Goal: Task Accomplishment & Management: Complete application form

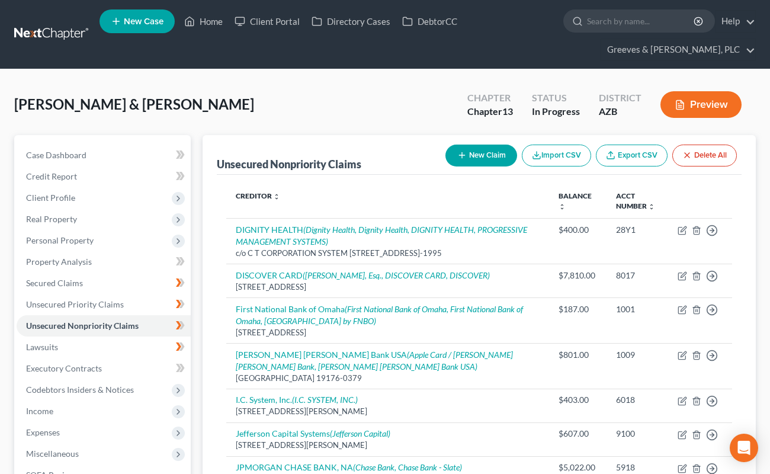
scroll to position [1165, 0]
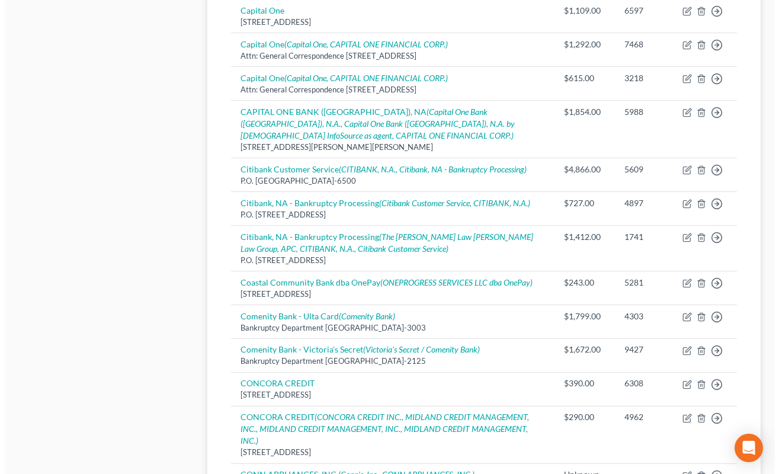
scroll to position [688, 0]
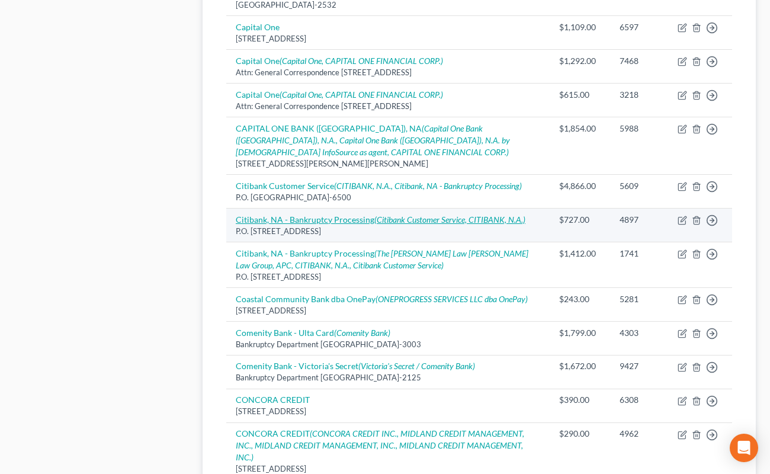
click at [431, 214] on icon "(Citibank Customer Service, CITIBANK, N.A.)" at bounding box center [449, 219] width 151 height 10
select select "43"
select select "2"
select select "1"
select select "43"
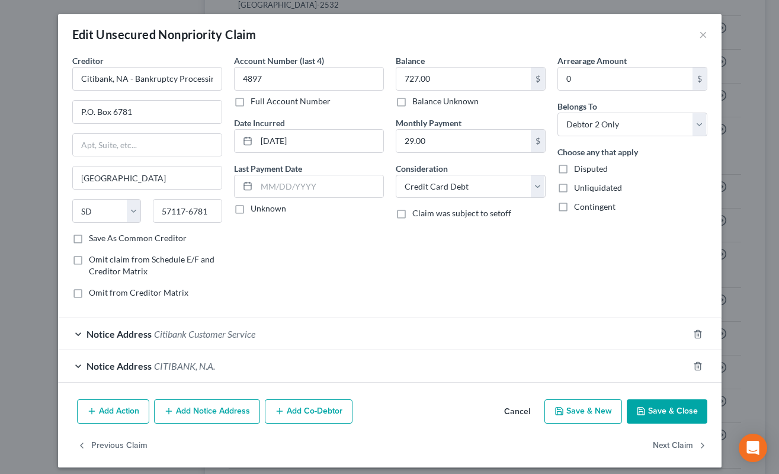
click at [354, 264] on div "Account Number (last 4) 4897 Full Account Number Date Incurred [DATE] Last Paym…" at bounding box center [309, 180] width 162 height 253
click at [338, 328] on div "Notice Address Citibank Customer Service" at bounding box center [373, 333] width 630 height 31
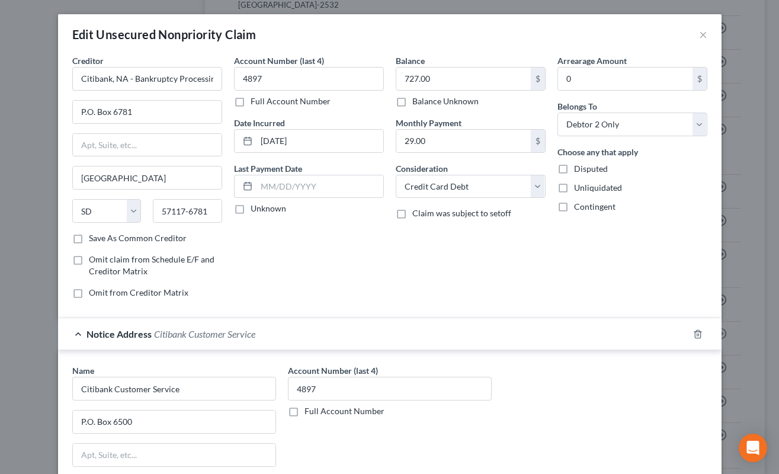
click at [346, 332] on div "Notice Address Citibank Customer Service" at bounding box center [373, 333] width 630 height 31
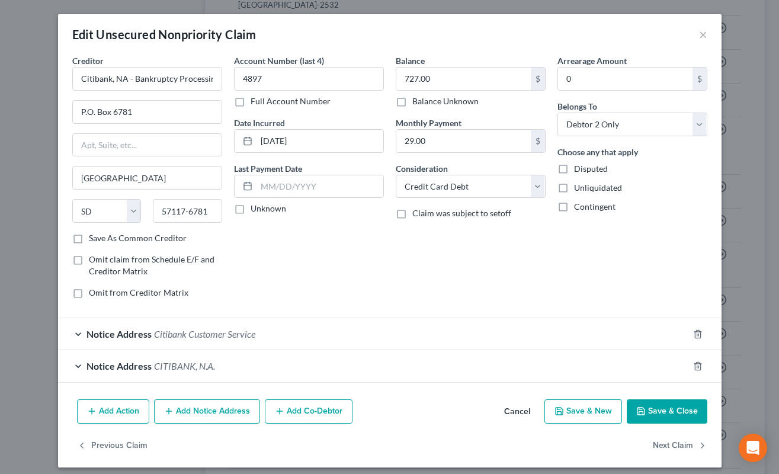
click at [339, 370] on div "Notice Address [GEOGRAPHIC_DATA], N.A." at bounding box center [373, 365] width 630 height 31
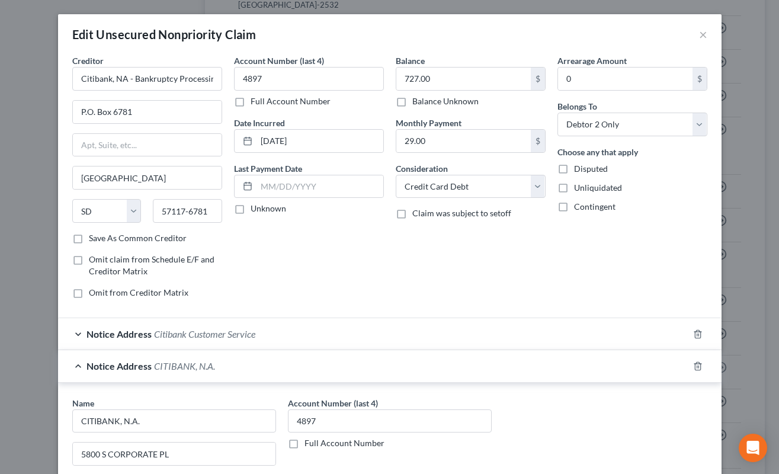
click at [339, 370] on div "Notice Address [GEOGRAPHIC_DATA], N.A." at bounding box center [373, 365] width 630 height 31
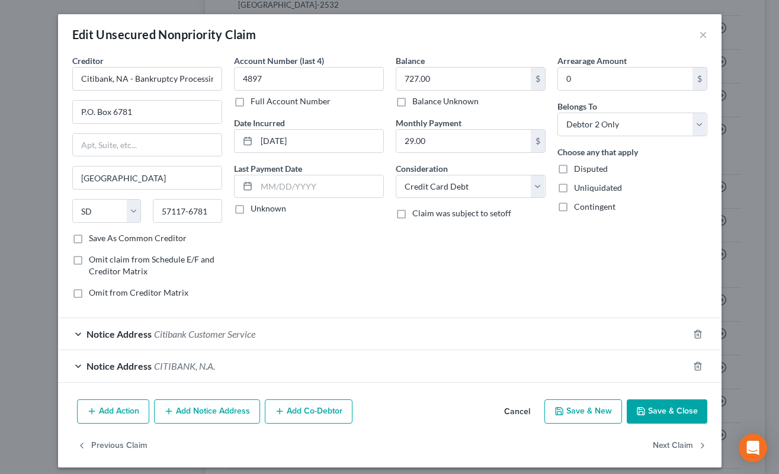
click at [219, 417] on button "Add Notice Address" at bounding box center [207, 411] width 106 height 25
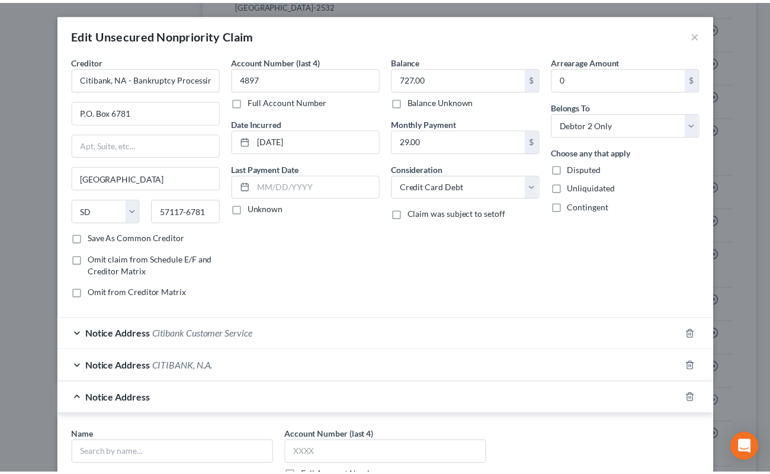
scroll to position [262, 0]
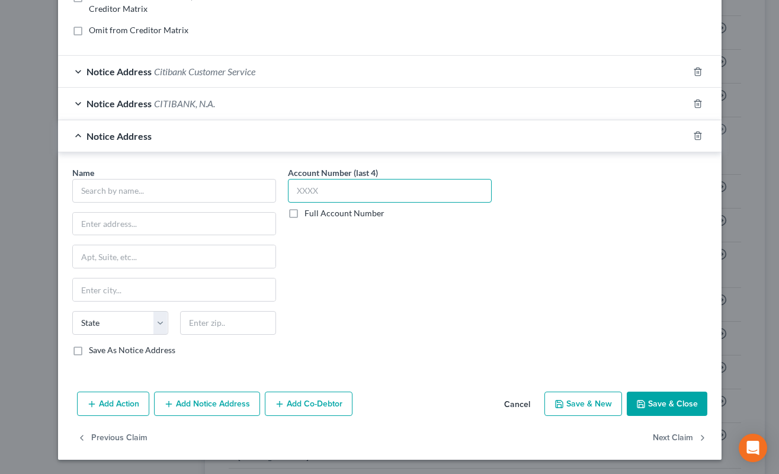
click at [368, 196] on input "text" at bounding box center [390, 191] width 204 height 24
type input "4897"
click at [213, 189] on input "text" at bounding box center [174, 191] width 204 height 24
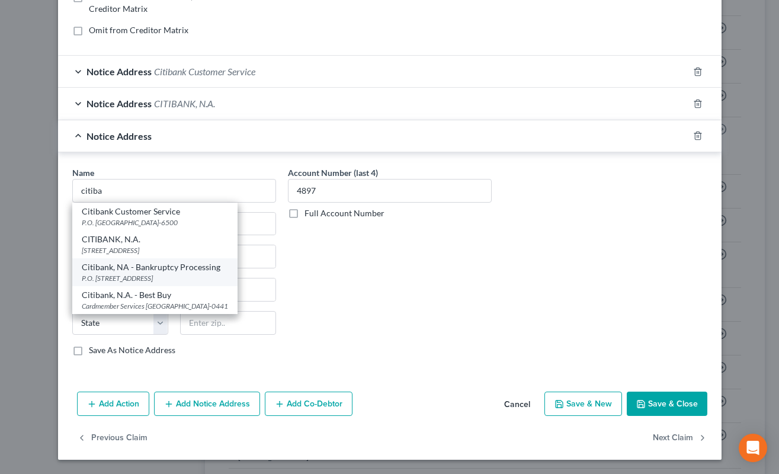
click at [211, 268] on div "Citibank, NA - Bankruptcy Processing" at bounding box center [155, 267] width 146 height 12
type input "Citibank, NA - Bankruptcy Processing"
type input "P.O. Box 6781"
type input "[GEOGRAPHIC_DATA]"
select select "43"
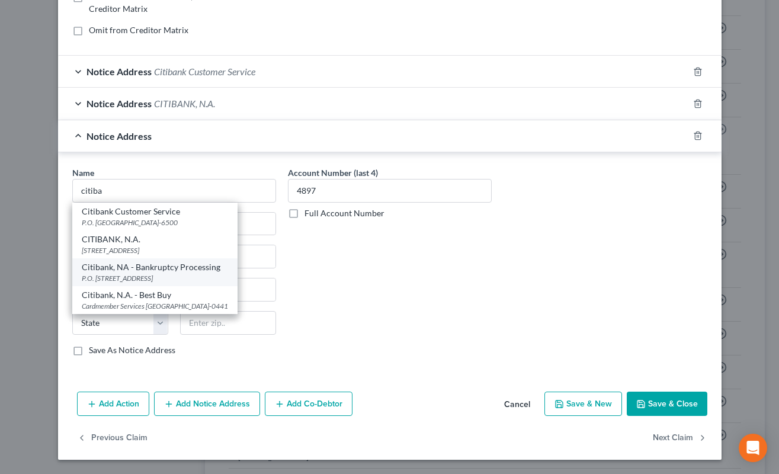
type input "57117-6781"
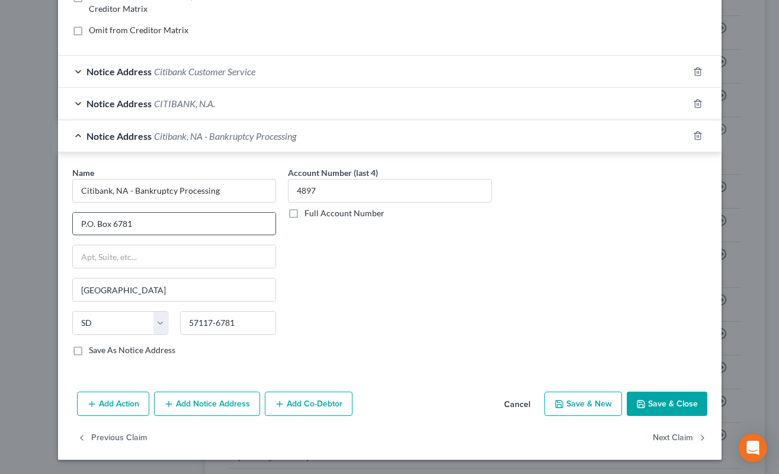
drag, startPoint x: 115, startPoint y: 227, endPoint x: 149, endPoint y: 227, distance: 33.2
click at [149, 227] on input "P.O. Box 6781" at bounding box center [174, 224] width 203 height 23
click at [78, 227] on input "P.O. Box 6772" at bounding box center [174, 224] width 203 height 23
type input "PO Box 6772"
drag, startPoint x: 107, startPoint y: 194, endPoint x: 227, endPoint y: 194, distance: 120.2
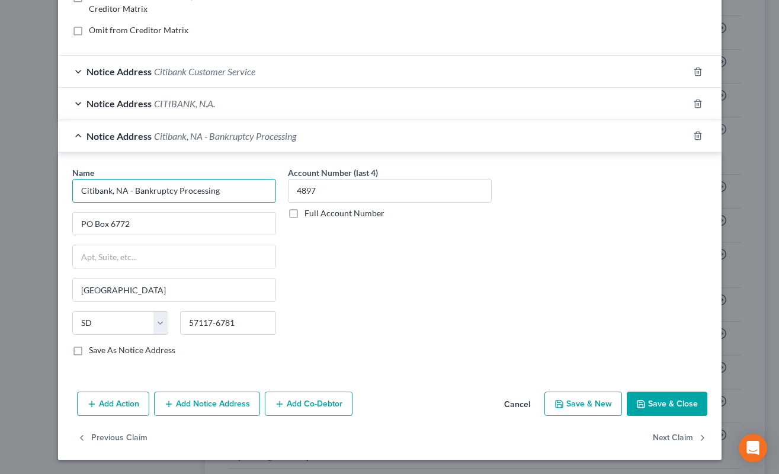
click at [227, 194] on input "Citibank, NA - Bankruptcy Processing" at bounding box center [174, 191] width 204 height 24
type input "Citibank - Wayfair Credit Card"
drag, startPoint x: 221, startPoint y: 325, endPoint x: 236, endPoint y: 325, distance: 14.2
click at [236, 325] on input "57117-6781" at bounding box center [228, 323] width 96 height 24
type input "57117-6772"
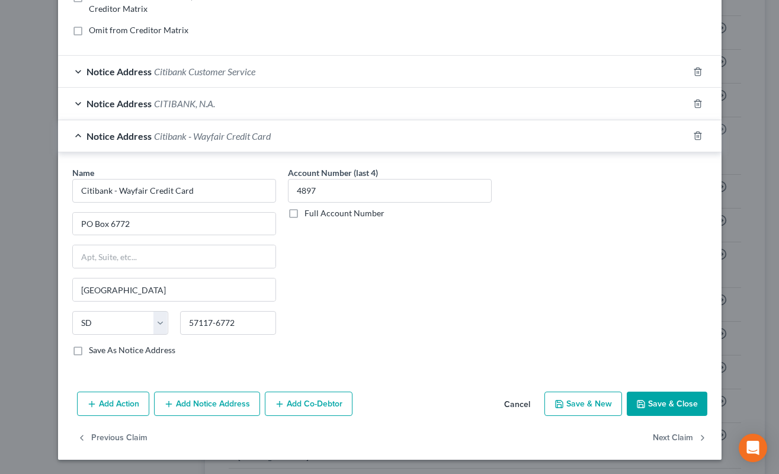
click at [89, 354] on label "Save As Notice Address" at bounding box center [132, 350] width 86 height 12
click at [94, 352] on input "Save As Notice Address" at bounding box center [98, 348] width 8 height 8
drag, startPoint x: 76, startPoint y: 223, endPoint x: 142, endPoint y: 226, distance: 65.8
click at [142, 226] on input "PO Box 6772" at bounding box center [174, 224] width 203 height 23
drag, startPoint x: 76, startPoint y: 230, endPoint x: 134, endPoint y: 230, distance: 57.4
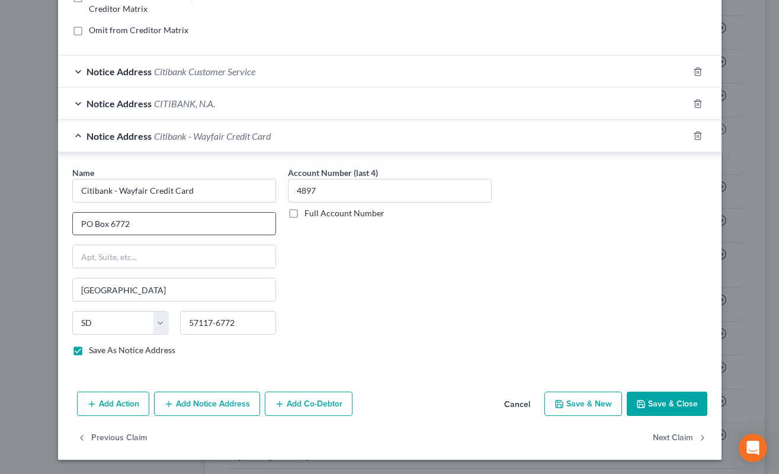
click at [134, 230] on input "PO Box 6772" at bounding box center [174, 224] width 203 height 23
click at [635, 397] on button "Save & Close" at bounding box center [667, 403] width 81 height 25
checkbox input "false"
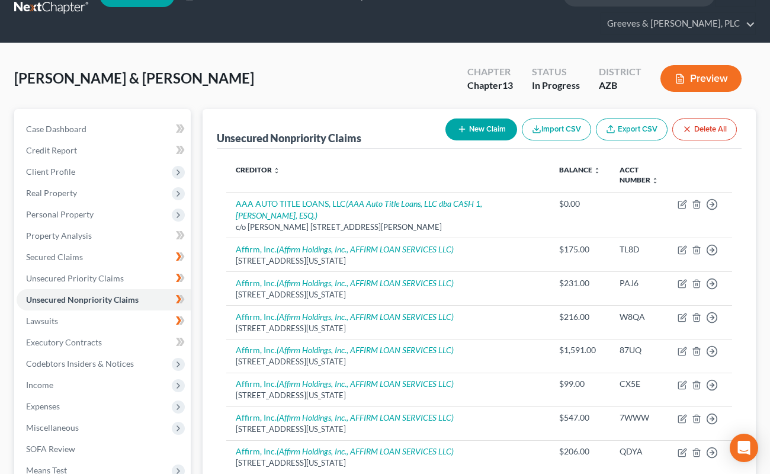
scroll to position [0, 0]
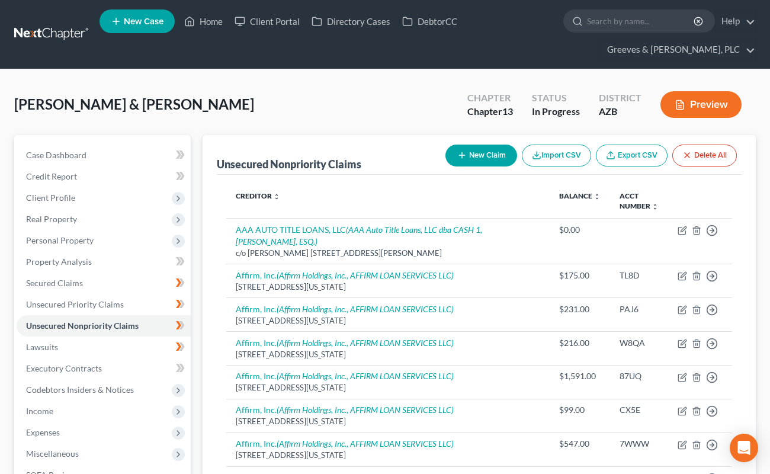
click at [478, 155] on button "New Claim" at bounding box center [481, 155] width 72 height 22
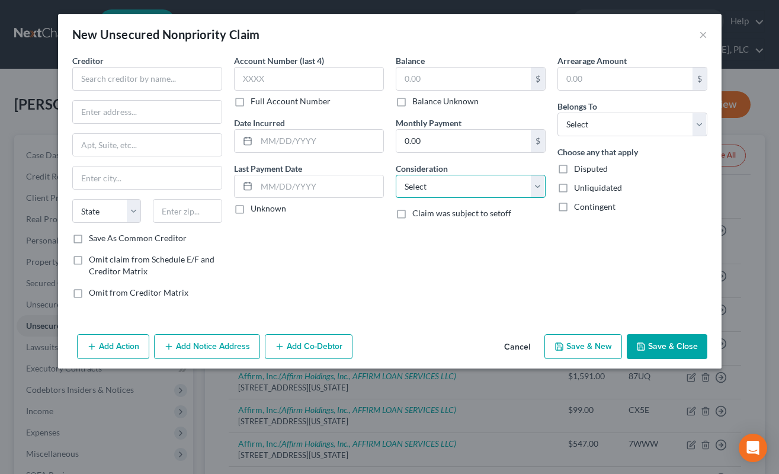
click at [534, 182] on select "Select Cable / Satellite Services Collection Agency Credit Card Debt Debt Couns…" at bounding box center [471, 187] width 150 height 24
select select "14"
click at [396, 175] on select "Select Cable / Satellite Services Collection Agency Credit Card Debt Debt Couns…" at bounding box center [471, 187] width 150 height 24
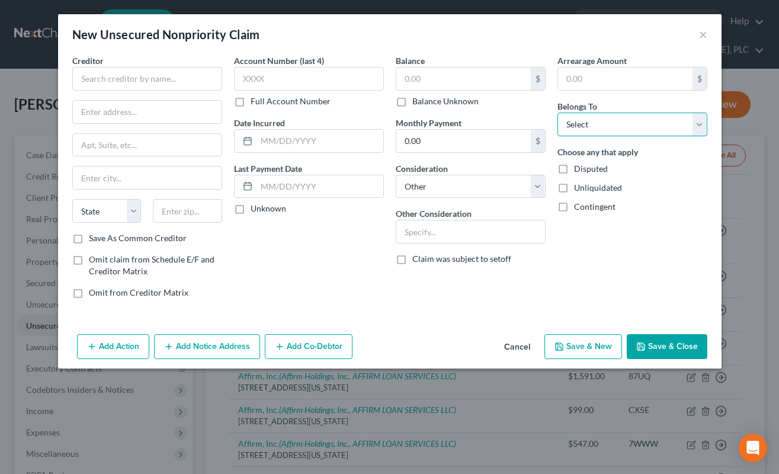
click at [594, 129] on select "Select Debtor 1 Only Debtor 2 Only Debtor 1 And Debtor 2 Only At Least One Of T…" at bounding box center [632, 125] width 150 height 24
select select "4"
click at [557, 113] on select "Select Debtor 1 Only Debtor 2 Only Debtor 1 And Debtor 2 Only At Least One Of T…" at bounding box center [632, 125] width 150 height 24
click at [428, 224] on input "text" at bounding box center [470, 231] width 149 height 23
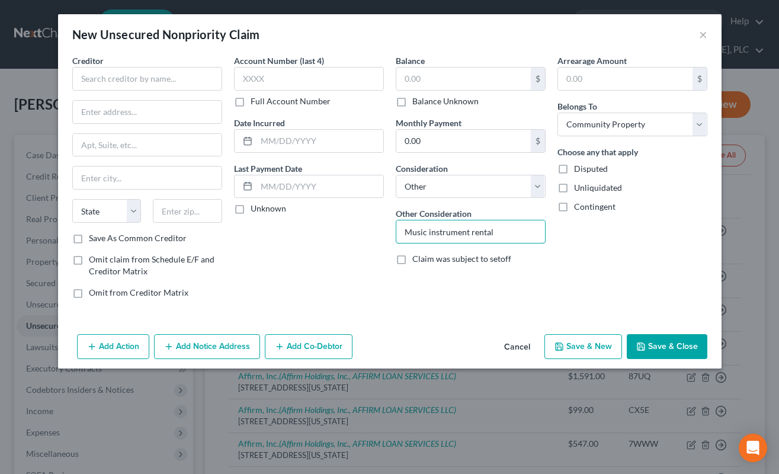
type input "Music instrument rental"
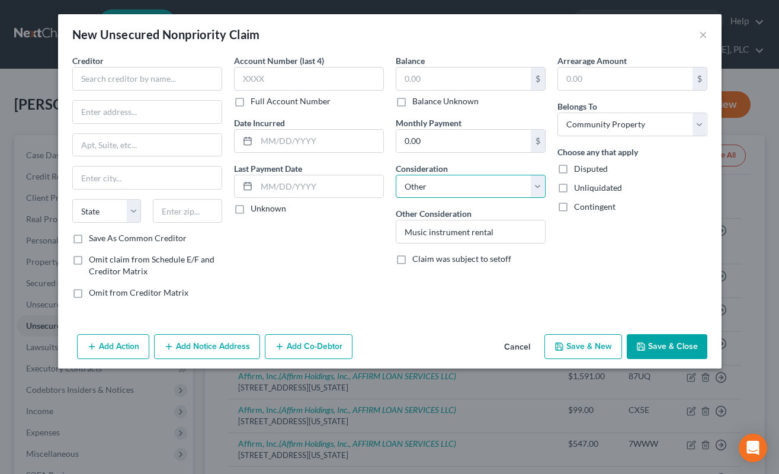
click at [536, 191] on select "Select Cable / Satellite Services Collection Agency Credit Card Debt Debt Couns…" at bounding box center [471, 187] width 150 height 24
select select "4"
click at [396, 175] on select "Select Cable / Satellite Services Collection Agency Credit Card Debt Debt Couns…" at bounding box center [471, 187] width 150 height 24
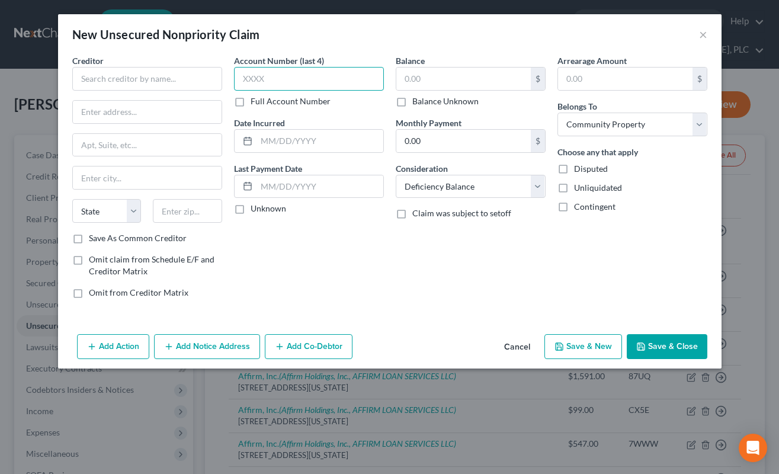
click at [329, 85] on input "text" at bounding box center [309, 79] width 150 height 24
type input "4699"
click at [401, 78] on input "text" at bounding box center [463, 79] width 134 height 23
type input "268.90"
click at [176, 75] on input "text" at bounding box center [147, 79] width 150 height 24
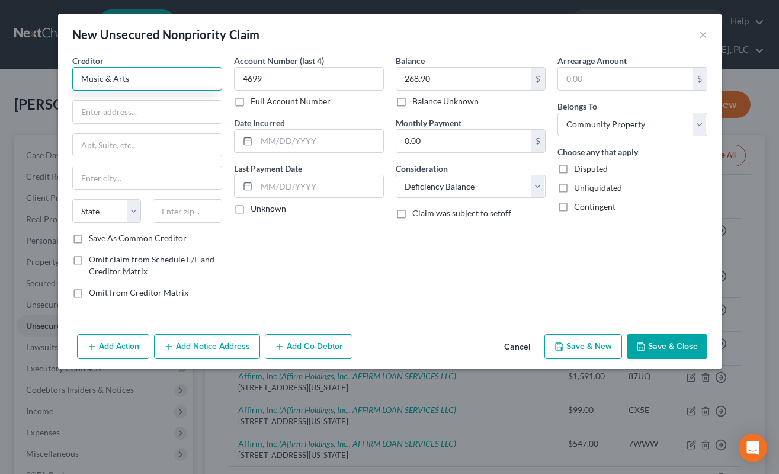
type input "Music & Arts"
click at [176, 118] on input "text" at bounding box center [147, 112] width 149 height 23
click at [165, 112] on input "[STREET_ADDRESS]" at bounding box center [147, 112] width 149 height 23
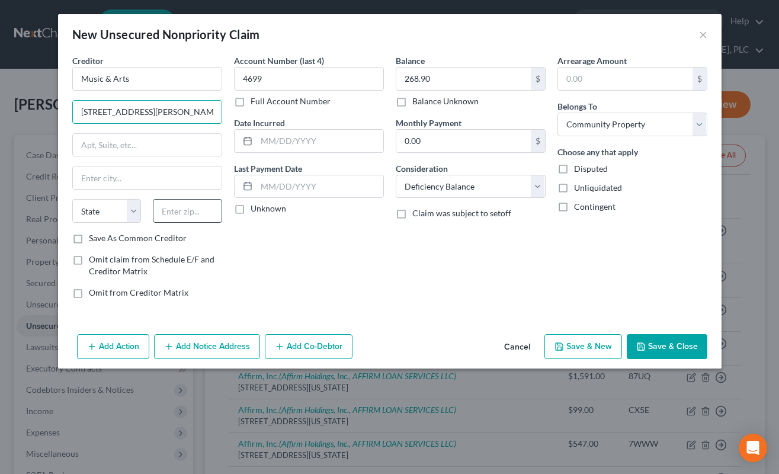
type input "[STREET_ADDRESS][PERSON_NAME]"
click at [215, 205] on input "text" at bounding box center [187, 211] width 69 height 24
type input "21703"
type input "[PERSON_NAME]"
select select "21"
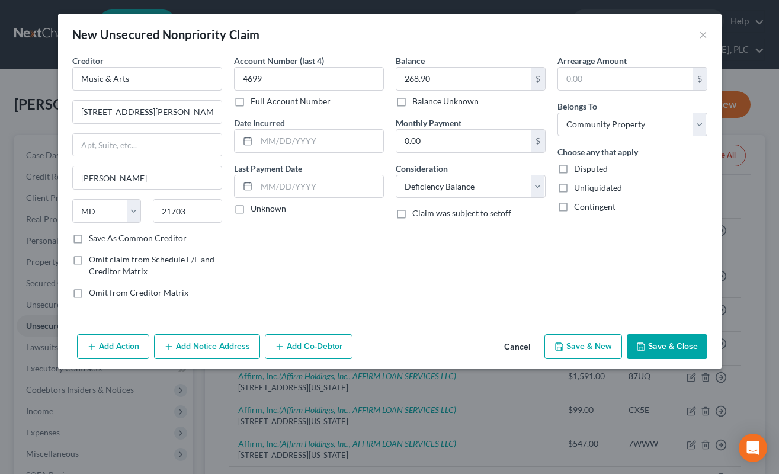
click at [327, 249] on div "Account Number (last 4) 4699 Full Account Number Date Incurred Last Payment Dat…" at bounding box center [309, 180] width 162 height 253
click at [89, 238] on label "Save As Common Creditor" at bounding box center [138, 238] width 98 height 12
click at [94, 238] on input "Save As Common Creditor" at bounding box center [98, 236] width 8 height 8
checkbox input "true"
drag, startPoint x: 536, startPoint y: 261, endPoint x: 542, endPoint y: 265, distance: 7.7
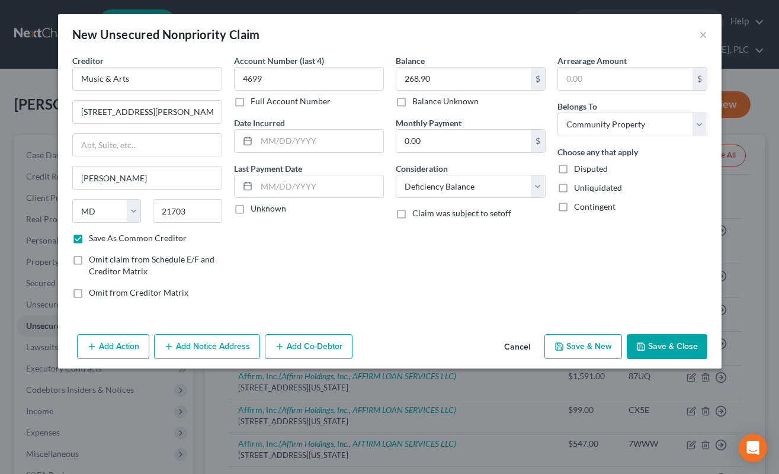
click at [542, 265] on div "Balance 268.90 $ Balance Unknown Balance Undetermined 268.90 $ Balance Unknown …" at bounding box center [471, 180] width 162 height 253
drag, startPoint x: 151, startPoint y: 112, endPoint x: 76, endPoint y: 108, distance: 74.7
click at [76, 108] on input "[STREET_ADDRESS][PERSON_NAME]" at bounding box center [147, 112] width 149 height 23
click at [435, 263] on div "Balance 268.90 $ Balance Unknown Balance Undetermined 268.90 $ Balance Unknown …" at bounding box center [471, 180] width 162 height 253
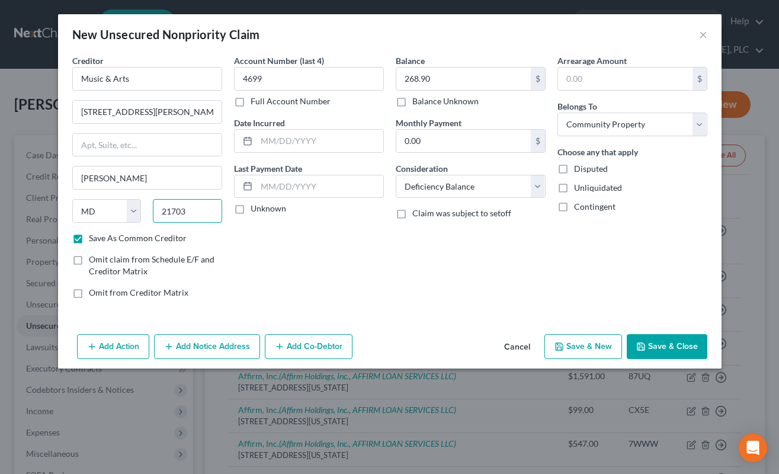
paste input "-8519"
type input "21703-8519"
click at [648, 342] on button "Save & Close" at bounding box center [667, 346] width 81 height 25
checkbox input "false"
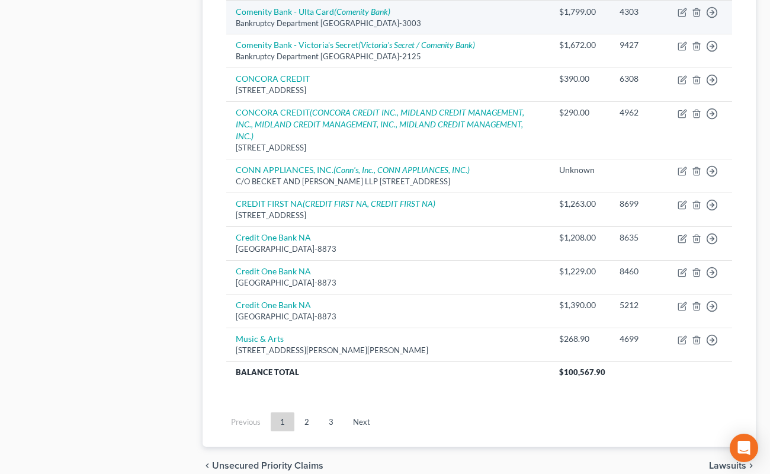
scroll to position [1040, 0]
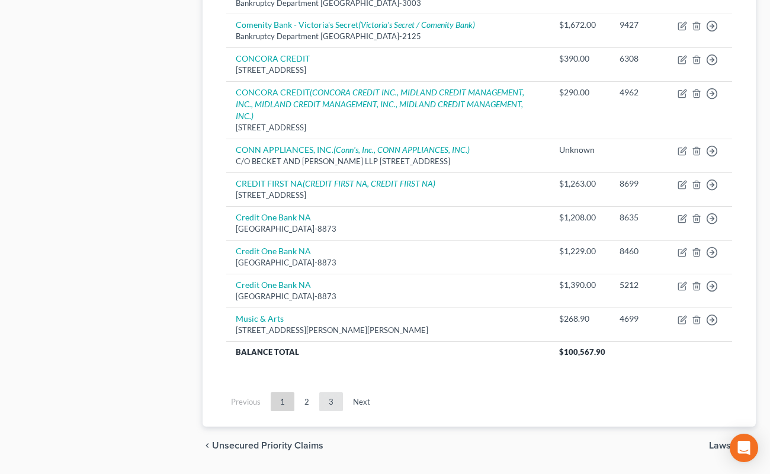
click at [331, 392] on link "3" at bounding box center [331, 401] width 24 height 19
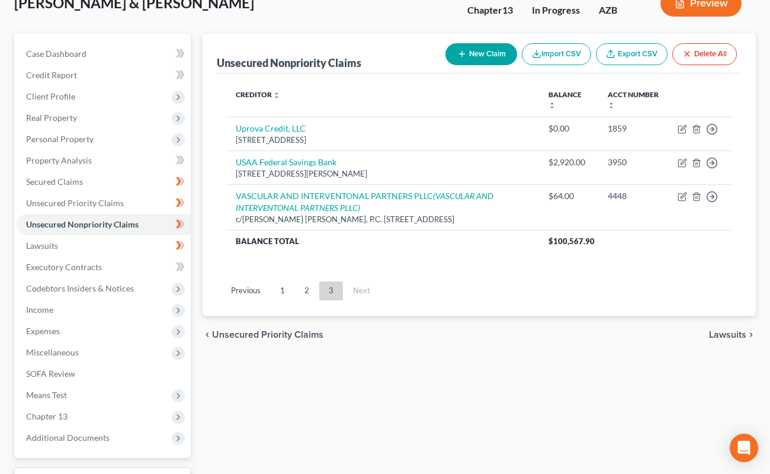
scroll to position [80, 0]
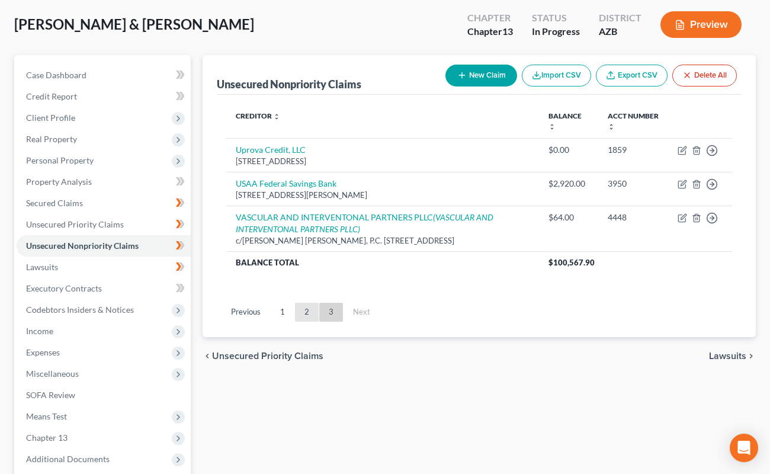
click at [302, 315] on link "2" at bounding box center [307, 312] width 24 height 19
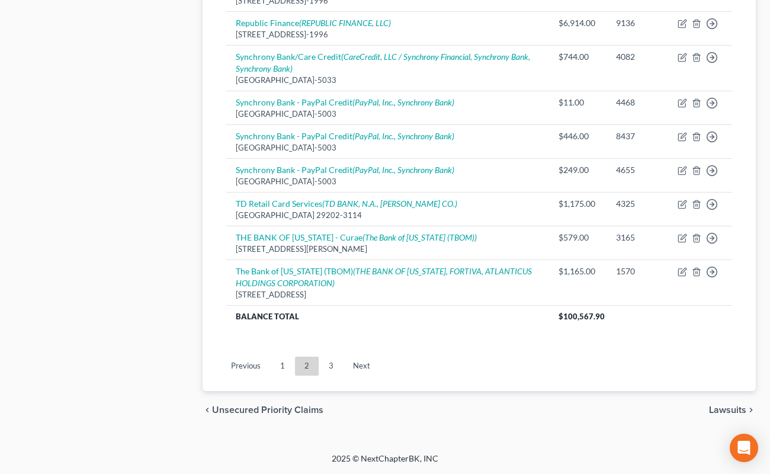
scroll to position [1074, 0]
click at [285, 375] on link "1" at bounding box center [283, 365] width 24 height 19
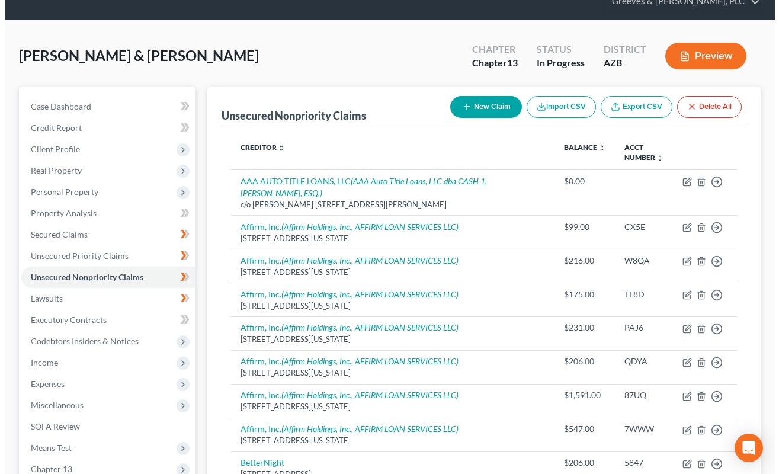
scroll to position [0, 0]
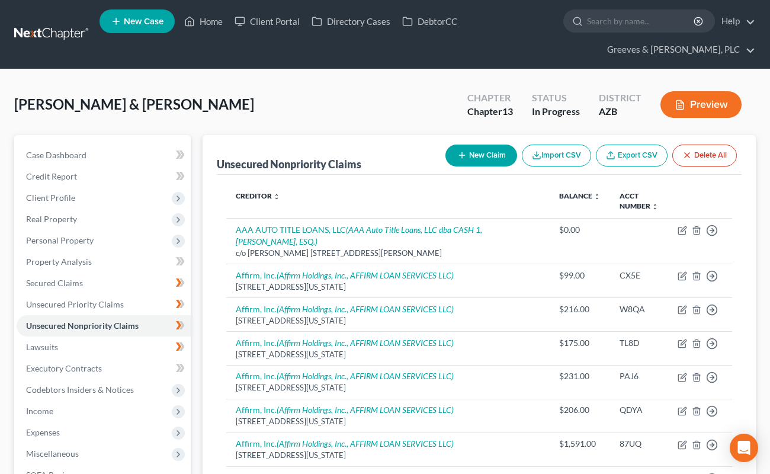
click at [472, 153] on button "New Claim" at bounding box center [481, 155] width 72 height 22
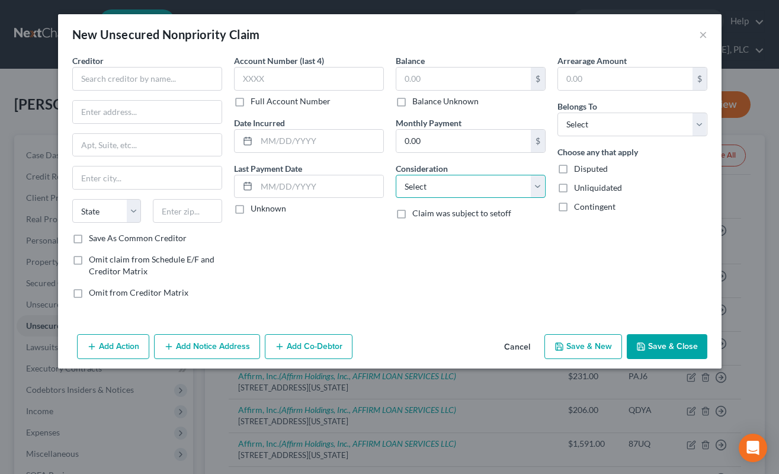
click at [530, 184] on select "Select Cable / Satellite Services Collection Agency Credit Card Debt Debt Couns…" at bounding box center [471, 187] width 150 height 24
select select "1"
click at [396, 175] on select "Select Cable / Satellite Services Collection Agency Credit Card Debt Debt Couns…" at bounding box center [471, 187] width 150 height 24
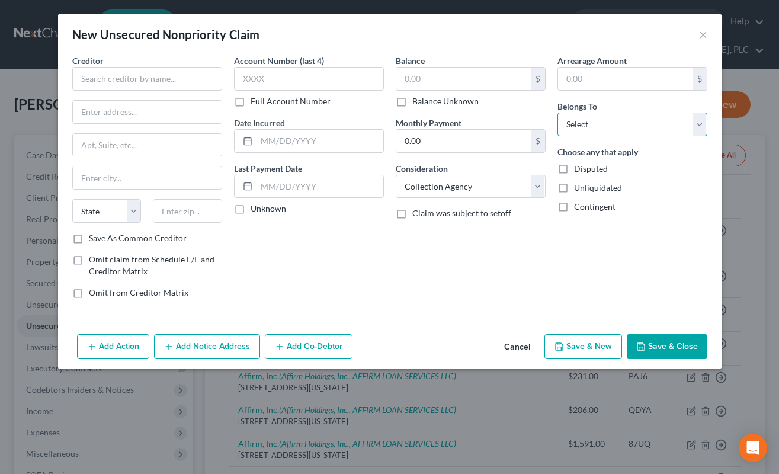
click at [590, 124] on select "Select Debtor 1 Only Debtor 2 Only Debtor 1 And Debtor 2 Only At Least One Of T…" at bounding box center [632, 125] width 150 height 24
select select "4"
click at [557, 113] on select "Select Debtor 1 Only Debtor 2 Only Debtor 1 And Debtor 2 Only At Least One Of T…" at bounding box center [632, 125] width 150 height 24
click at [190, 72] on input "text" at bounding box center [147, 79] width 150 height 24
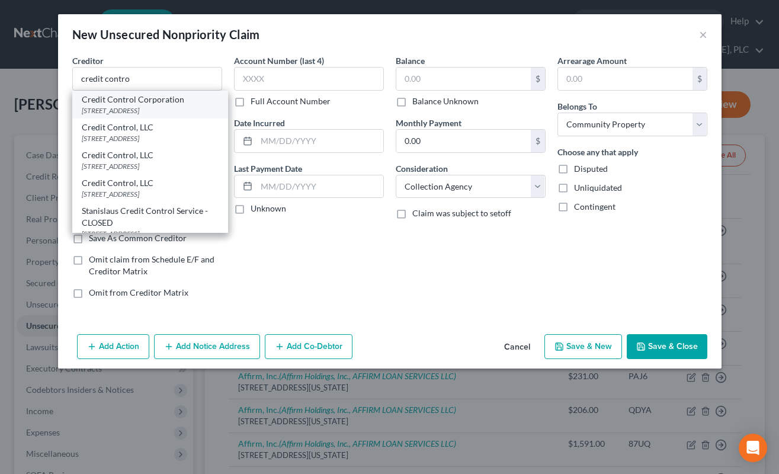
click at [176, 108] on div "[STREET_ADDRESS]" at bounding box center [150, 110] width 137 height 10
type input "Credit Control Corporation"
type input "[STREET_ADDRESS]"
type input "Newport News"
select select "48"
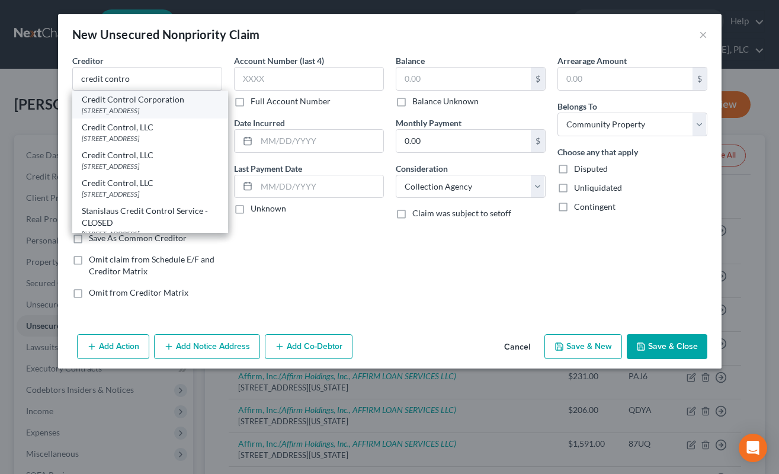
type input "23606"
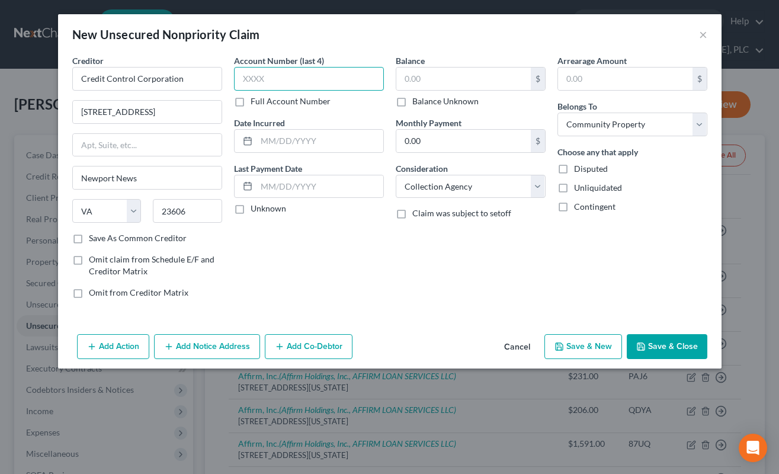
click at [314, 82] on input "text" at bounding box center [309, 79] width 150 height 24
type input "4600"
click at [412, 99] on label "Balance Unknown" at bounding box center [445, 101] width 66 height 12
click at [417, 99] on input "Balance Unknown" at bounding box center [421, 99] width 8 height 8
checkbox input "true"
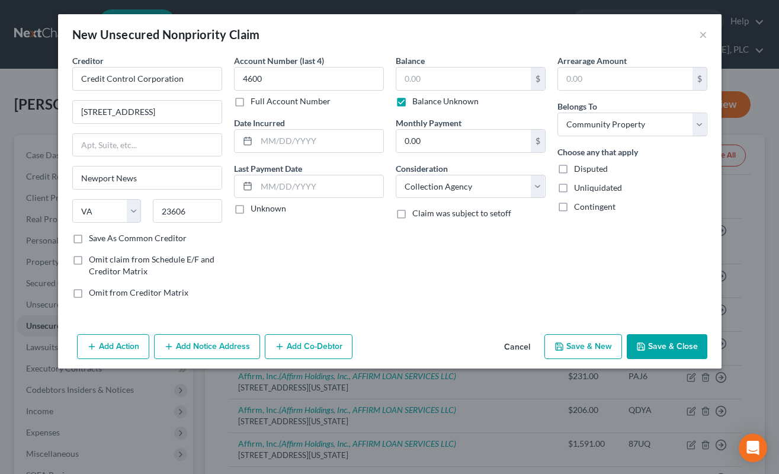
type input "0.00"
click at [242, 346] on button "Add Notice Address" at bounding box center [207, 346] width 106 height 25
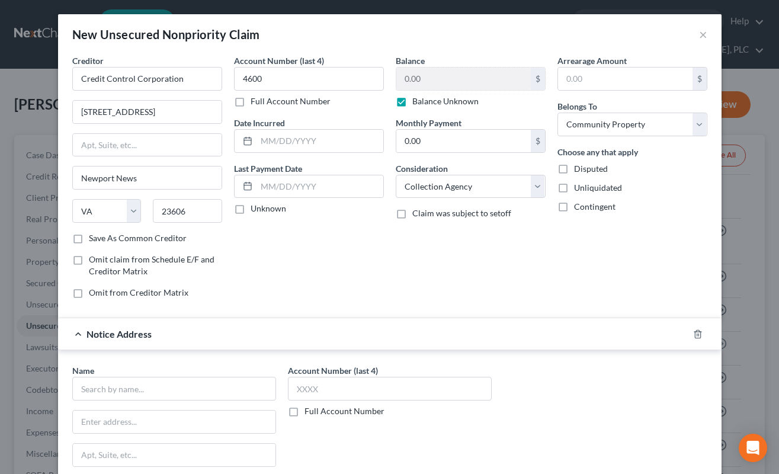
click at [329, 246] on div "Account Number (last 4) 4600 Full Account Number Date Incurred Last Payment Dat…" at bounding box center [309, 180] width 162 height 253
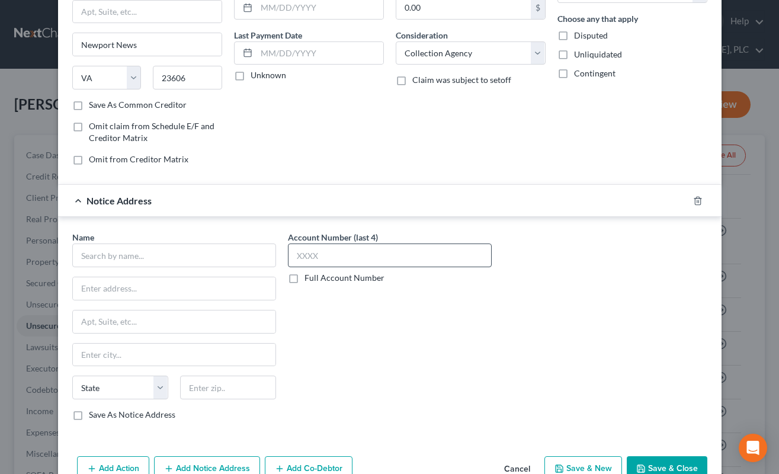
scroll to position [164, 0]
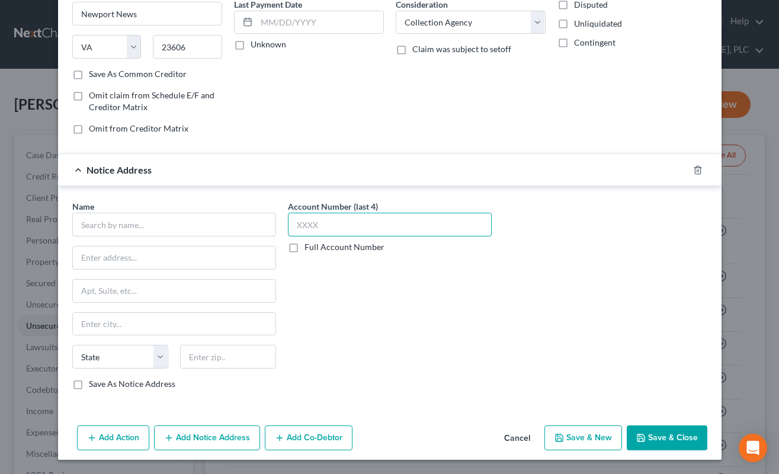
click at [379, 216] on input "text" at bounding box center [390, 225] width 204 height 24
type input "4600"
drag, startPoint x: 232, startPoint y: 228, endPoint x: 256, endPoint y: 244, distance: 29.6
click at [242, 228] on input "text" at bounding box center [174, 225] width 204 height 24
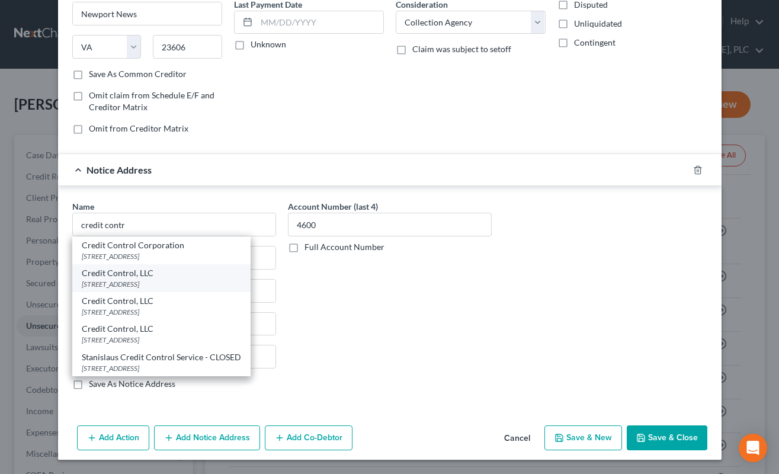
click at [240, 286] on div "[STREET_ADDRESS]" at bounding box center [161, 284] width 159 height 10
type input "Credit Control, LLC"
type input "[STREET_ADDRESS]"
type input "[PERSON_NAME]"
select select "26"
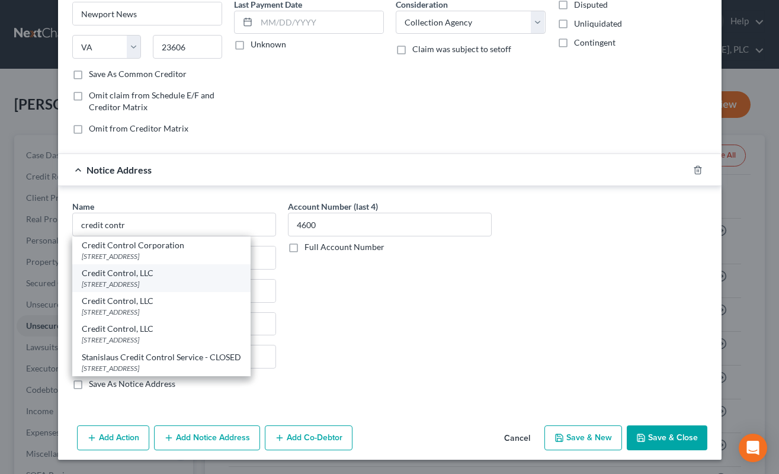
type input "63042"
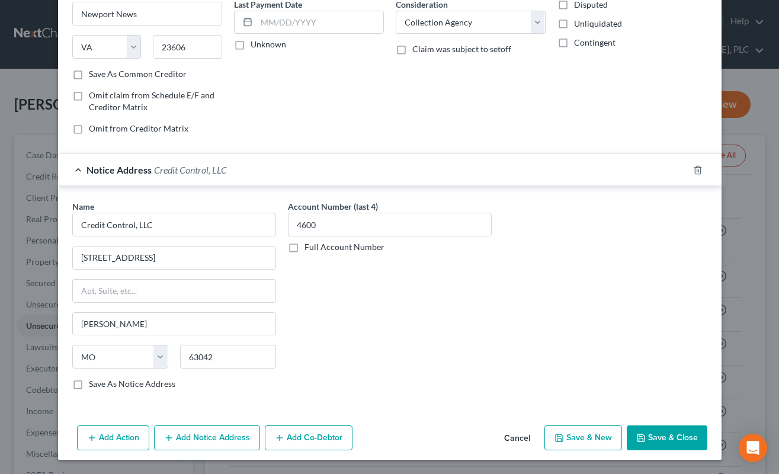
click at [265, 168] on div "Notice Address Credit Control, LLC" at bounding box center [373, 169] width 630 height 31
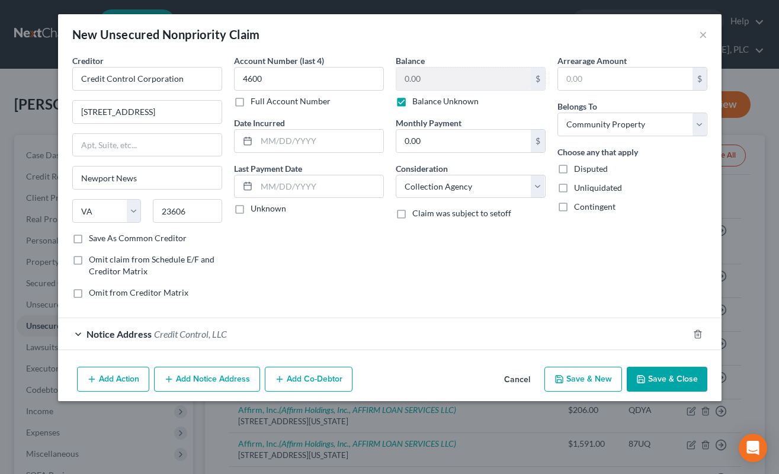
click at [234, 375] on button "Add Notice Address" at bounding box center [207, 379] width 106 height 25
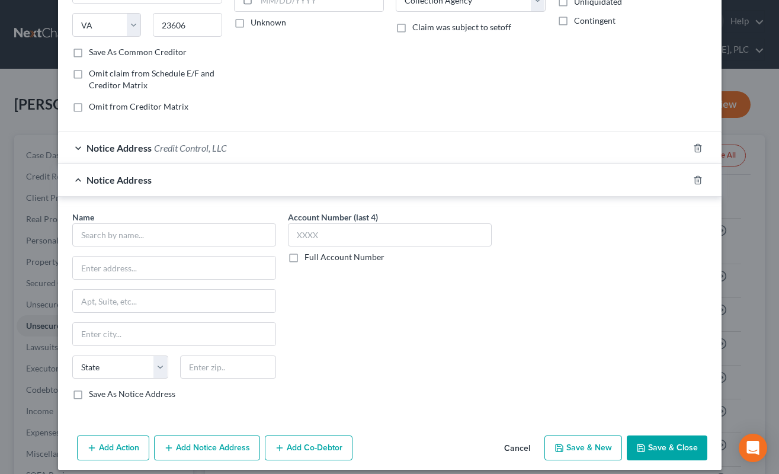
scroll to position [196, 0]
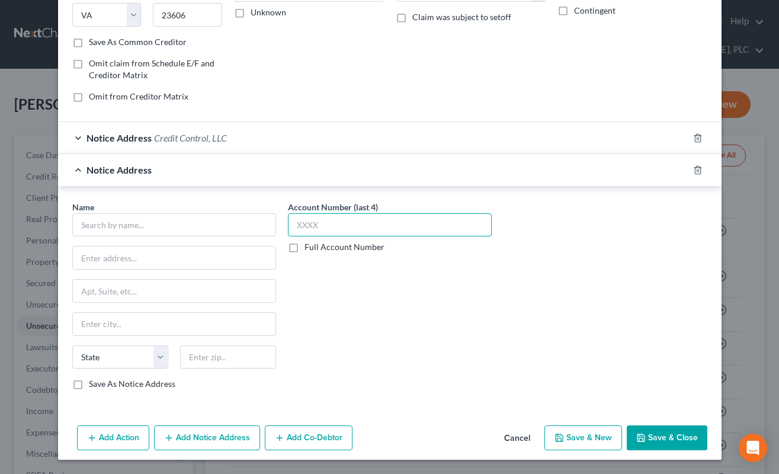
click at [374, 226] on input "text" at bounding box center [390, 225] width 204 height 24
type input "4600"
click at [223, 230] on input "text" at bounding box center [174, 225] width 204 height 24
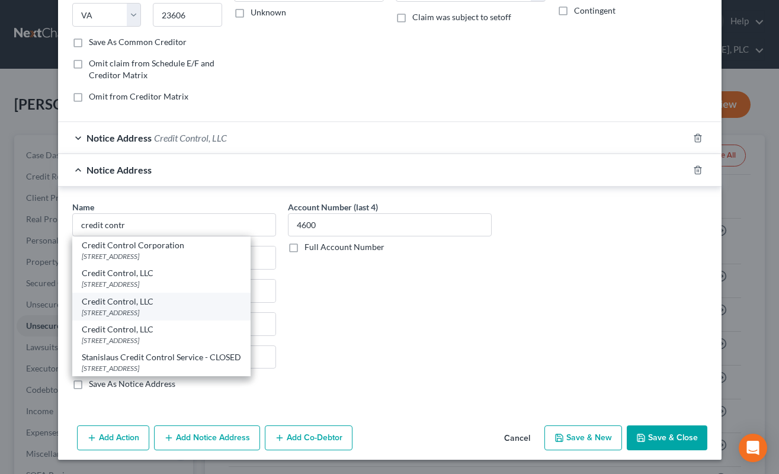
click at [227, 313] on div "[STREET_ADDRESS]" at bounding box center [161, 312] width 159 height 10
type input "Credit Control, LLC"
type input "[STREET_ADDRESS]"
type input "[GEOGRAPHIC_DATA]"
select select "9"
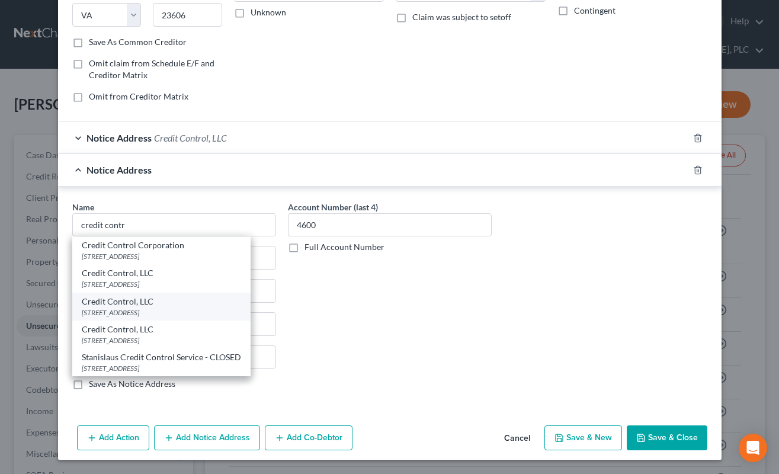
type input "33614"
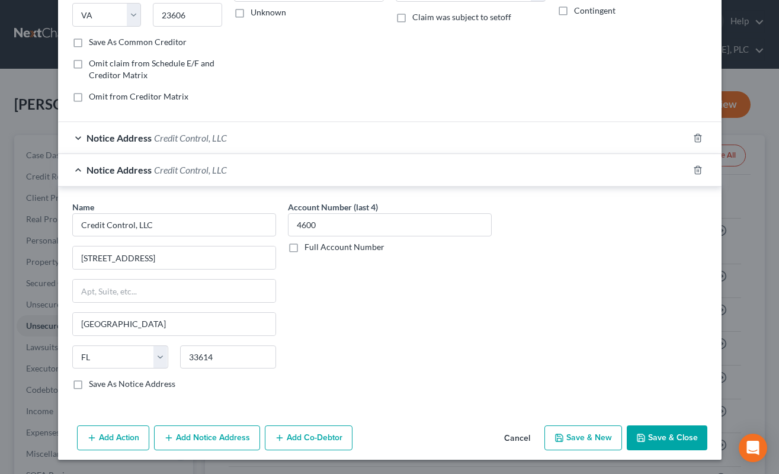
click at [294, 166] on div "Notice Address Credit Control, LLC" at bounding box center [373, 169] width 630 height 31
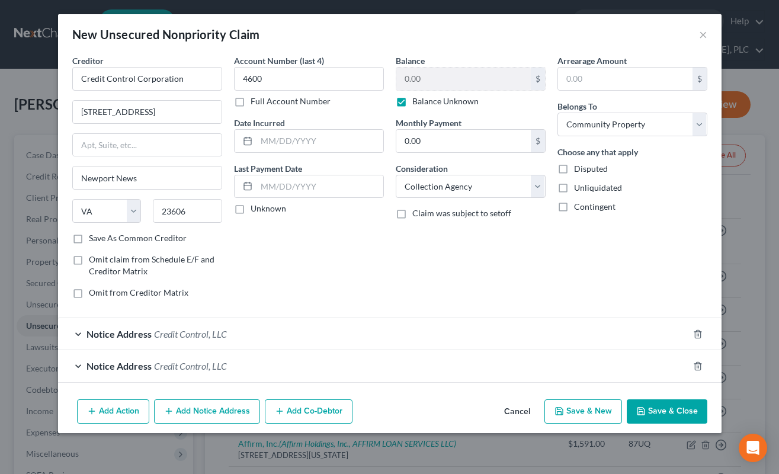
scroll to position [0, 0]
click at [248, 400] on button "Add Notice Address" at bounding box center [207, 411] width 106 height 25
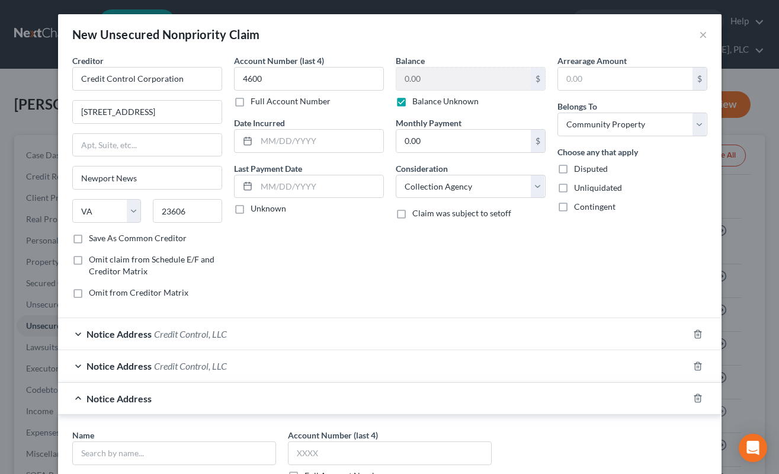
click at [391, 261] on div "Balance 0.00 $ Balance Unknown Balance Undetermined 0.00 $ Balance Unknown Mont…" at bounding box center [471, 180] width 162 height 253
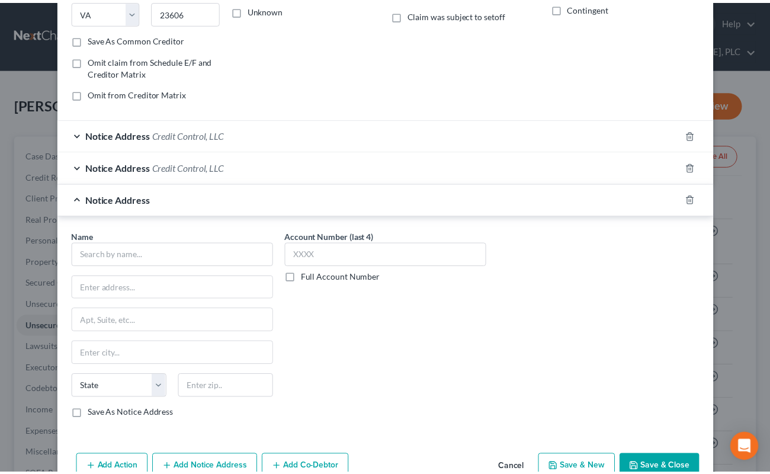
scroll to position [228, 0]
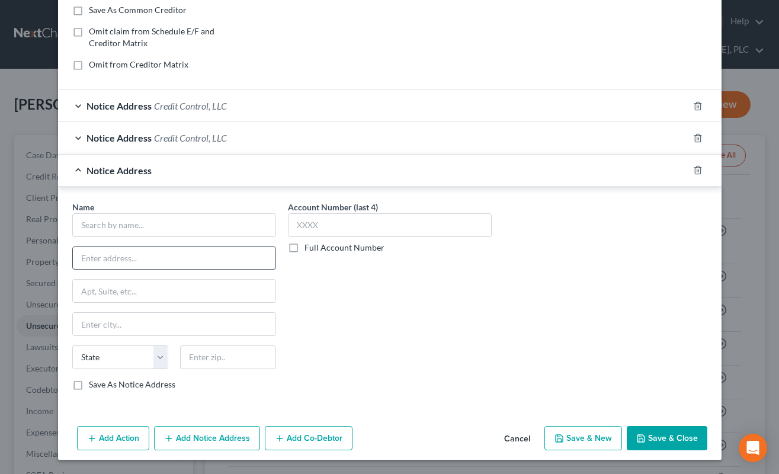
click at [232, 250] on input "text" at bounding box center [174, 258] width 203 height 23
paste input "[STREET_ADDRESS]"
type input "[STREET_ADDRESS]"
click at [217, 226] on input "text" at bounding box center [174, 225] width 204 height 24
click at [198, 143] on span "Credit Control, LLC" at bounding box center [190, 137] width 73 height 11
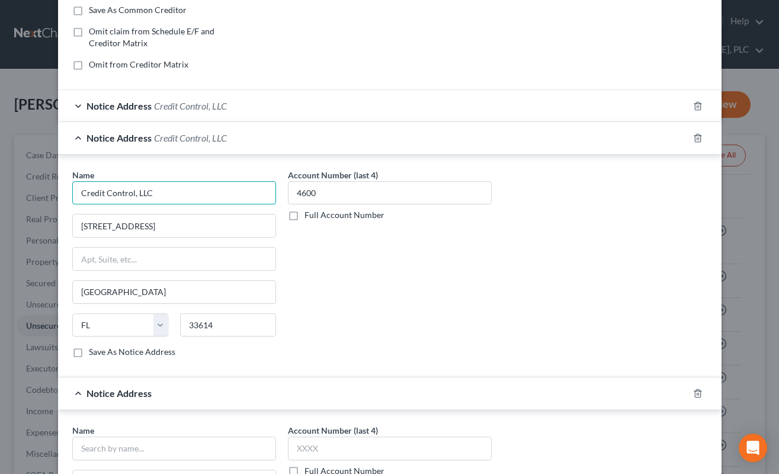
click at [190, 188] on input "Credit Control, LLC" at bounding box center [174, 193] width 204 height 24
click at [188, 187] on input "Credit Control, LLC" at bounding box center [174, 193] width 204 height 24
click at [190, 184] on input "Credit Control, LLC" at bounding box center [174, 193] width 204 height 24
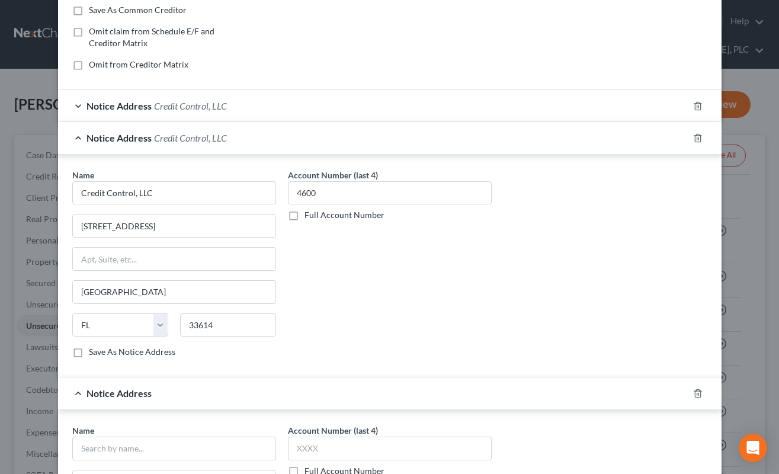
click at [381, 139] on div "Notice Address Credit Control, LLC" at bounding box center [373, 137] width 630 height 31
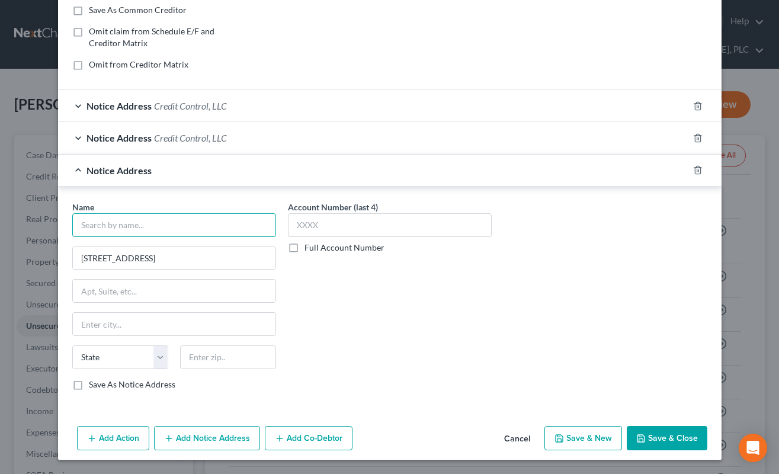
click at [227, 221] on input "text" at bounding box center [174, 225] width 204 height 24
paste input "Credit Control, LLC"
type input "Credit Control, LLC"
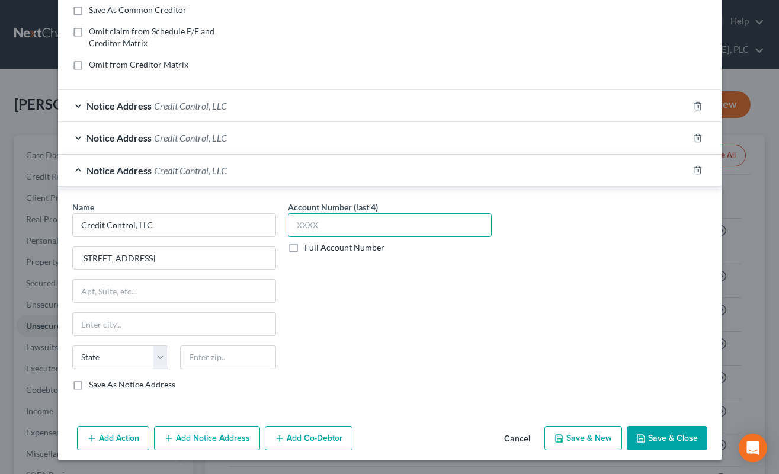
click at [381, 226] on input "text" at bounding box center [390, 225] width 204 height 24
type input "4600"
click at [221, 358] on input "text" at bounding box center [228, 357] width 96 height 24
paste input "63045"
type input "63045"
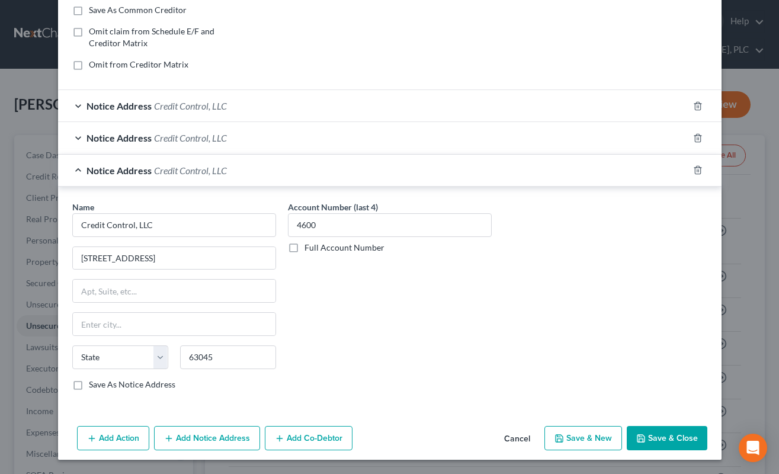
click at [356, 362] on div "Account Number (last 4) 4600 Full Account Number" at bounding box center [390, 300] width 216 height 199
type input "Earth City"
select select "26"
click at [230, 263] on input "[STREET_ADDRESS]" at bounding box center [174, 258] width 203 height 23
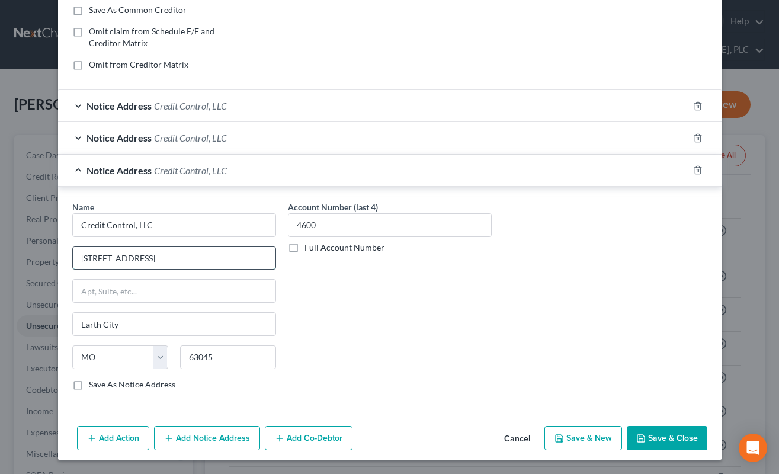
click at [230, 263] on input "[STREET_ADDRESS]" at bounding box center [174, 258] width 203 height 23
click at [143, 387] on label "Save As Notice Address" at bounding box center [132, 384] width 86 height 12
click at [101, 386] on input "Save As Notice Address" at bounding box center [98, 382] width 8 height 8
checkbox input "true"
click at [155, 255] on input "[STREET_ADDRESS]" at bounding box center [174, 258] width 203 height 23
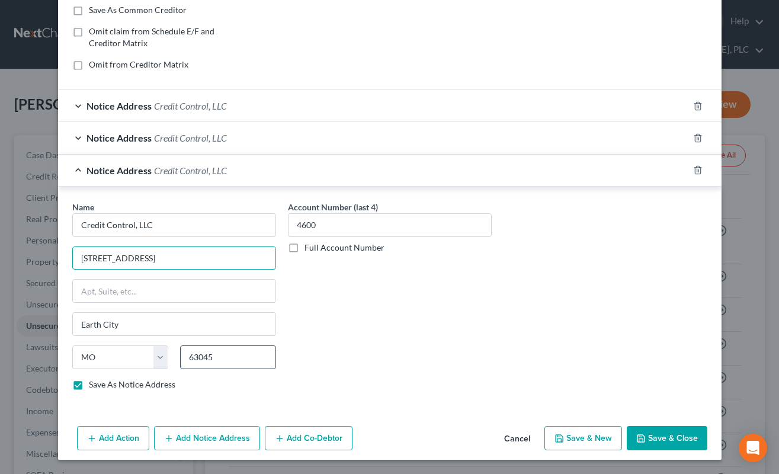
type input "[STREET_ADDRESS]"
click at [211, 361] on input "63045" at bounding box center [228, 357] width 96 height 24
paste input "63045-1338"
type input "63045-1338"
drag, startPoint x: 650, startPoint y: 429, endPoint x: 648, endPoint y: 435, distance: 6.2
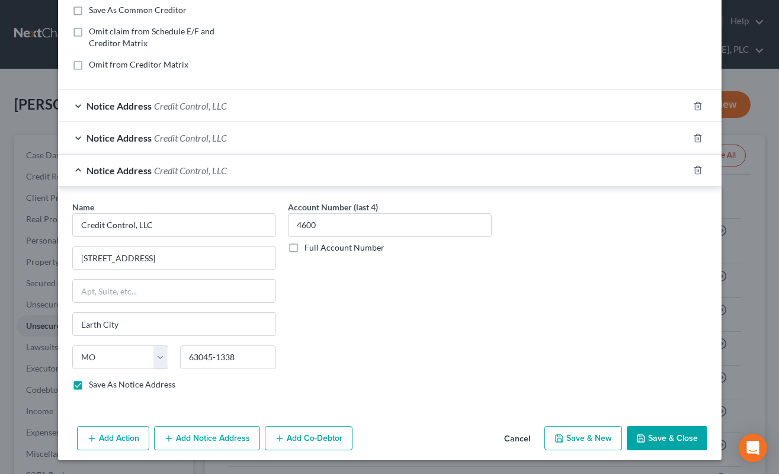
click at [648, 435] on button "Save & Close" at bounding box center [667, 438] width 81 height 25
checkbox input "false"
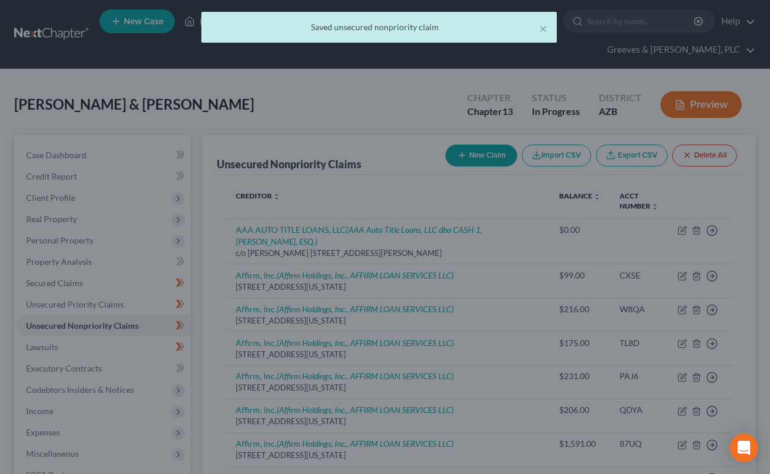
scroll to position [0, 0]
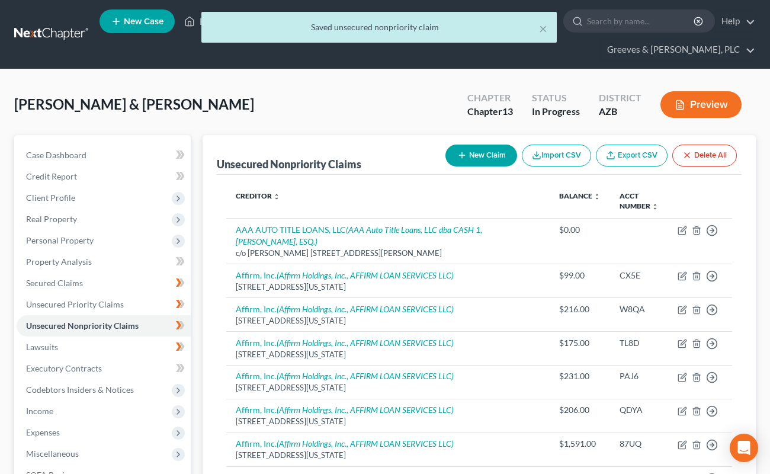
drag, startPoint x: 559, startPoint y: 76, endPoint x: 551, endPoint y: 85, distance: 11.7
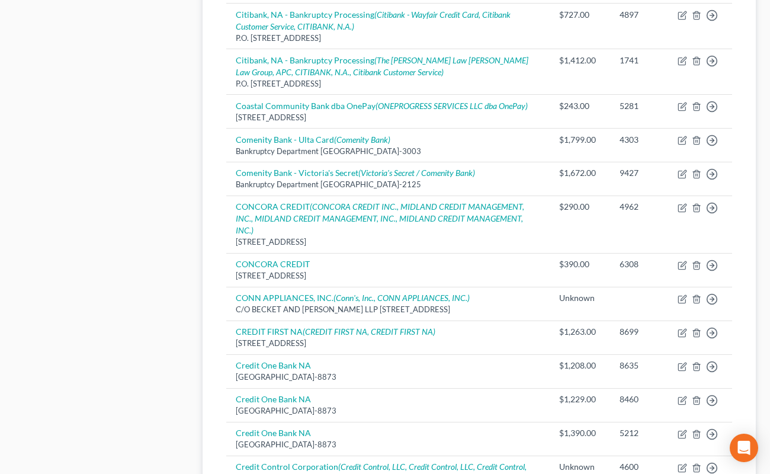
scroll to position [1052, 0]
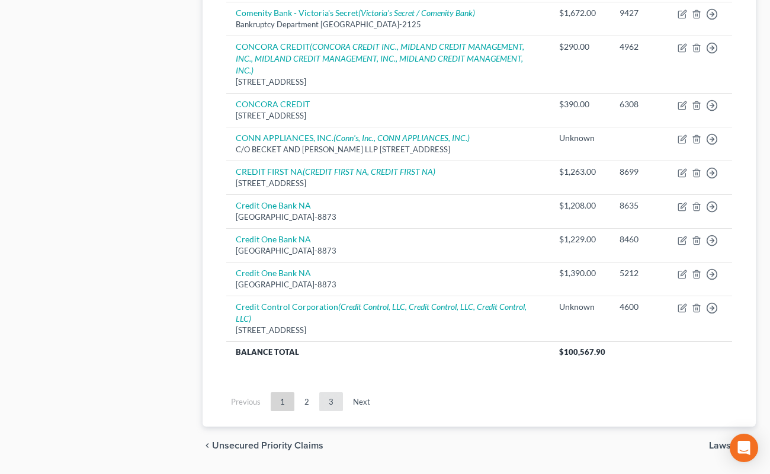
click at [333, 392] on link "3" at bounding box center [331, 401] width 24 height 19
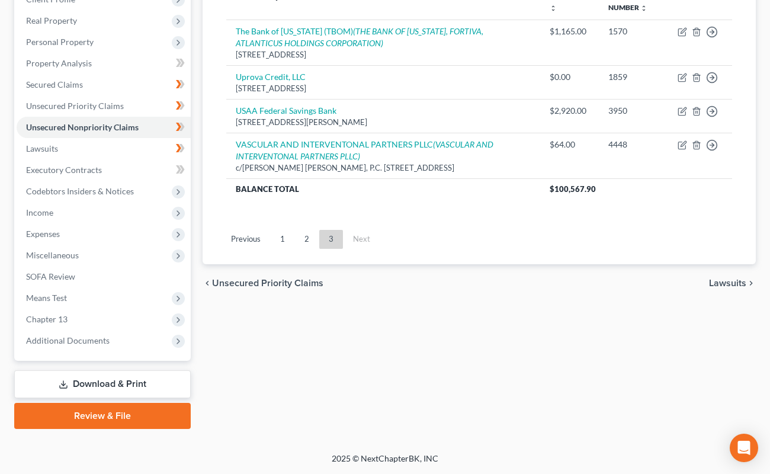
scroll to position [0, 0]
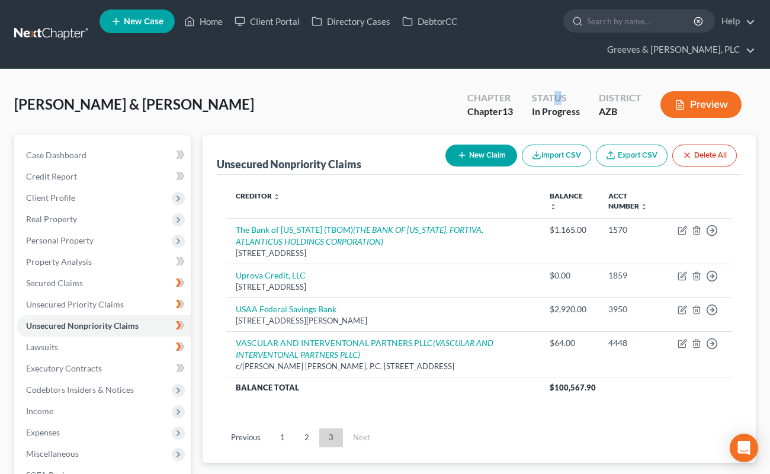
click at [470, 151] on button "New Claim" at bounding box center [481, 155] width 72 height 22
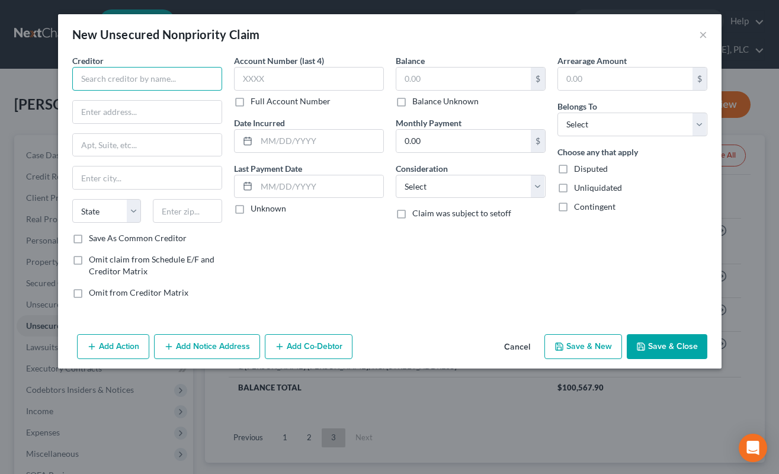
click at [182, 85] on input "text" at bounding box center [147, 79] width 150 height 24
paste input "United Holding Group"
type input "United Holding Group"
click at [528, 188] on select "Select Cable / Satellite Services Collection Agency Credit Card Debt Debt Couns…" at bounding box center [471, 187] width 150 height 24
select select "1"
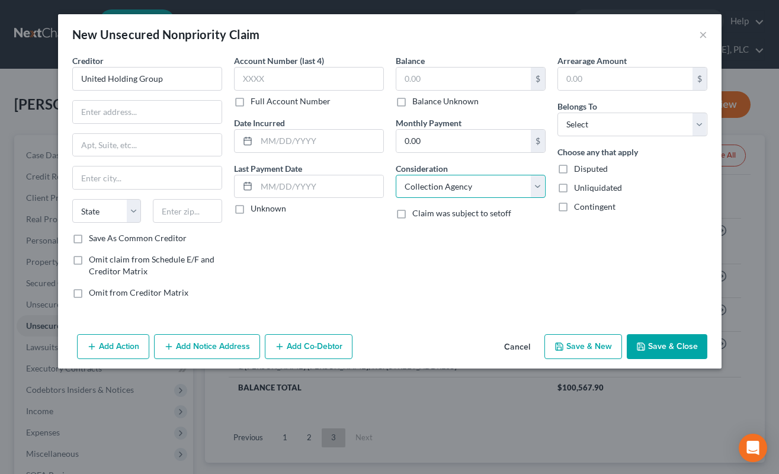
click at [396, 175] on select "Select Cable / Satellite Services Collection Agency Credit Card Debt Debt Couns…" at bounding box center [471, 187] width 150 height 24
click at [582, 130] on select "Select Debtor 1 Only Debtor 2 Only Debtor 1 And Debtor 2 Only At Least One Of T…" at bounding box center [632, 125] width 150 height 24
select select "4"
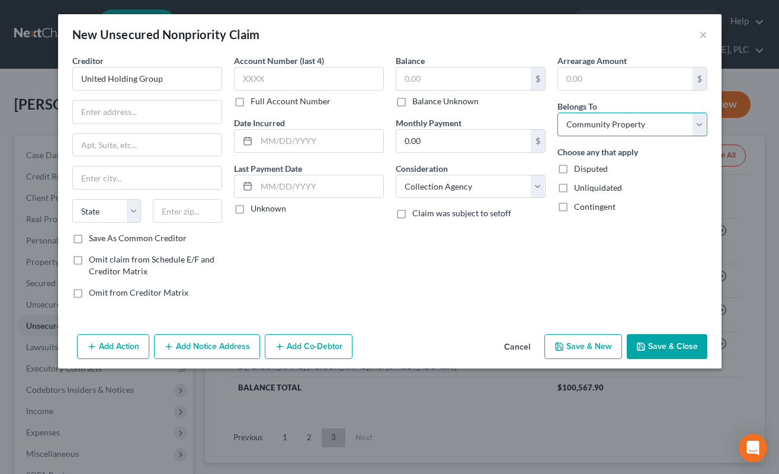
click at [557, 113] on select "Select Debtor 1 Only Debtor 2 Only Debtor 1 And Debtor 2 Only At Least One Of T…" at bounding box center [632, 125] width 150 height 24
click at [412, 101] on label "Balance Unknown" at bounding box center [445, 101] width 66 height 12
click at [417, 101] on input "Balance Unknown" at bounding box center [421, 99] width 8 height 8
checkbox input "true"
type input "0.00"
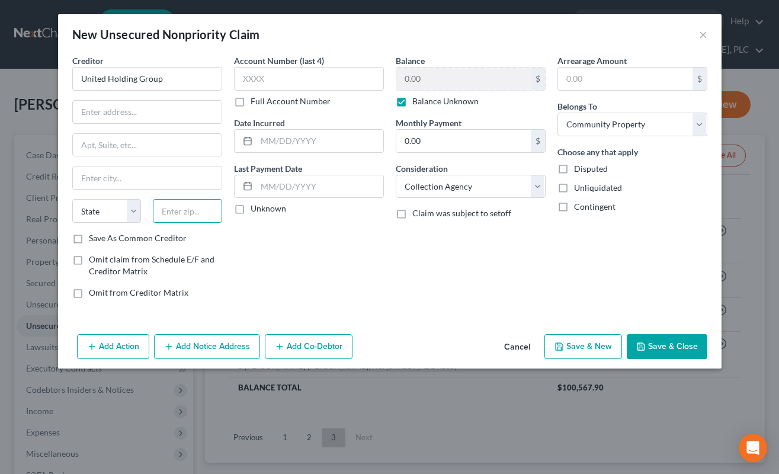
click at [194, 222] on body "Home New Case Client Portal Directory Cases DebtorCC Greeves & [PERSON_NAME], P…" at bounding box center [389, 336] width 779 height 672
type input "80112"
type input "[GEOGRAPHIC_DATA]"
select select "5"
click at [163, 110] on input "text" at bounding box center [147, 112] width 149 height 23
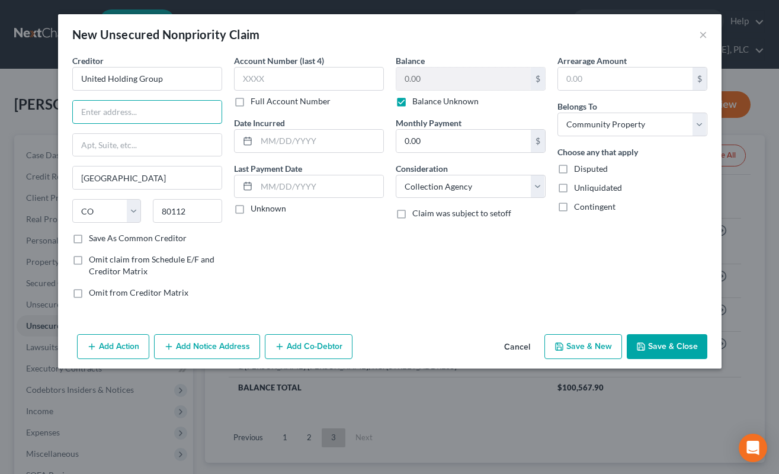
paste input "One Maroon Circle"
type input "One Maroon Circle"
click at [178, 147] on input "text" at bounding box center [147, 145] width 149 height 23
paste input "[STREET_ADDRESS]"
click at [105, 142] on input "[STREET_ADDRESS]" at bounding box center [147, 145] width 149 height 23
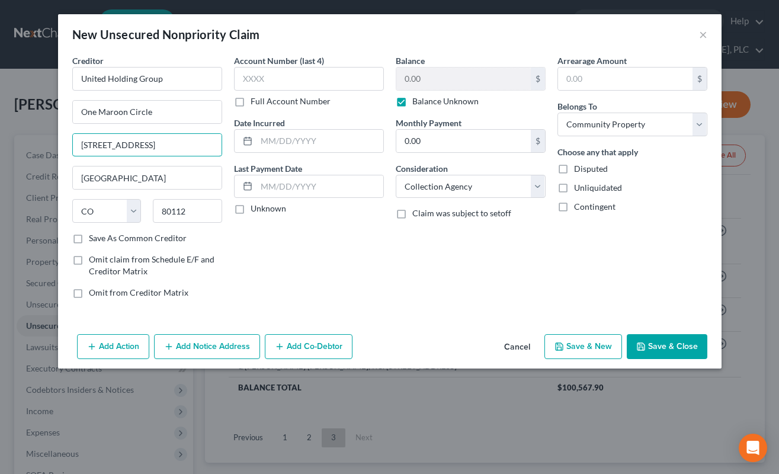
type input "[STREET_ADDRESS]"
click at [89, 234] on label "Save As Common Creditor" at bounding box center [138, 238] width 98 height 12
click at [94, 234] on input "Save As Common Creditor" at bounding box center [98, 236] width 8 height 8
click at [648, 346] on button "Save & Close" at bounding box center [667, 346] width 81 height 25
checkbox input "false"
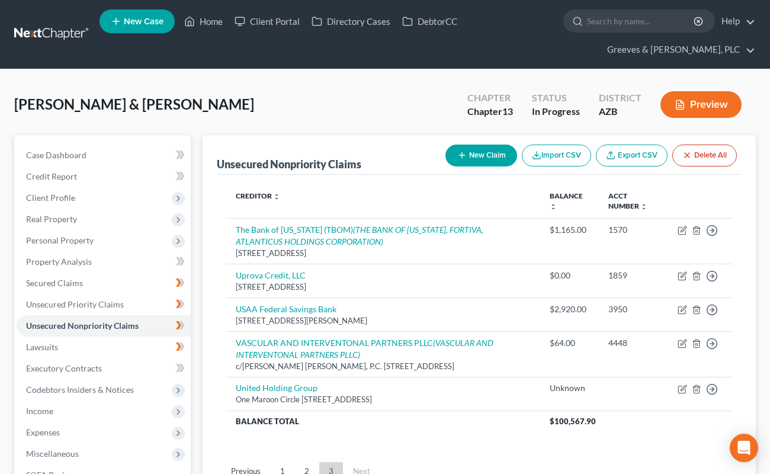
click at [354, 108] on div "[PERSON_NAME] & [PERSON_NAME] Upgraded Chapter Chapter 13 Status In Progress Di…" at bounding box center [384, 109] width 741 height 52
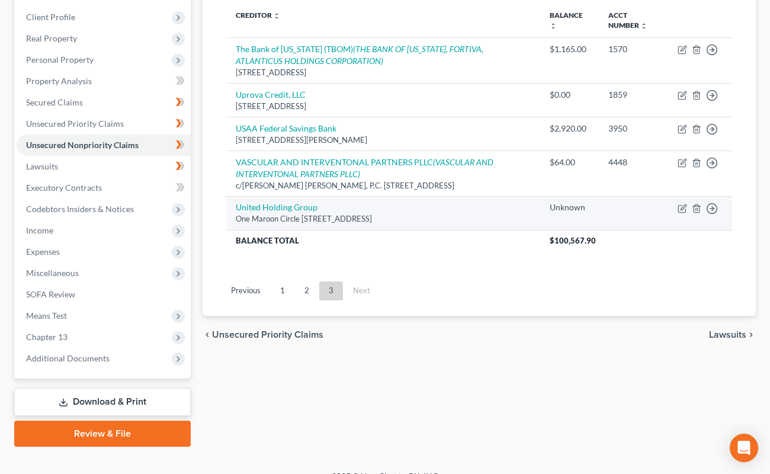
scroll to position [198, 0]
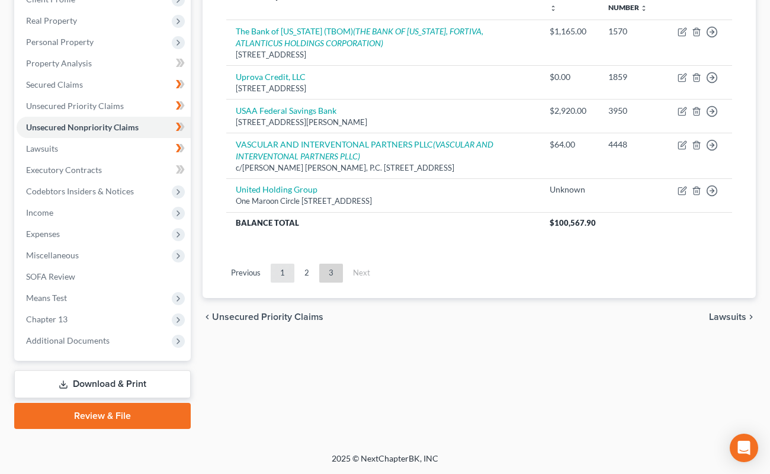
click at [287, 270] on link "1" at bounding box center [283, 273] width 24 height 19
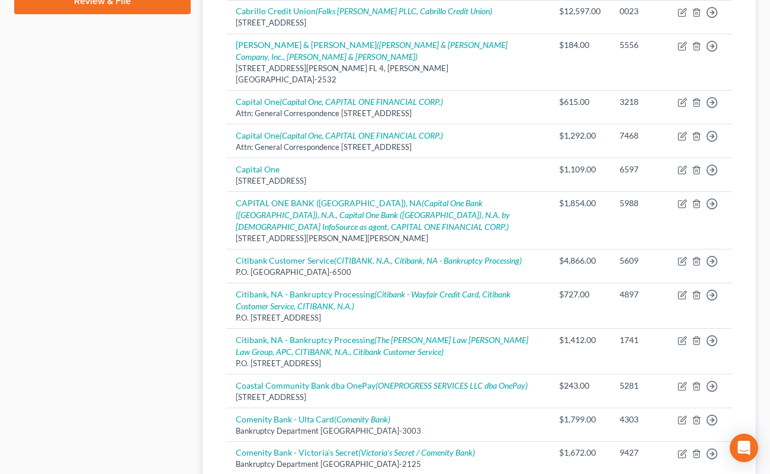
scroll to position [1019, 0]
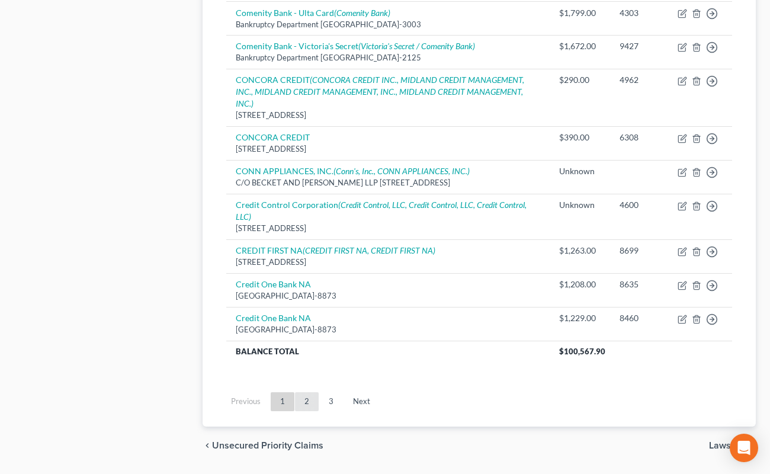
click at [312, 392] on link "2" at bounding box center [307, 401] width 24 height 19
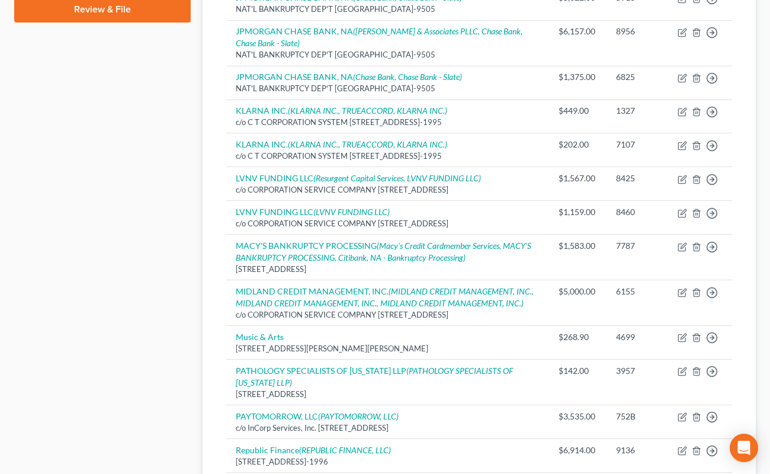
scroll to position [1085, 0]
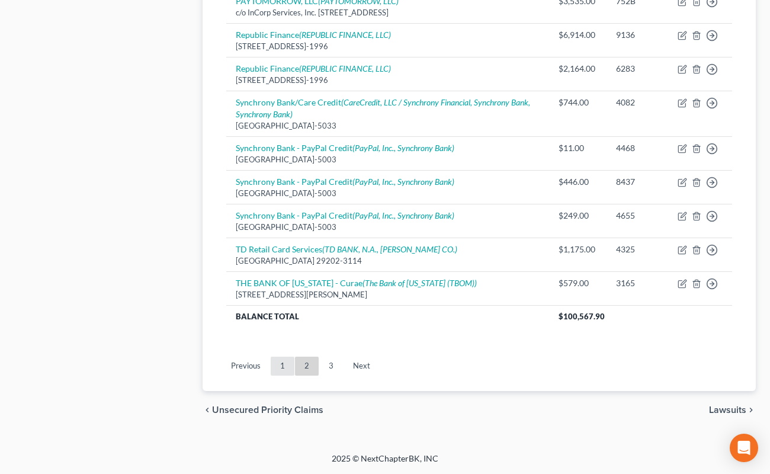
click at [285, 365] on link "1" at bounding box center [283, 365] width 24 height 19
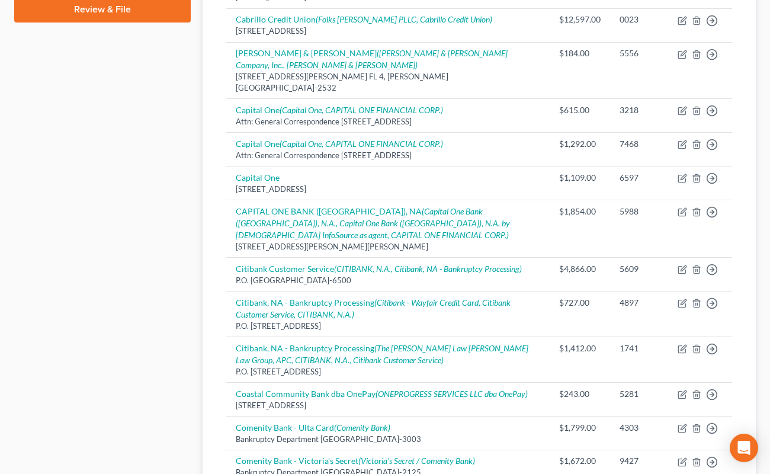
scroll to position [190, 0]
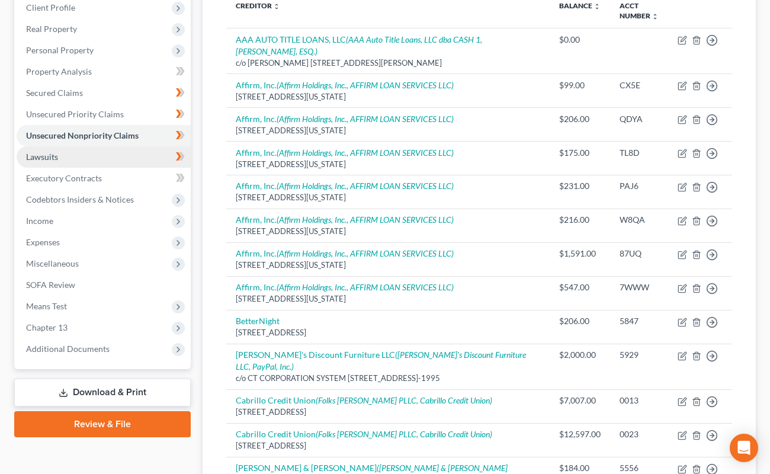
click at [153, 156] on link "Lawsuits" at bounding box center [104, 156] width 174 height 21
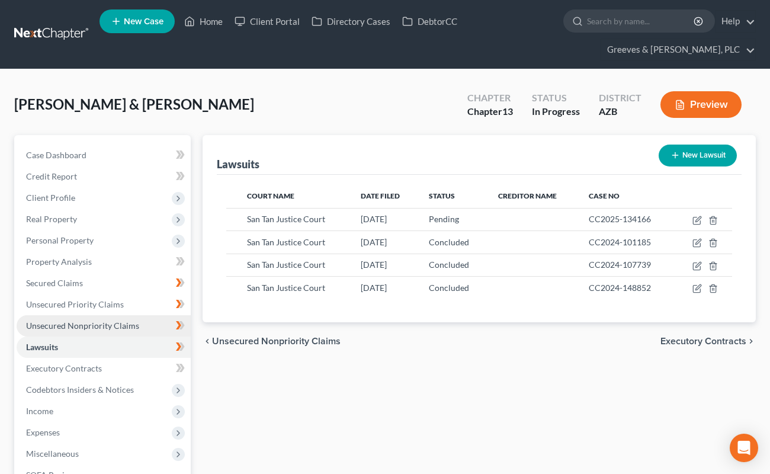
click at [140, 330] on link "Unsecured Nonpriority Claims" at bounding box center [104, 325] width 174 height 21
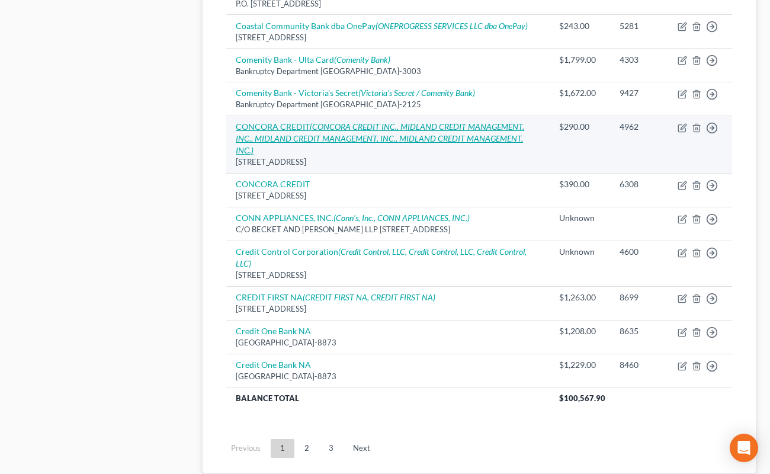
scroll to position [1019, 0]
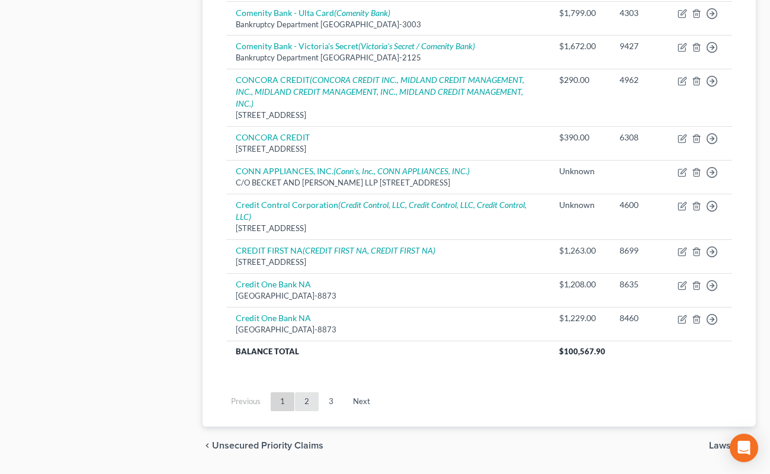
click at [314, 392] on link "2" at bounding box center [307, 401] width 24 height 19
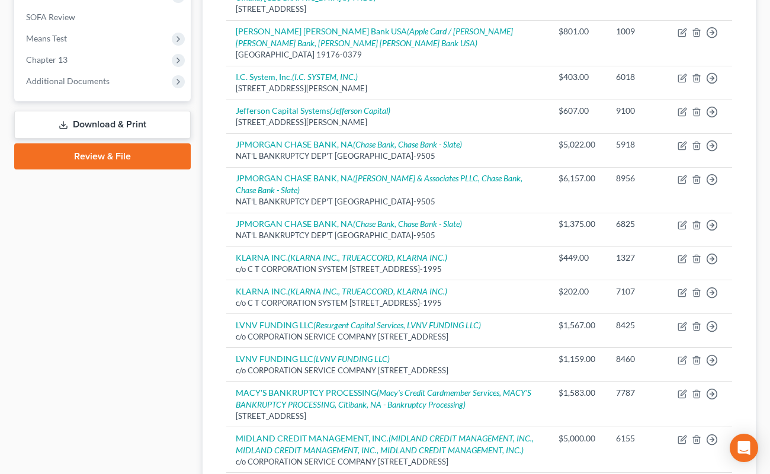
scroll to position [403, 0]
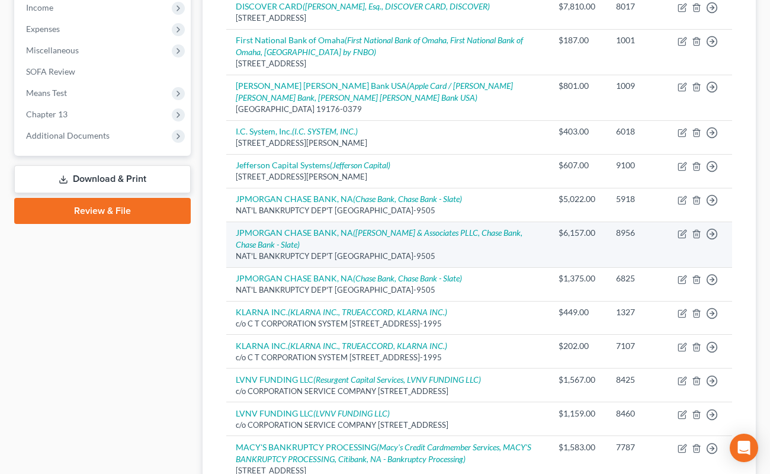
click at [420, 255] on td "JPMORGAN CHASE BANK, NA ([PERSON_NAME] & Associates PLLC, Chase Bank, Chase Ban…" at bounding box center [387, 244] width 323 height 46
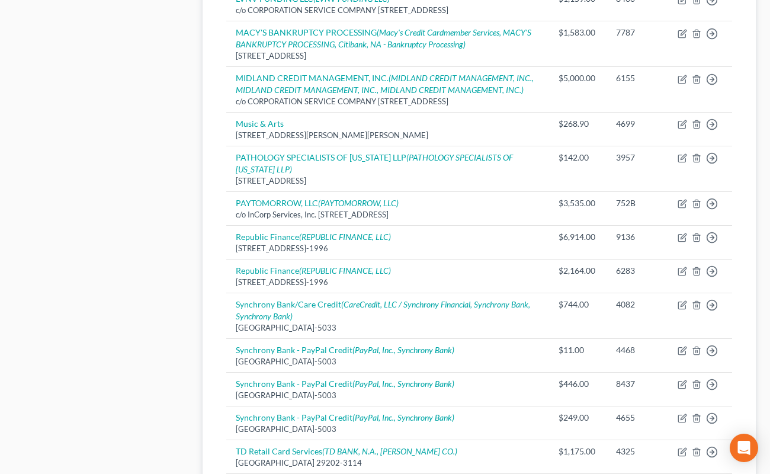
scroll to position [1085, 0]
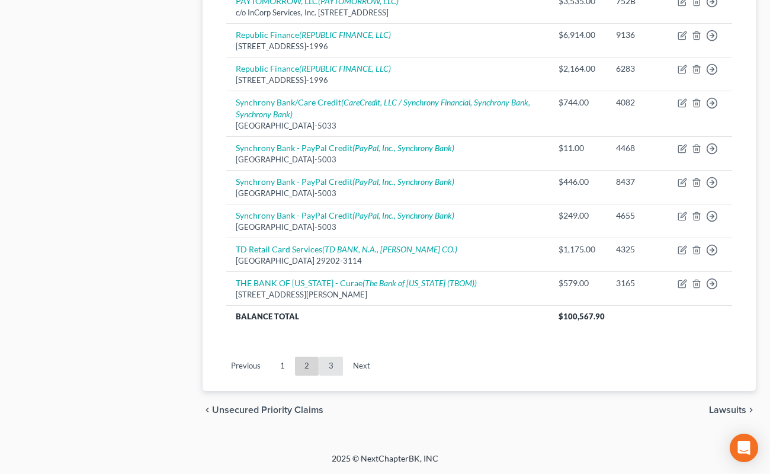
click at [333, 365] on link "3" at bounding box center [331, 365] width 24 height 19
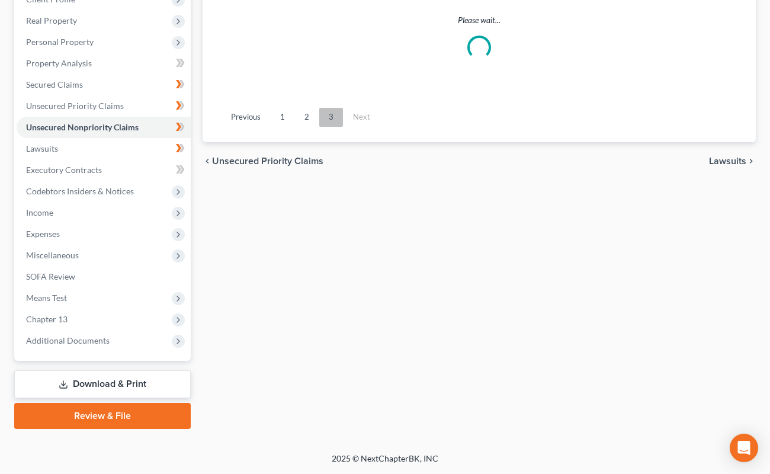
scroll to position [198, 0]
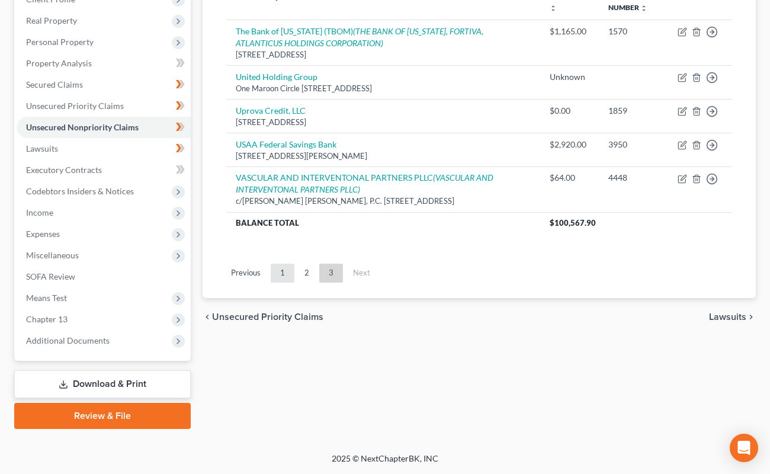
click at [287, 268] on link "1" at bounding box center [283, 273] width 24 height 19
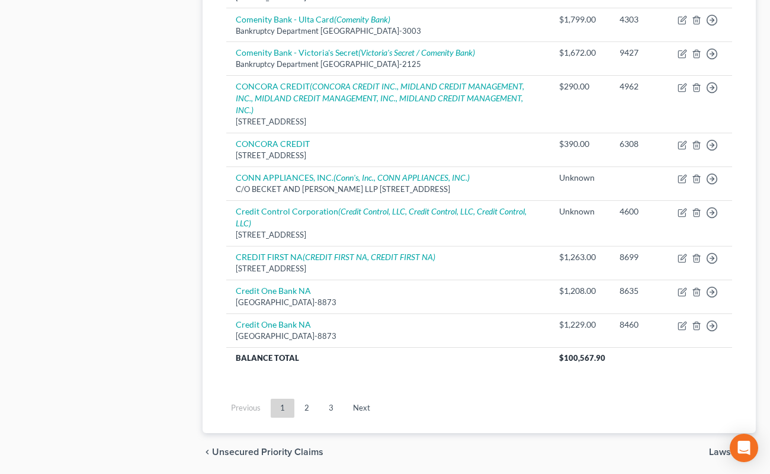
scroll to position [1019, 0]
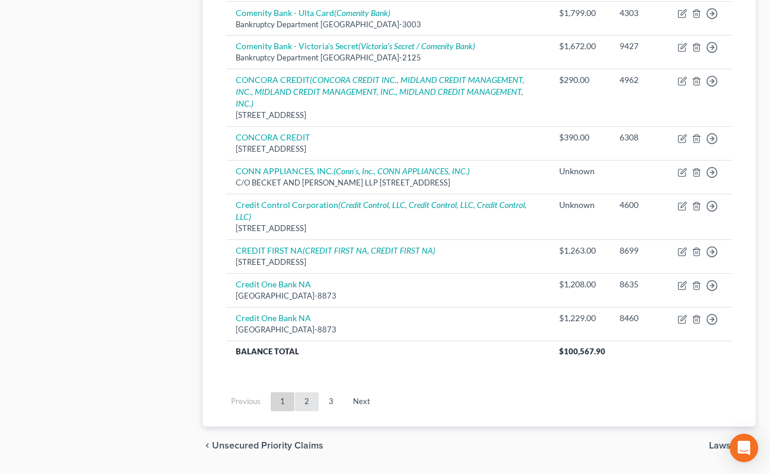
click at [314, 392] on link "2" at bounding box center [307, 401] width 24 height 19
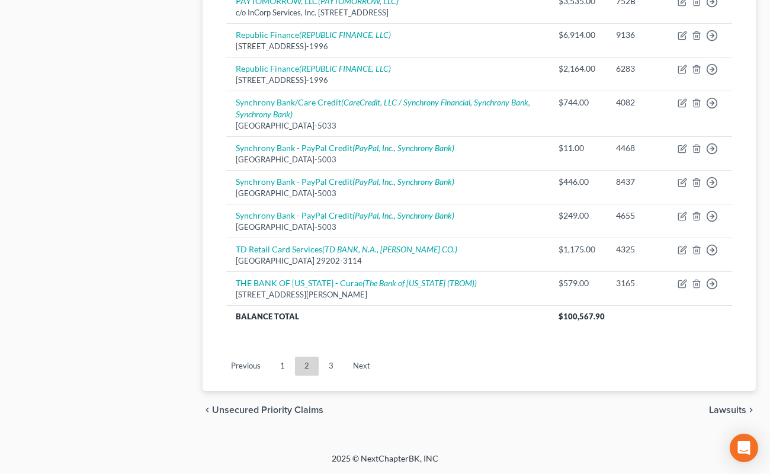
scroll to position [1085, 0]
click at [283, 357] on link "1" at bounding box center [283, 365] width 24 height 19
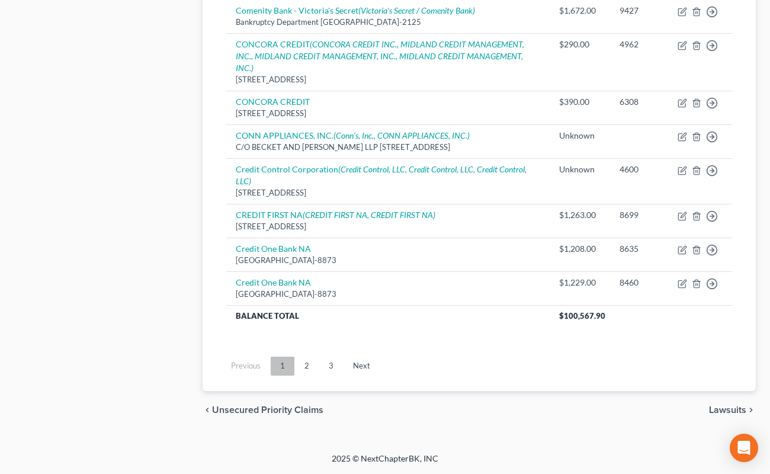
scroll to position [1019, 0]
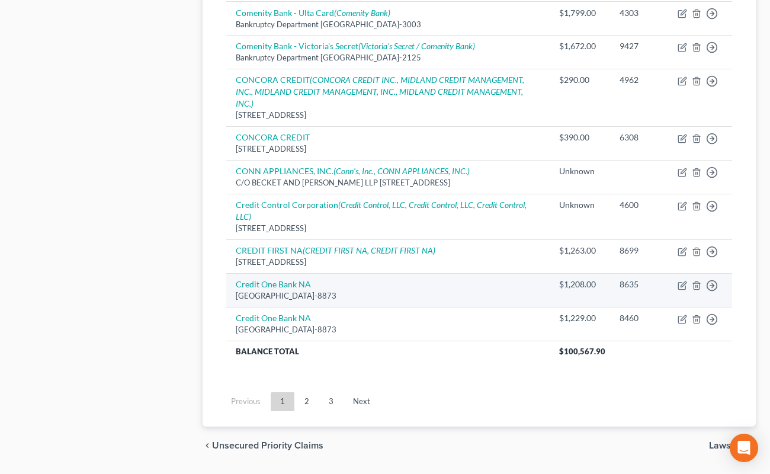
click at [432, 290] on div "[GEOGRAPHIC_DATA]-8873" at bounding box center [388, 295] width 304 height 11
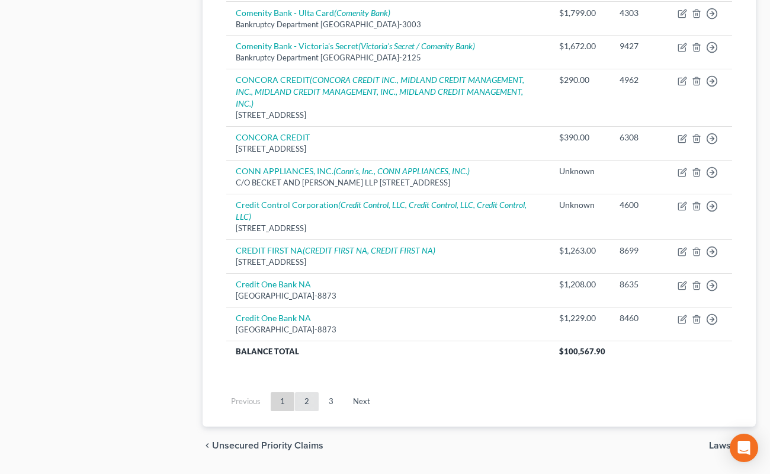
click at [308, 392] on link "2" at bounding box center [307, 401] width 24 height 19
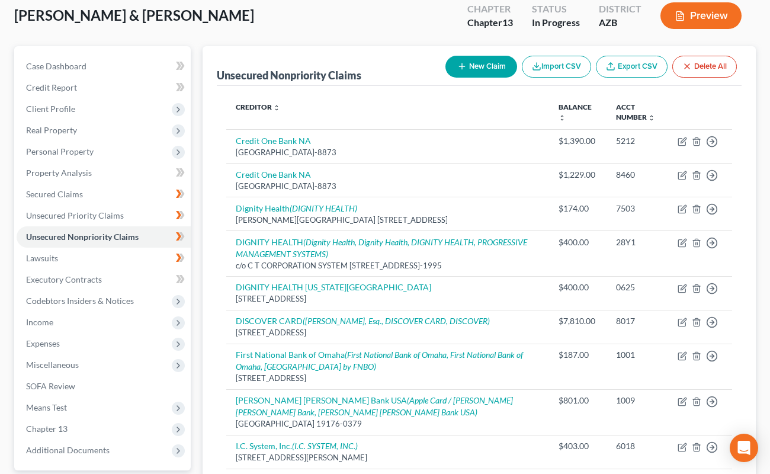
scroll to position [0, 0]
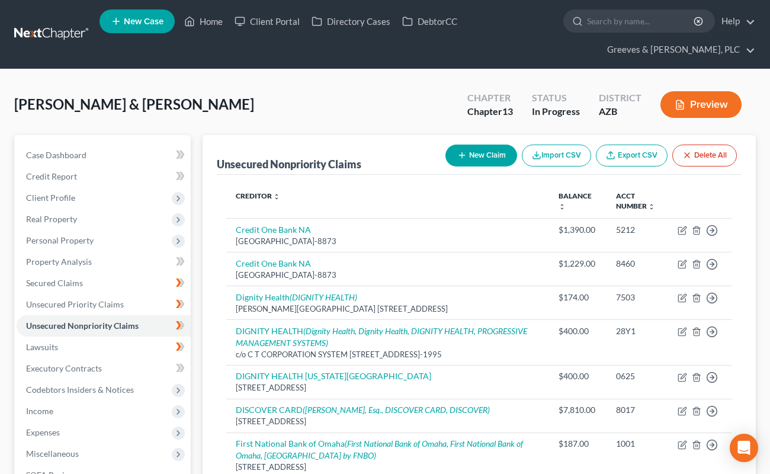
click at [364, 113] on div "[PERSON_NAME] & [PERSON_NAME] Upgraded Chapter Chapter 13 Status In Progress Di…" at bounding box center [384, 109] width 741 height 52
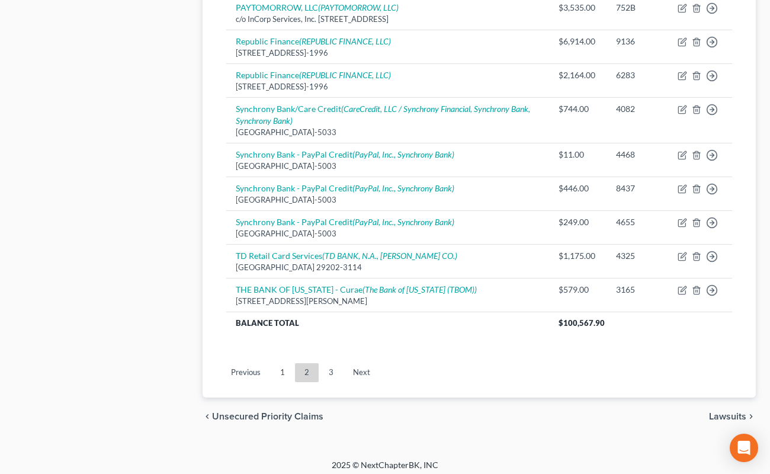
scroll to position [1085, 0]
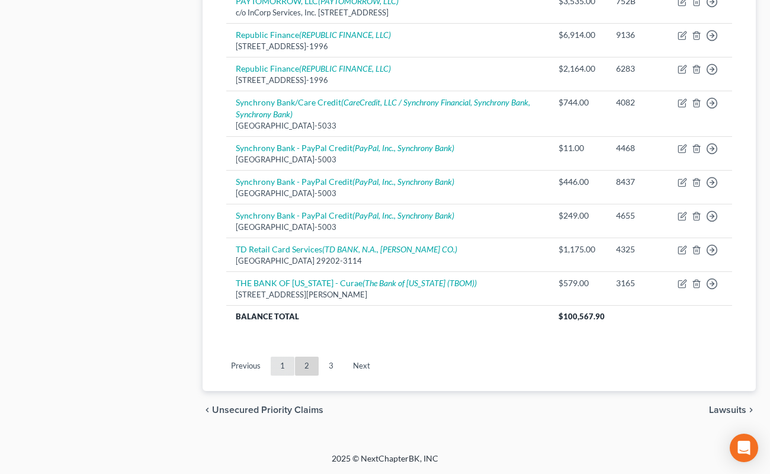
click at [283, 363] on link "1" at bounding box center [283, 365] width 24 height 19
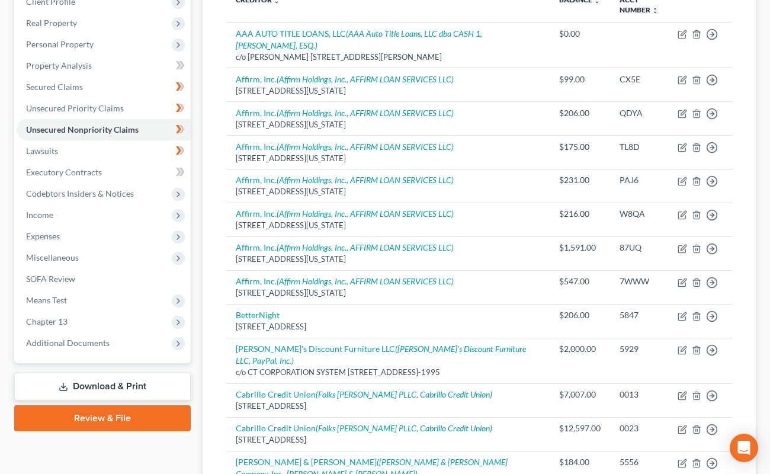
scroll to position [0, 0]
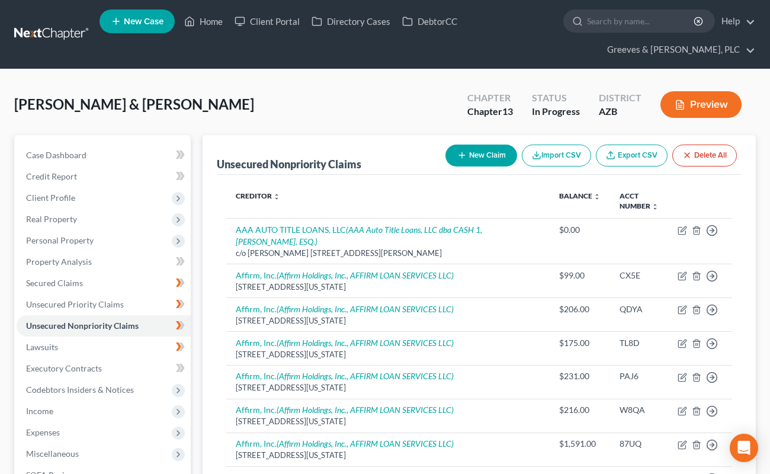
click at [478, 152] on button "New Claim" at bounding box center [481, 155] width 72 height 22
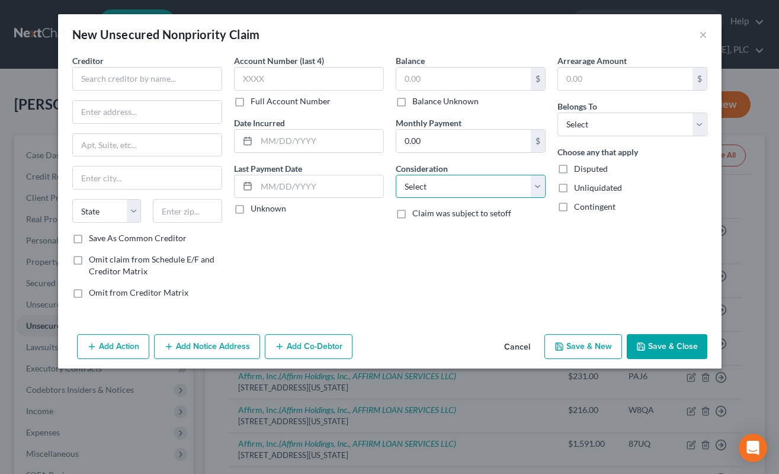
click at [490, 193] on select "Select Cable / Satellite Services Collection Agency Credit Card Debt Debt Couns…" at bounding box center [471, 187] width 150 height 24
select select "2"
click at [396, 175] on select "Select Cable / Satellite Services Collection Agency Credit Card Debt Debt Couns…" at bounding box center [471, 187] width 150 height 24
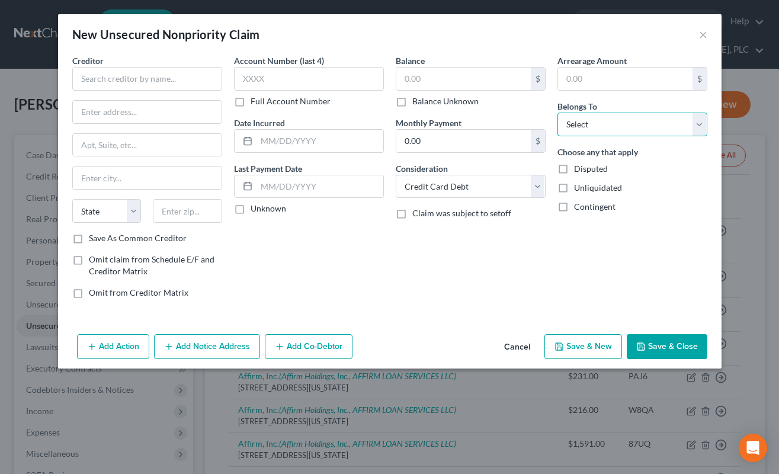
click at [586, 124] on select "Select Debtor 1 Only Debtor 2 Only Debtor 1 And Debtor 2 Only At Least One Of T…" at bounding box center [632, 125] width 150 height 24
select select "4"
click at [557, 113] on select "Select Debtor 1 Only Debtor 2 Only Debtor 1 And Debtor 2 Only At Least One Of T…" at bounding box center [632, 125] width 150 height 24
click at [449, 85] on input "text" at bounding box center [463, 79] width 134 height 23
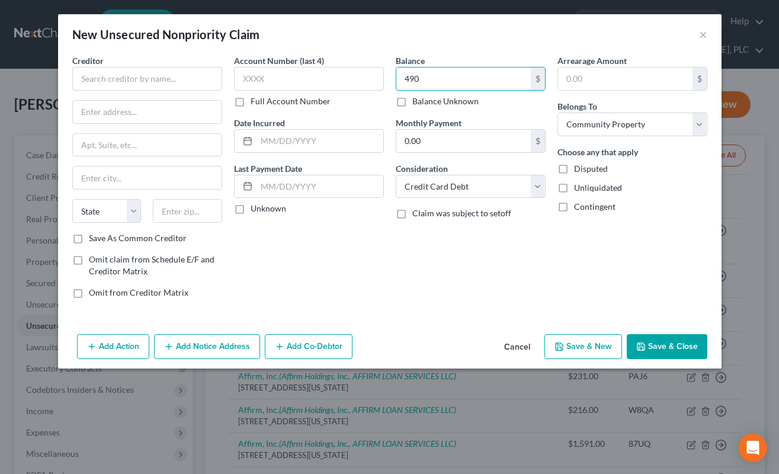
type input "490"
click at [310, 83] on input "text" at bounding box center [309, 79] width 150 height 24
type input "6919"
click at [165, 83] on input "text" at bounding box center [147, 79] width 150 height 24
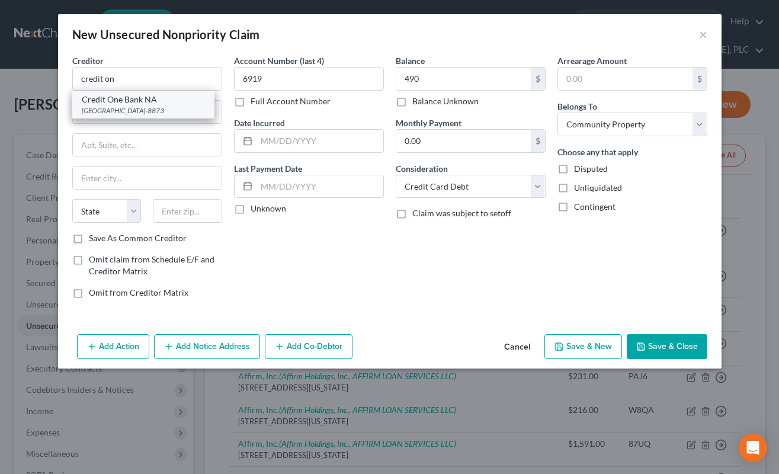
click at [161, 104] on div "Credit One Bank NA" at bounding box center [143, 100] width 123 height 12
type input "Credit One Bank NA"
type input "PO Box 98873"
type input "[GEOGRAPHIC_DATA]"
select select "31"
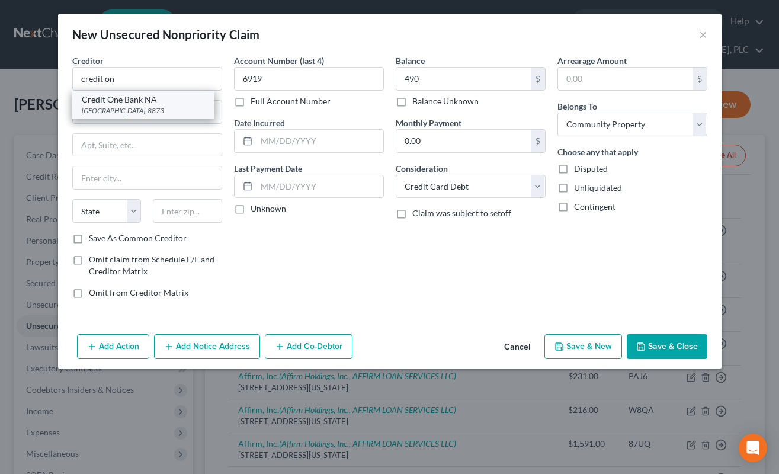
type input "89193-8873"
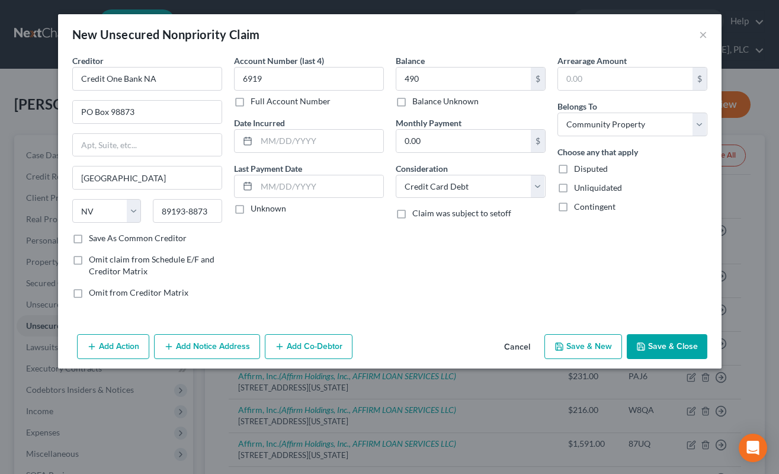
click at [633, 342] on button "Save & Close" at bounding box center [667, 346] width 81 height 25
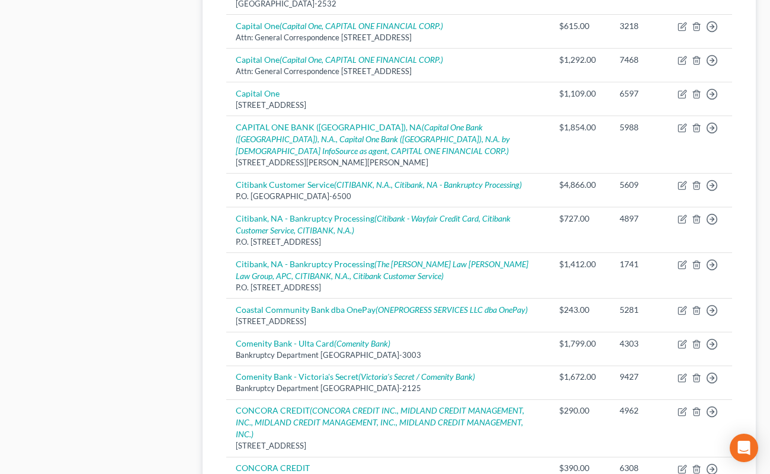
scroll to position [1052, 0]
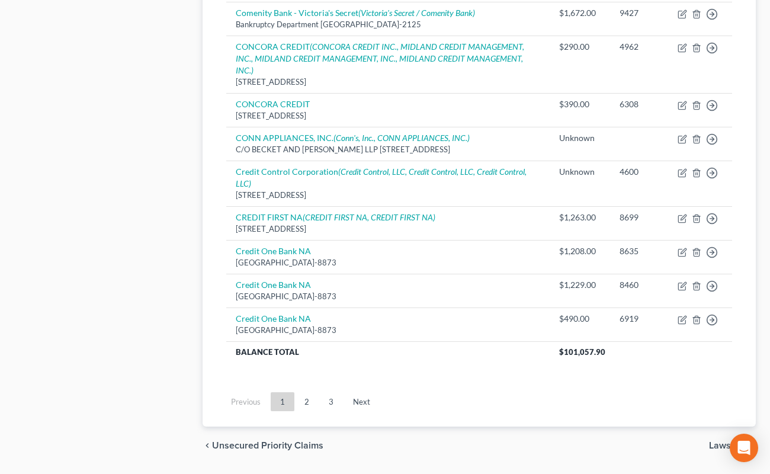
click at [315, 392] on link "2" at bounding box center [307, 401] width 24 height 19
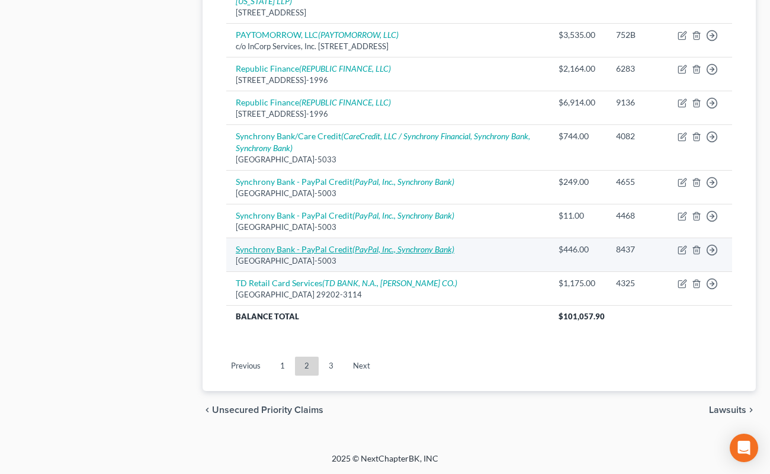
click at [338, 254] on link "Synchrony Bank - PayPal Credit (PayPal, Inc., Synchrony Bank)" at bounding box center [345, 249] width 219 height 10
select select "9"
select select "2"
select select "1"
select select "4"
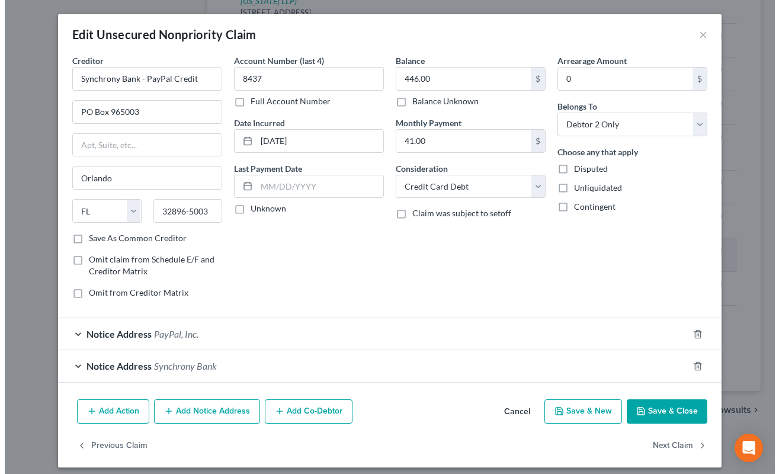
scroll to position [1019, 0]
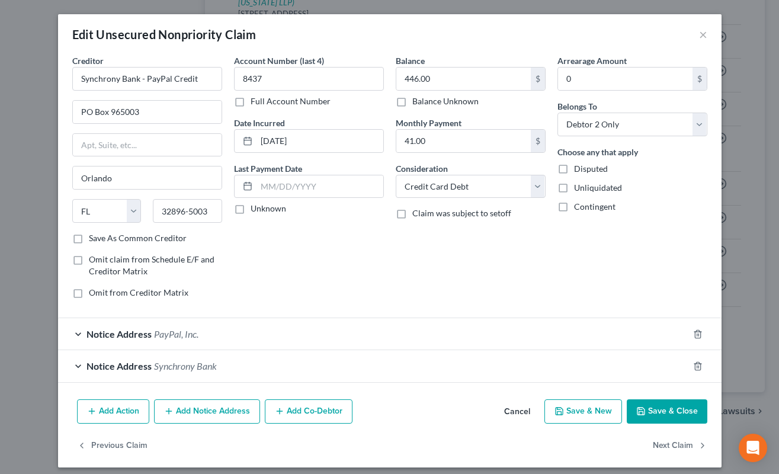
click at [336, 331] on div "Notice Address PayPal, Inc." at bounding box center [373, 333] width 630 height 31
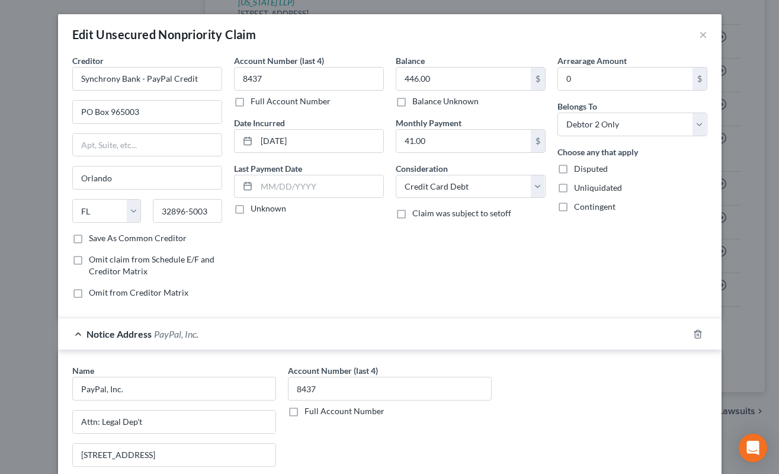
click at [355, 271] on div "Account Number (last 4) 8437 Full Account Number Date Incurred [DATE] Last Paym…" at bounding box center [309, 180] width 162 height 253
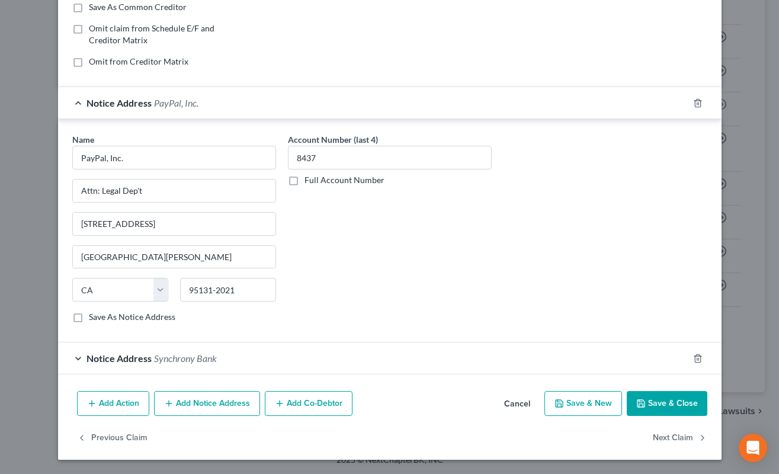
click at [330, 101] on div "Notice Address PayPal, Inc." at bounding box center [373, 102] width 630 height 31
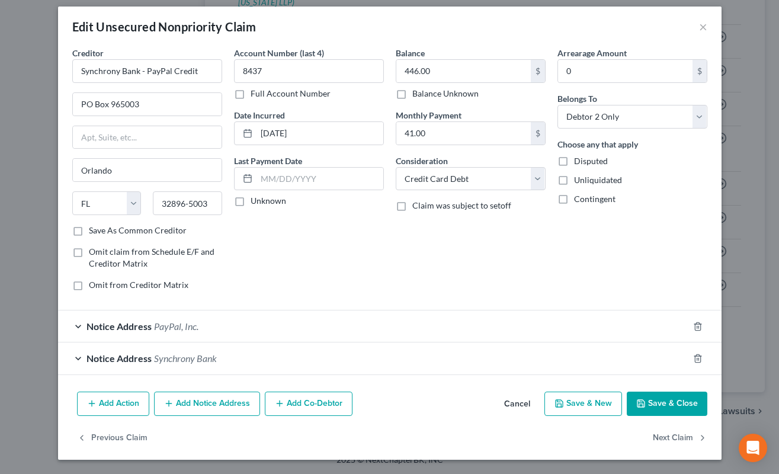
scroll to position [8, 0]
click at [367, 356] on div "Notice Address Synchrony Bank" at bounding box center [373, 357] width 630 height 31
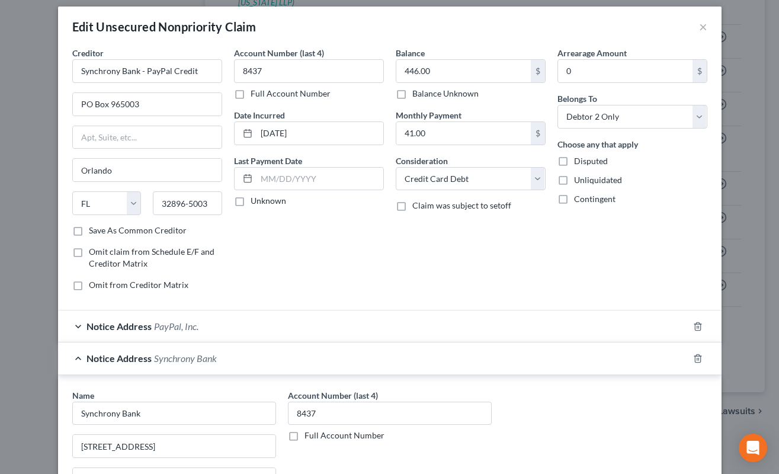
scroll to position [230, 0]
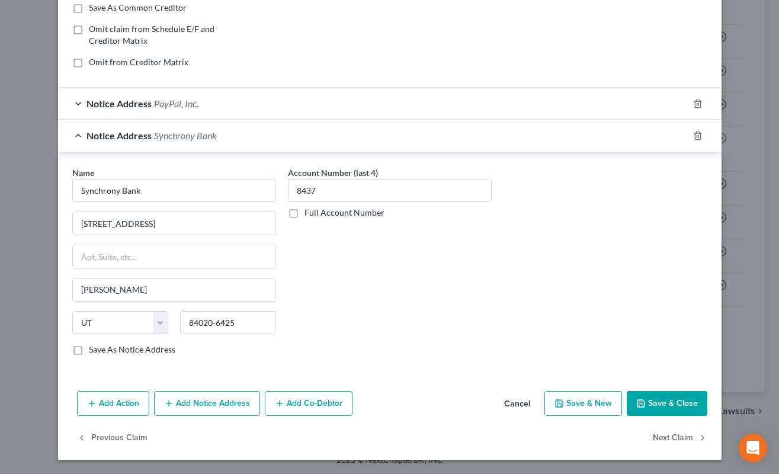
click at [303, 136] on div "Notice Address Synchrony Bank" at bounding box center [373, 135] width 630 height 31
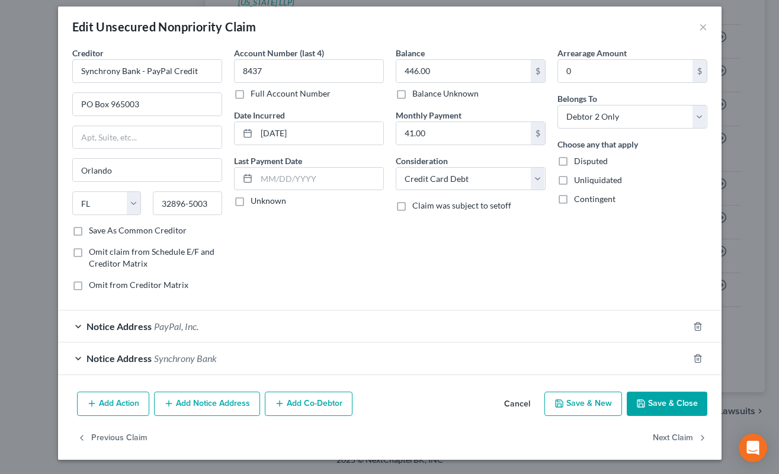
scroll to position [8, 0]
drag, startPoint x: 141, startPoint y: 68, endPoint x: 203, endPoint y: 63, distance: 62.4
click at [203, 63] on input "Synchrony Bank - PayPal Credit" at bounding box center [147, 71] width 150 height 24
click at [391, 226] on div "Balance 446.00 $ Balance Unknown Balance Undetermined 446.00 $ Balance Unknown …" at bounding box center [471, 173] width 162 height 253
click at [239, 406] on button "Add Notice Address" at bounding box center [207, 403] width 106 height 25
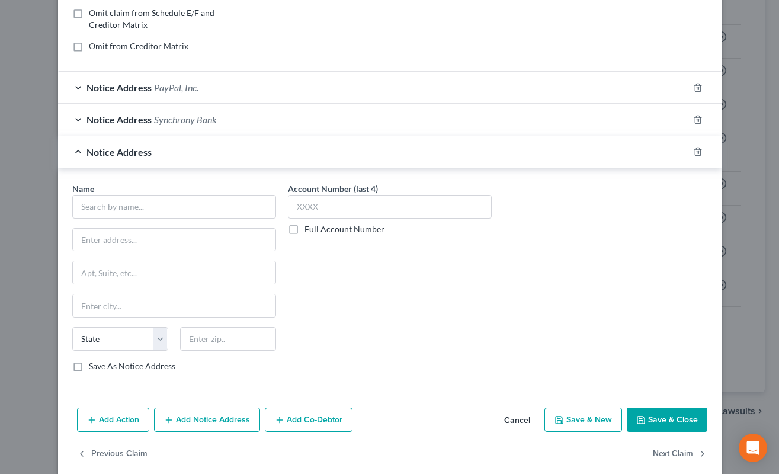
scroll to position [262, 0]
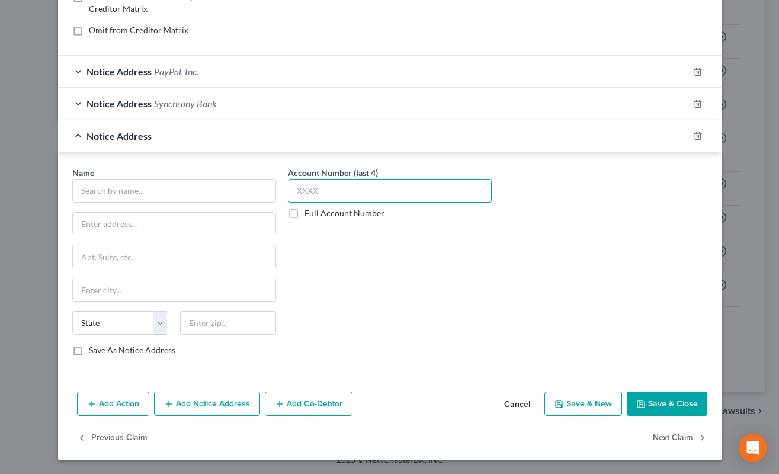
click at [373, 192] on input "text" at bounding box center [390, 191] width 204 height 24
type input "8437"
click at [216, 190] on input "text" at bounding box center [174, 191] width 204 height 24
paste input "PayPal Credit"
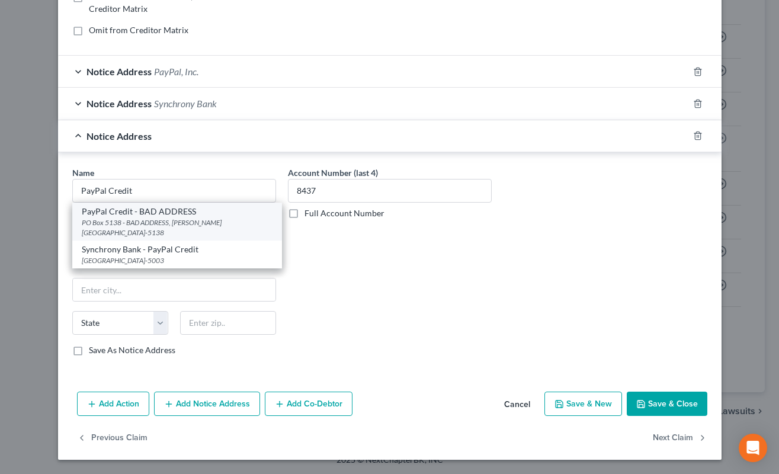
click at [207, 223] on div "PO Box 5138 - BAD ADDRESS, [PERSON_NAME][GEOGRAPHIC_DATA]-5138" at bounding box center [177, 227] width 191 height 20
type input "PayPal Credit - BAD ADDRESS"
type input "PO Box 5138 - BAD ADDRESS"
type input "Timonium"
select select "21"
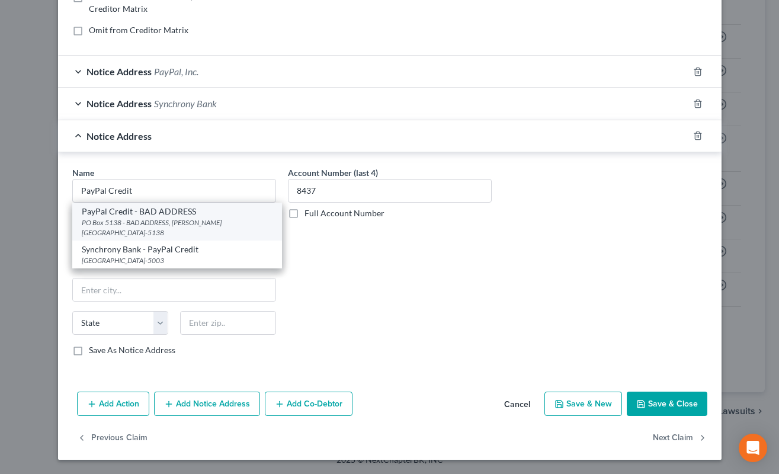
type input "21094-5138"
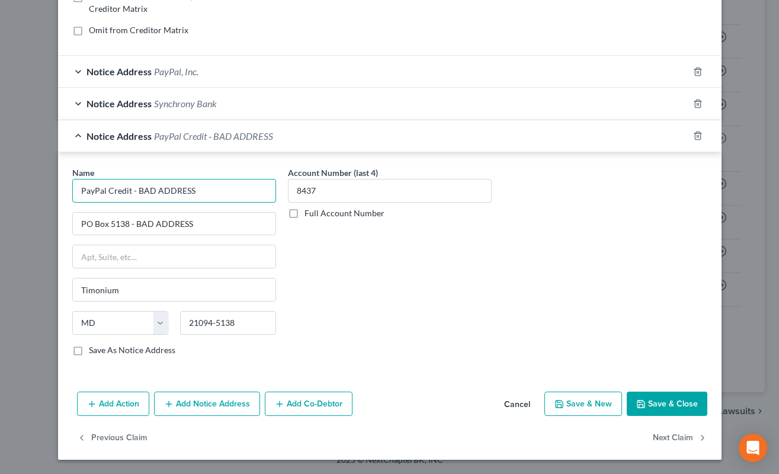
click at [213, 188] on input "PayPal Credit - BAD ADDRESS" at bounding box center [174, 191] width 204 height 24
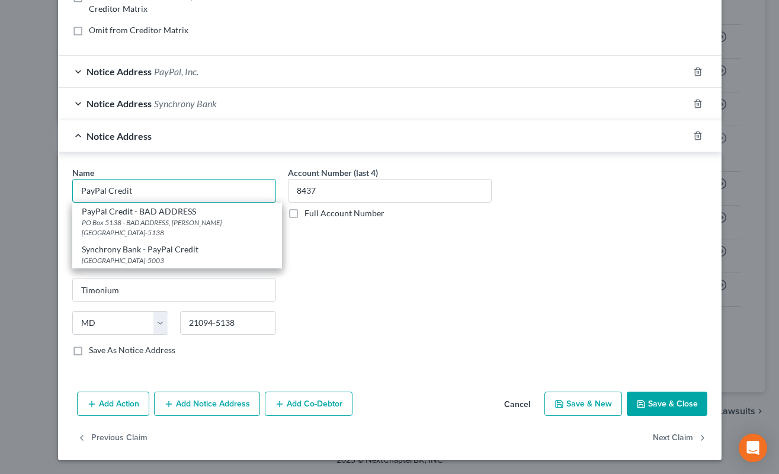
type input "PayPal Credit"
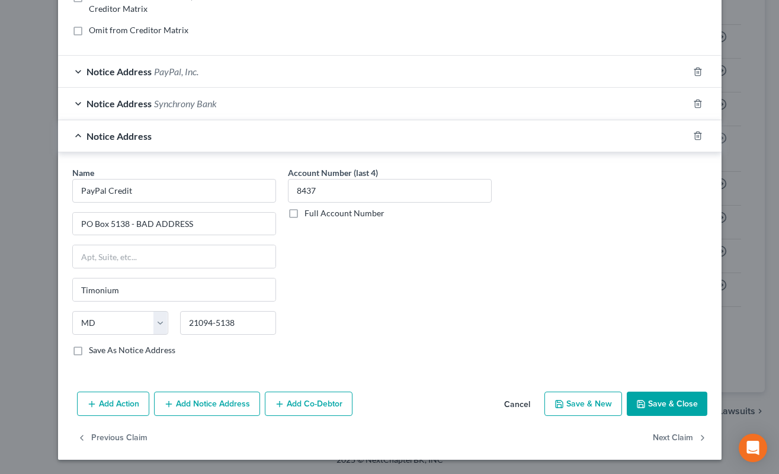
click at [178, 172] on div "Name * PayPal Credit" at bounding box center [174, 184] width 204 height 36
drag, startPoint x: 108, startPoint y: 223, endPoint x: 191, endPoint y: 229, distance: 83.1
click at [191, 229] on input "PO Box 5138 - BAD ADDRESS" at bounding box center [174, 224] width 203 height 23
type input "PO Box 71726"
click at [216, 323] on input "21094-5138" at bounding box center [228, 323] width 96 height 24
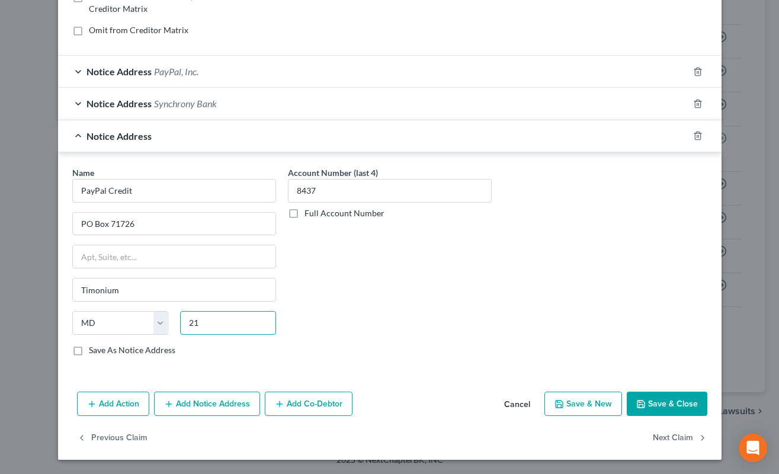
type input "2"
click at [379, 349] on div "Account Number (last 4) 8437 Full Account Number" at bounding box center [390, 265] width 216 height 199
click at [230, 321] on input "19176" at bounding box center [228, 323] width 96 height 24
type input "19176-1726"
click at [236, 296] on input "Timonium" at bounding box center [174, 289] width 203 height 23
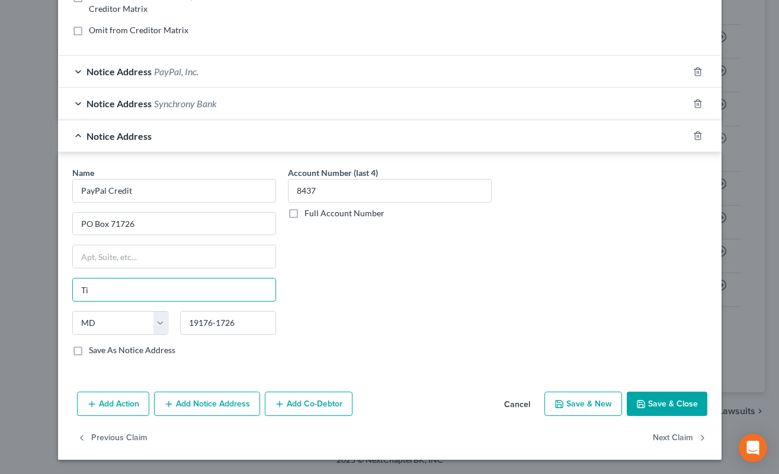
type input "T"
type input "[GEOGRAPHIC_DATA]"
click at [156, 325] on select "State [US_STATE] AK AR AZ CA CO CT DE DC [GEOGRAPHIC_DATA] [GEOGRAPHIC_DATA] GU…" at bounding box center [120, 323] width 96 height 24
select select "39"
click at [72, 311] on select "State [US_STATE] AK AR AZ CA CO CT DE DC [GEOGRAPHIC_DATA] [GEOGRAPHIC_DATA] GU…" at bounding box center [120, 323] width 96 height 24
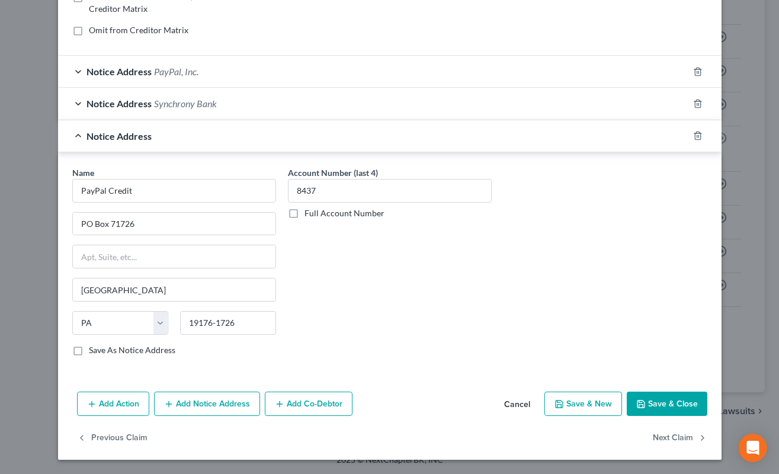
click at [636, 401] on icon "button" at bounding box center [640, 403] width 9 height 9
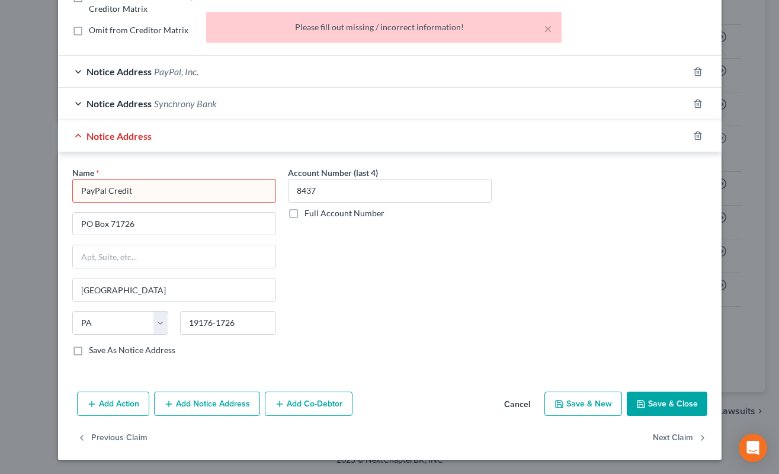
click at [236, 190] on input "PayPal Credit" at bounding box center [174, 191] width 204 height 24
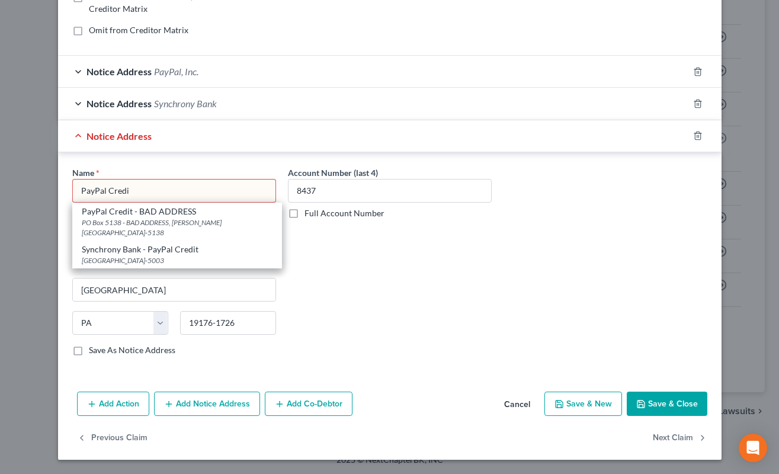
type input "PayPal Credit"
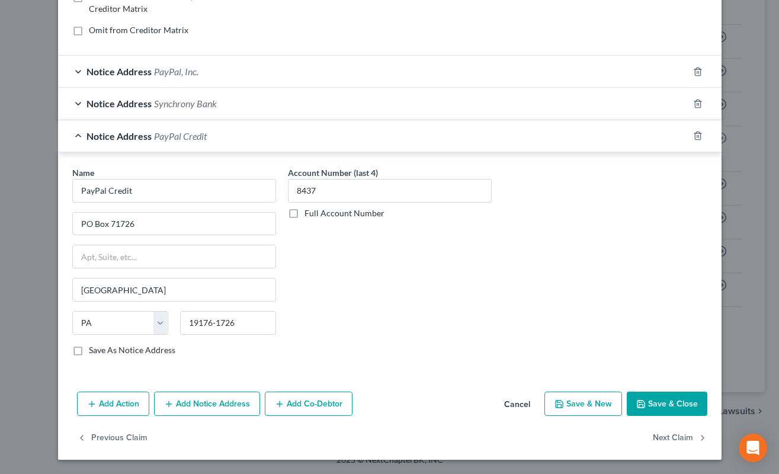
click at [445, 362] on div "Account Number (last 4) 8437 Full Account Number" at bounding box center [390, 265] width 216 height 199
click at [137, 352] on label "Save As Notice Address" at bounding box center [132, 350] width 86 height 12
click at [101, 352] on input "Save As Notice Address" at bounding box center [98, 348] width 8 height 8
click at [638, 399] on icon "button" at bounding box center [640, 403] width 9 height 9
checkbox input "false"
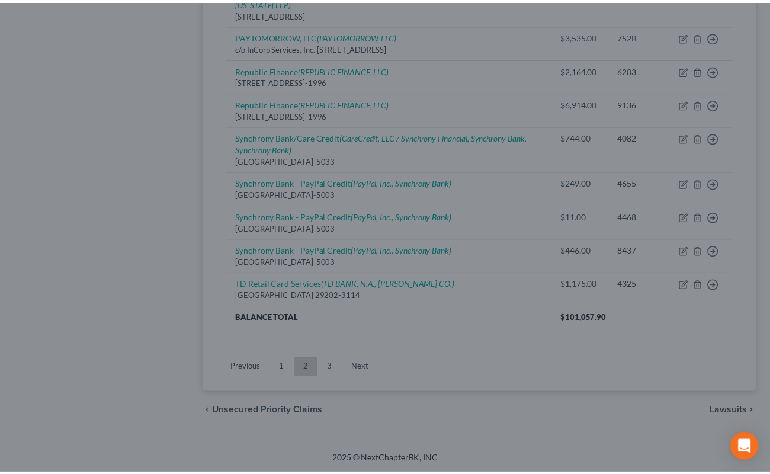
scroll to position [1052, 0]
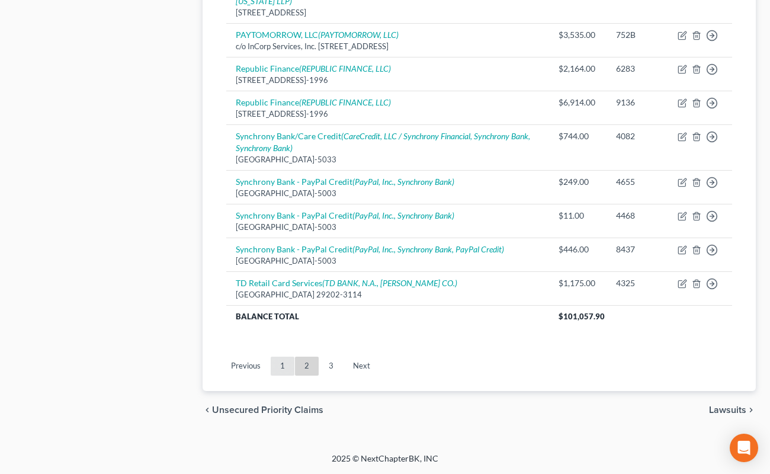
click at [282, 375] on link "1" at bounding box center [283, 365] width 24 height 19
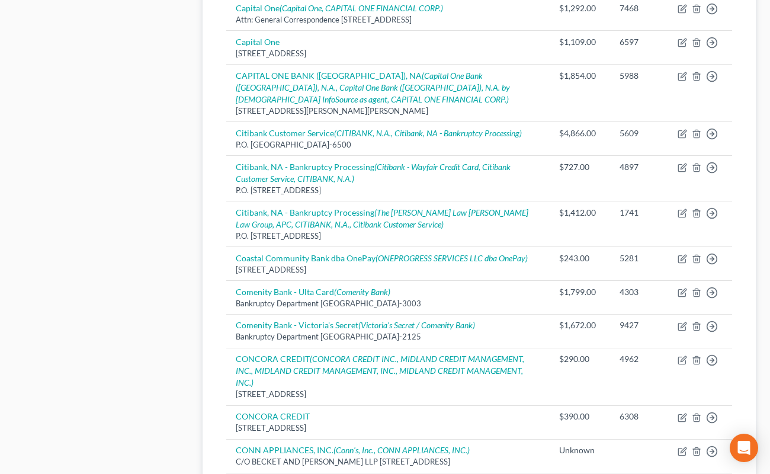
scroll to position [747, 0]
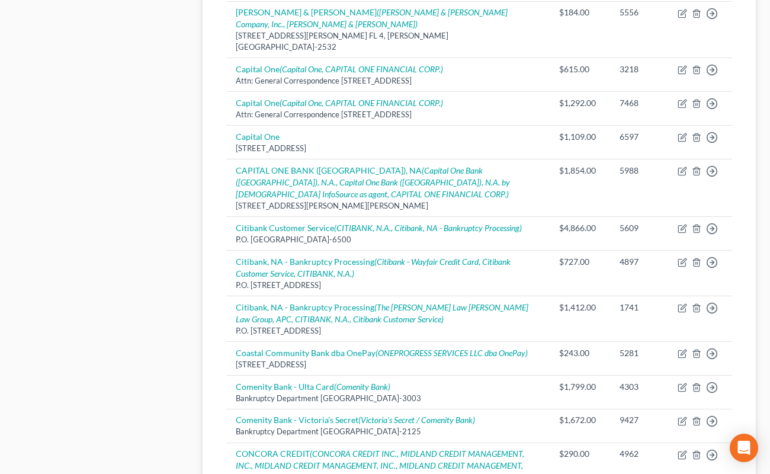
scroll to position [648, 0]
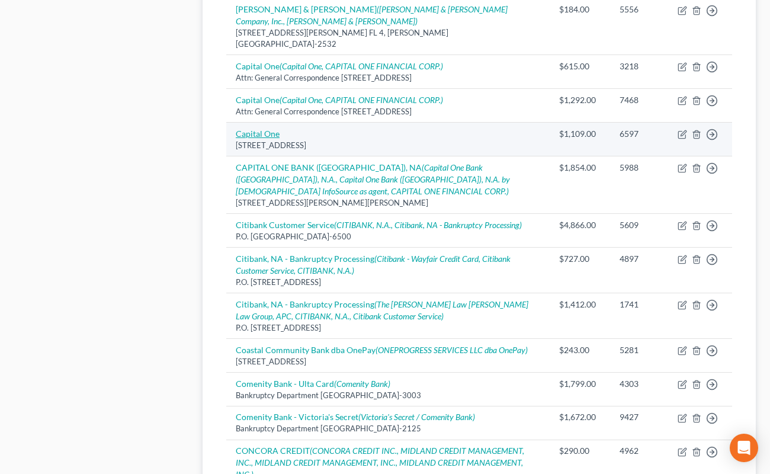
click at [261, 129] on link "Capital One" at bounding box center [258, 134] width 44 height 10
select select "46"
select select "2"
select select "1"
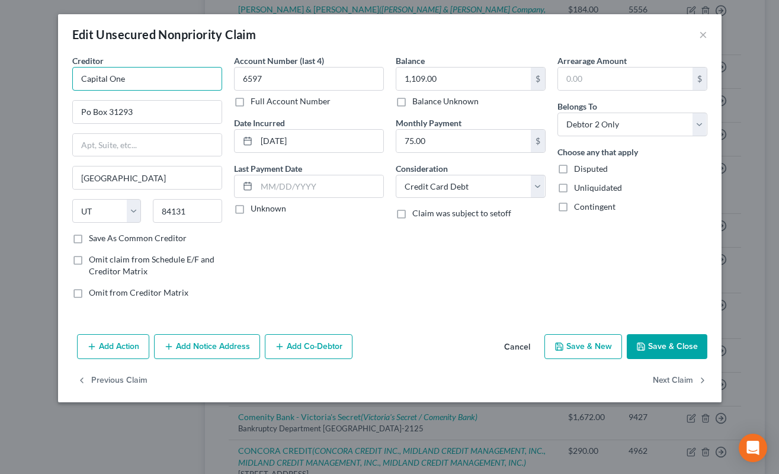
click at [170, 78] on input "Capital One" at bounding box center [147, 79] width 150 height 24
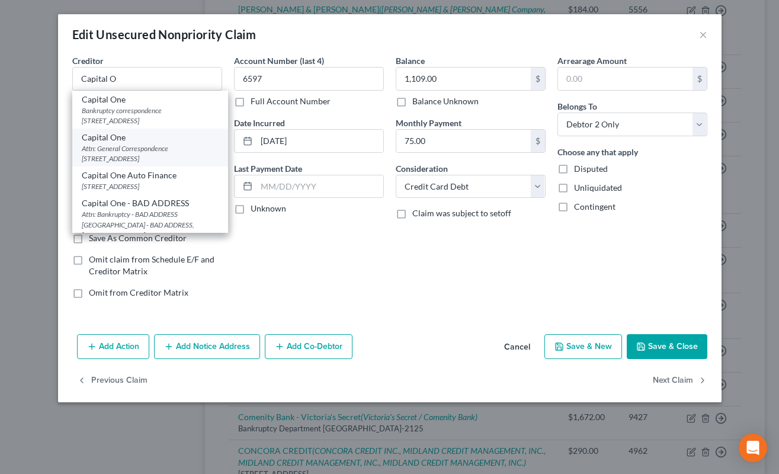
click at [197, 144] on div "Attn: General Correspondence [STREET_ADDRESS]" at bounding box center [150, 153] width 137 height 20
type input "Capital One"
type input "Attn: General Correspondence"
type input "PO Box 30285"
type input "84130-0285"
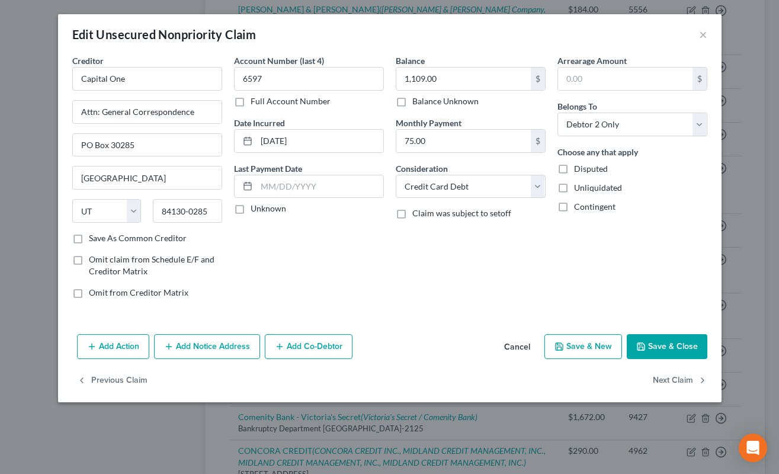
click at [684, 348] on button "Save & Close" at bounding box center [667, 346] width 81 height 25
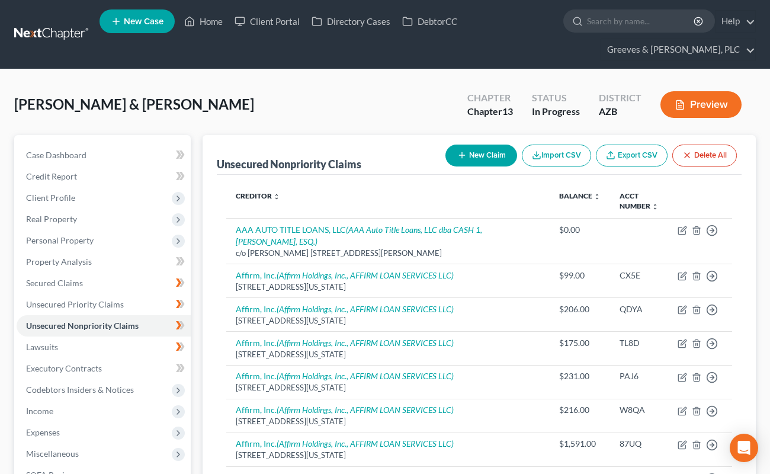
click at [470, 158] on button "New Claim" at bounding box center [481, 155] width 72 height 22
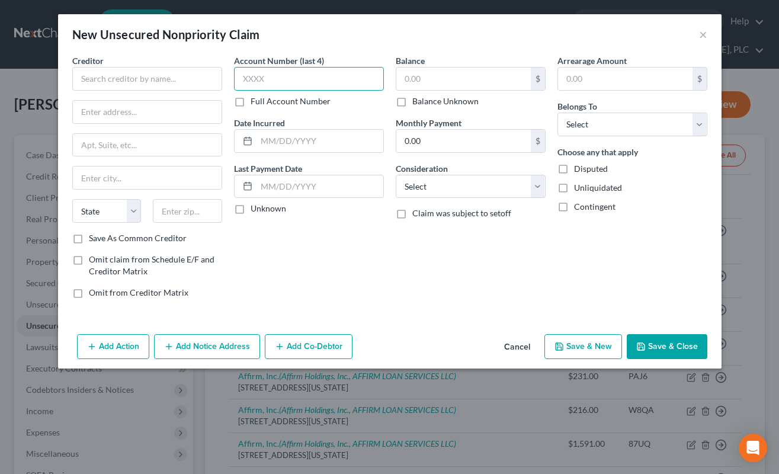
click at [350, 83] on input "text" at bounding box center [309, 79] width 150 height 24
type input "3714"
click at [431, 79] on input "text" at bounding box center [463, 79] width 134 height 23
type input "1,700"
click at [452, 184] on select "Select Cable / Satellite Services Collection Agency Credit Card Debt Debt Couns…" at bounding box center [471, 187] width 150 height 24
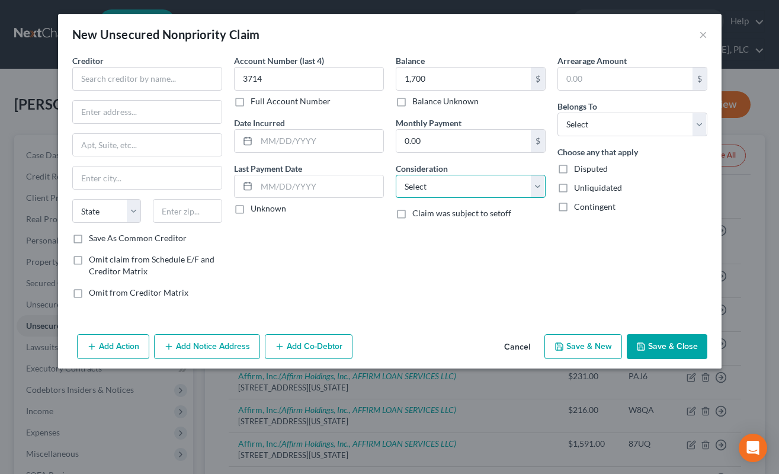
select select "2"
click at [396, 175] on select "Select Cable / Satellite Services Collection Agency Credit Card Debt Debt Couns…" at bounding box center [471, 187] width 150 height 24
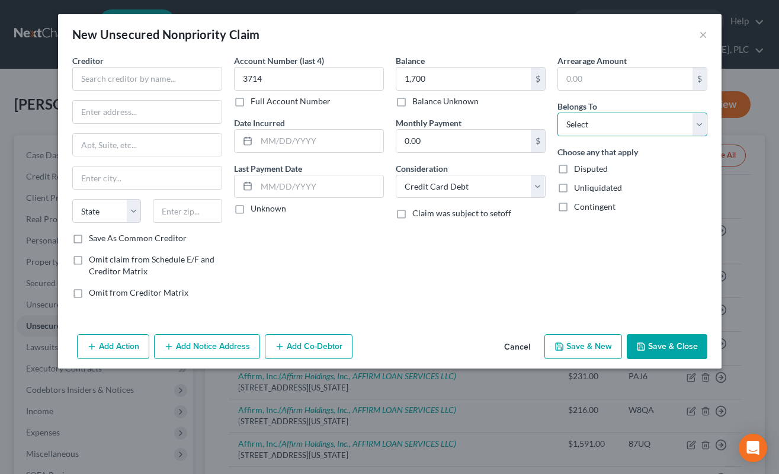
click at [578, 124] on select "Select Debtor 1 Only Debtor 2 Only Debtor 1 And Debtor 2 Only At Least One Of T…" at bounding box center [632, 125] width 150 height 24
select select "4"
click at [557, 113] on select "Select Debtor 1 Only Debtor 2 Only Debtor 1 And Debtor 2 Only At Least One Of T…" at bounding box center [632, 125] width 150 height 24
click at [184, 81] on input "text" at bounding box center [147, 79] width 150 height 24
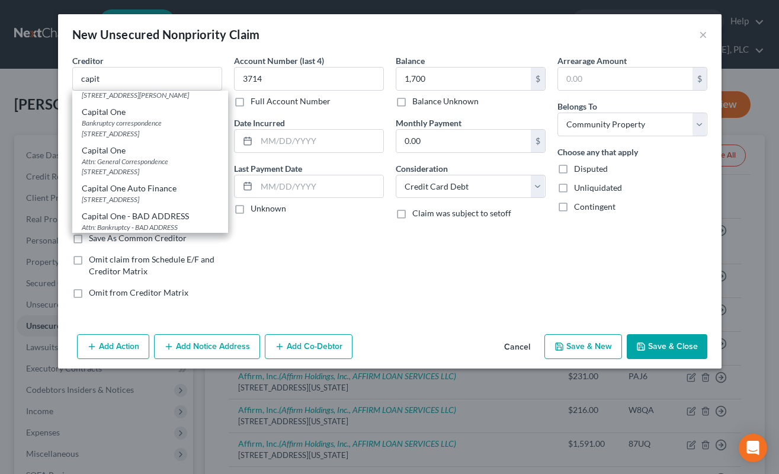
scroll to position [134, 0]
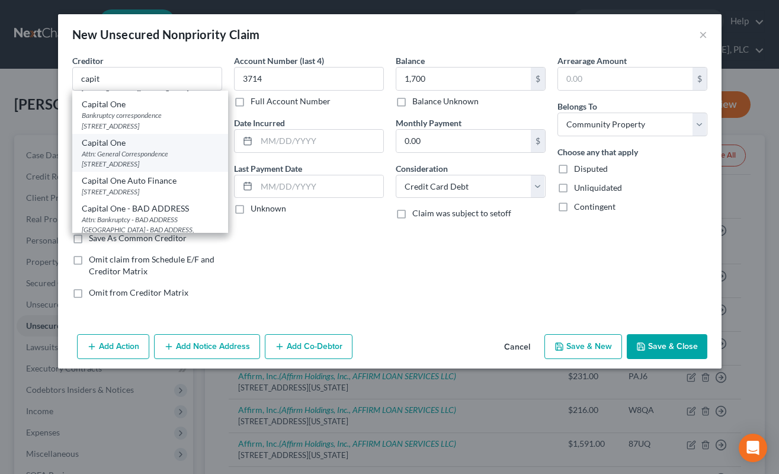
click at [188, 169] on div "Attn: General Correspondence [STREET_ADDRESS]" at bounding box center [150, 159] width 137 height 20
type input "Capital One"
type input "Attn: General Correspondence"
type input "PO Box 30285"
type input "Salt Lake City"
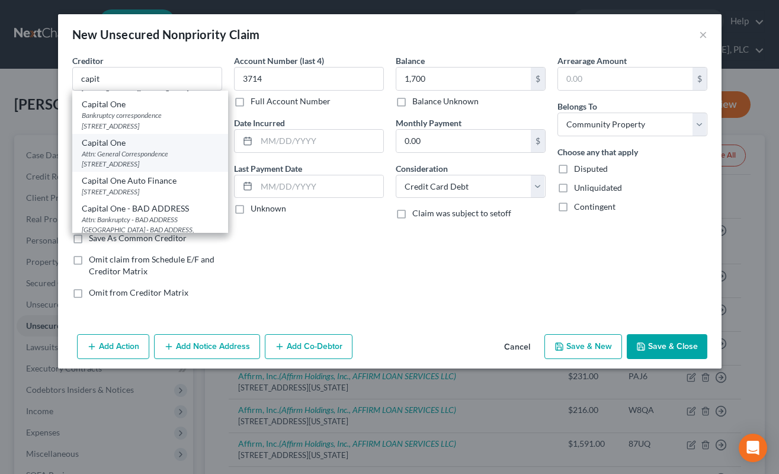
select select "46"
type input "84130-0285"
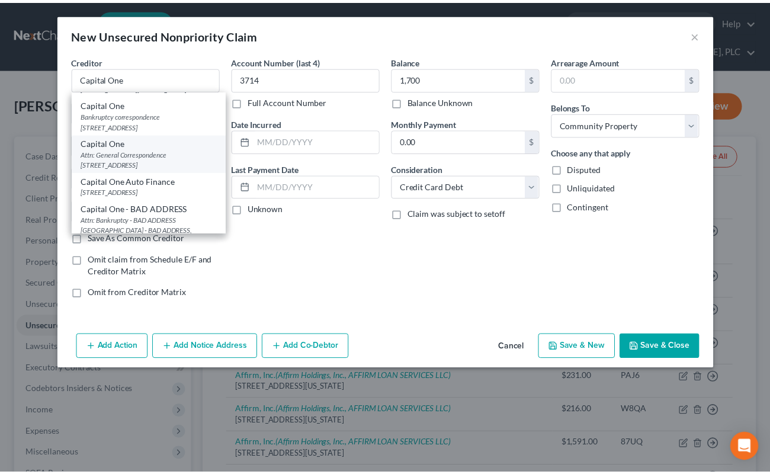
scroll to position [0, 0]
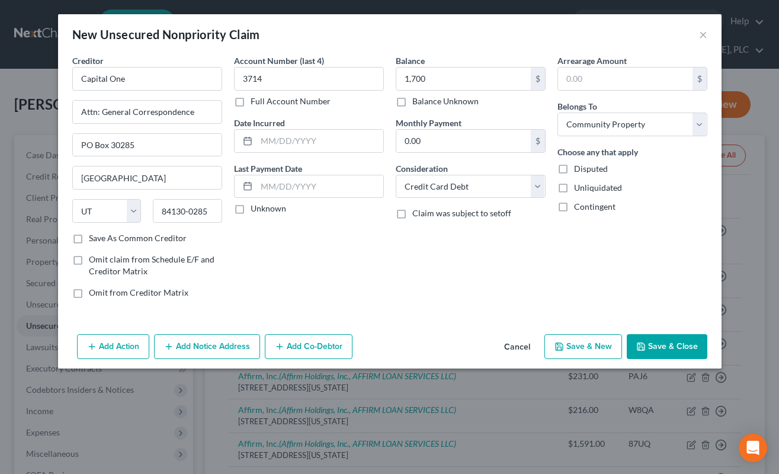
click at [686, 338] on button "Save & Close" at bounding box center [667, 346] width 81 height 25
type input "1,700.00"
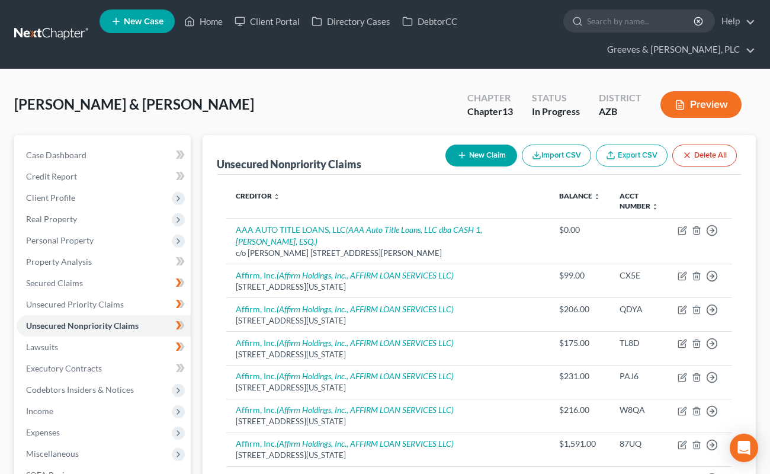
click at [387, 123] on div "[PERSON_NAME] & [PERSON_NAME] Upgraded Chapter Chapter 13 Status In Progress Di…" at bounding box center [384, 109] width 741 height 52
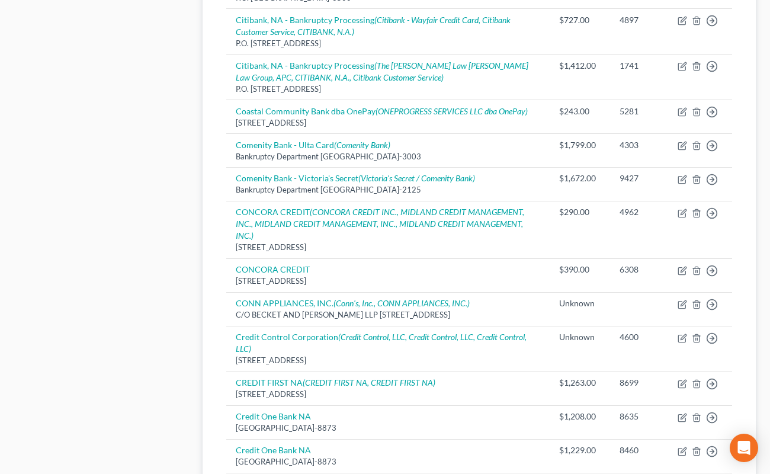
scroll to position [1052, 0]
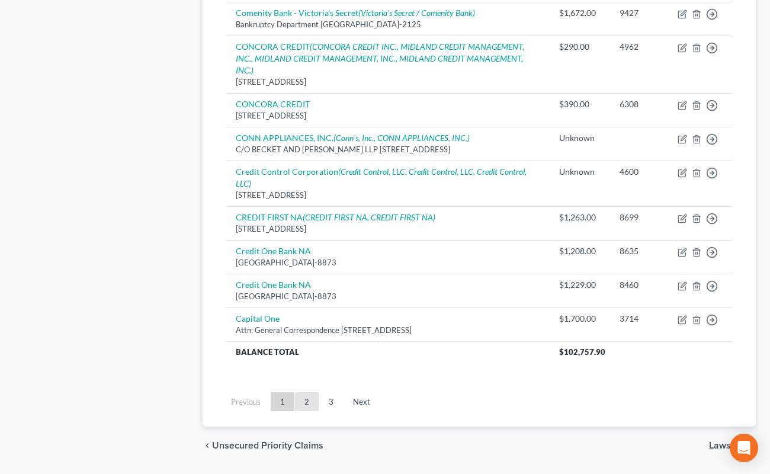
click at [309, 392] on link "2" at bounding box center [307, 401] width 24 height 19
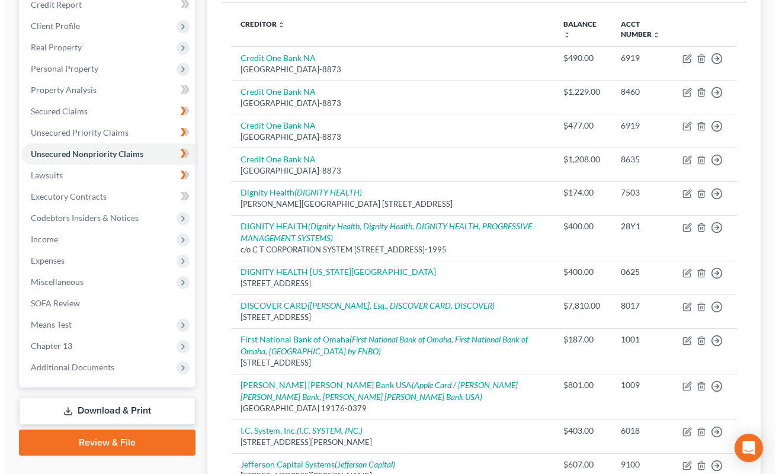
scroll to position [0, 0]
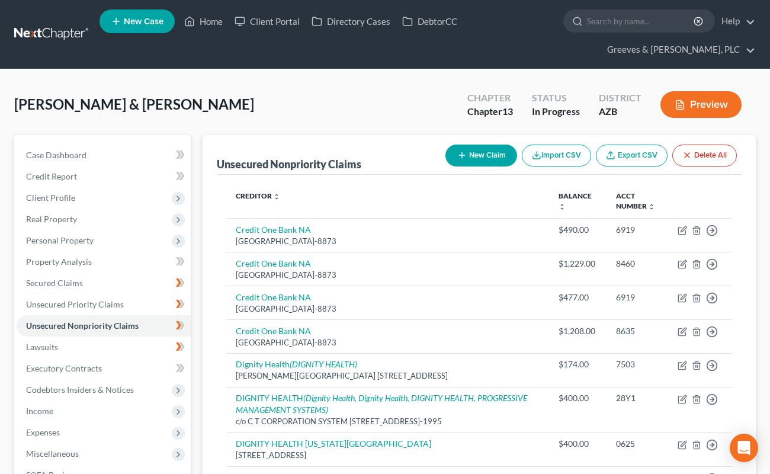
click at [466, 158] on button "New Claim" at bounding box center [481, 155] width 72 height 22
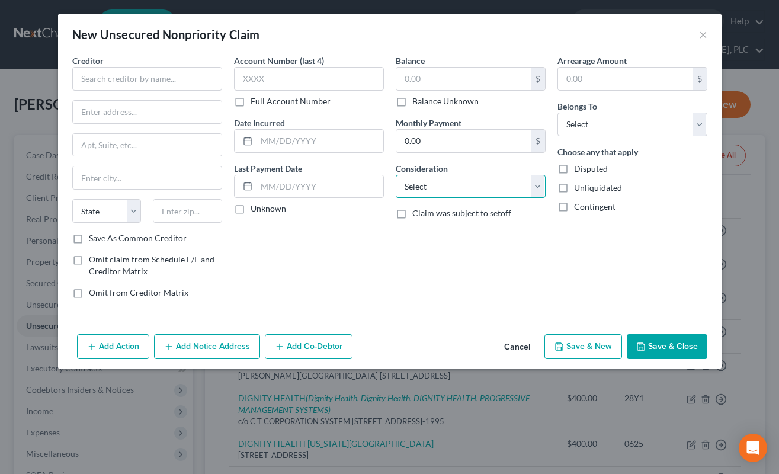
click at [530, 187] on select "Select Cable / Satellite Services Collection Agency Credit Card Debt Debt Couns…" at bounding box center [471, 187] width 150 height 24
select select "10"
click at [396, 175] on select "Select Cable / Satellite Services Collection Agency Credit Card Debt Debt Couns…" at bounding box center [471, 187] width 150 height 24
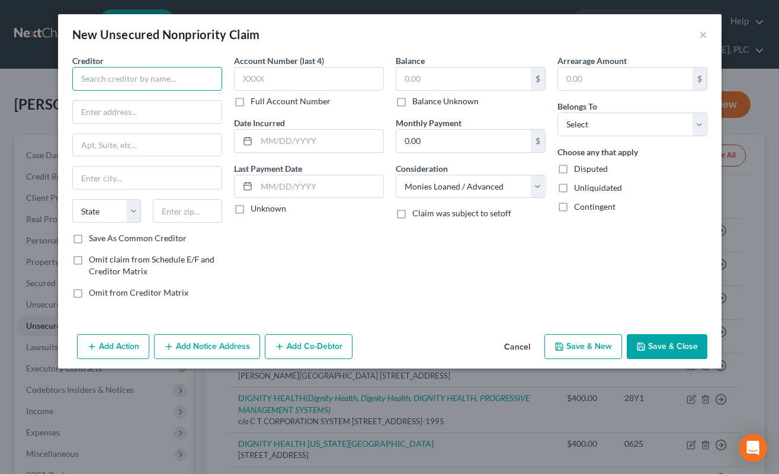
click at [170, 82] on input "text" at bounding box center [147, 79] width 150 height 24
type input "netcr"
click at [332, 77] on input "text" at bounding box center [309, 79] width 150 height 24
type input "3938"
click at [406, 73] on input "text" at bounding box center [463, 79] width 134 height 23
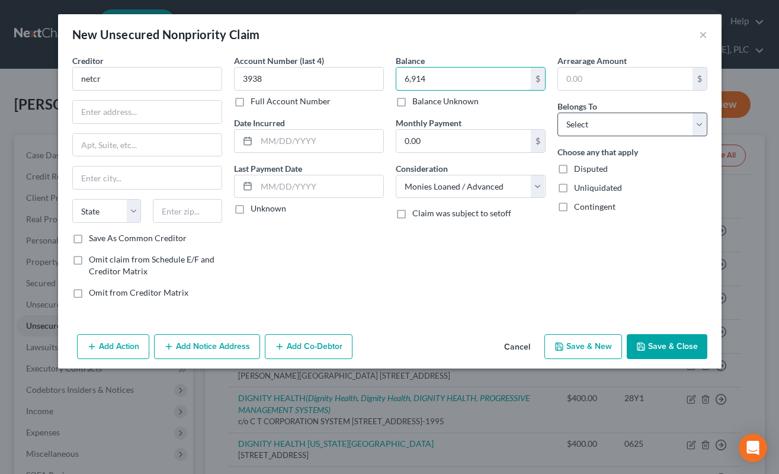
type input "6,914"
click at [576, 121] on select "Select Debtor 1 Only Debtor 2 Only Debtor 1 And Debtor 2 Only At Least One Of T…" at bounding box center [632, 125] width 150 height 24
select select "4"
click at [557, 113] on select "Select Debtor 1 Only Debtor 2 Only Debtor 1 And Debtor 2 Only At Least One Of T…" at bounding box center [632, 125] width 150 height 24
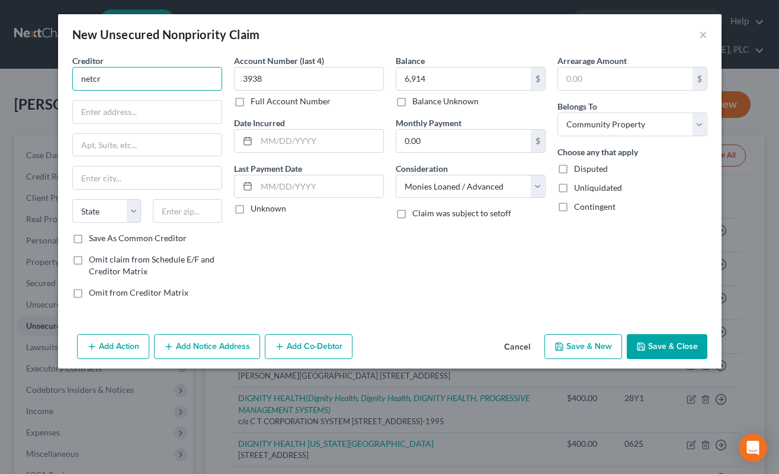
click at [176, 83] on input "netcr" at bounding box center [147, 79] width 150 height 24
type input "n"
paste input "Republic Bank & Trust Company"
type input "Republic Bank & Trust Company"
click at [89, 237] on label "Save As Common Creditor" at bounding box center [138, 238] width 98 height 12
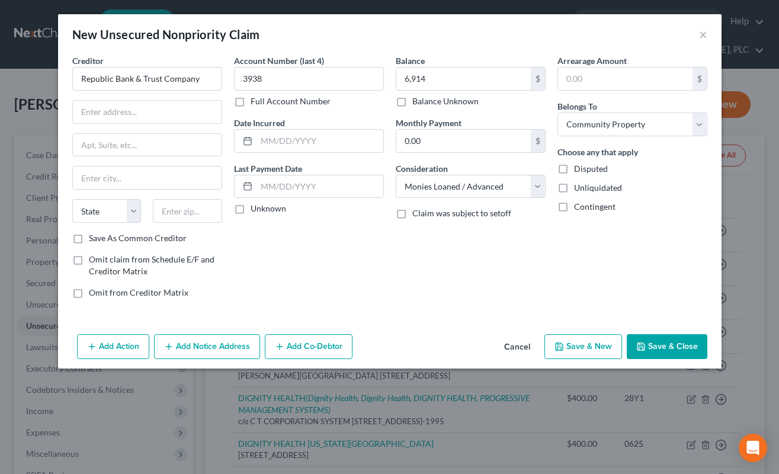
click at [94, 237] on input "Save As Common Creditor" at bounding box center [98, 236] width 8 height 8
checkbox input "true"
click at [149, 108] on input "text" at bounding box center [147, 112] width 149 height 23
paste input "c/o NetCredit"
type input "c/o NetCredit"
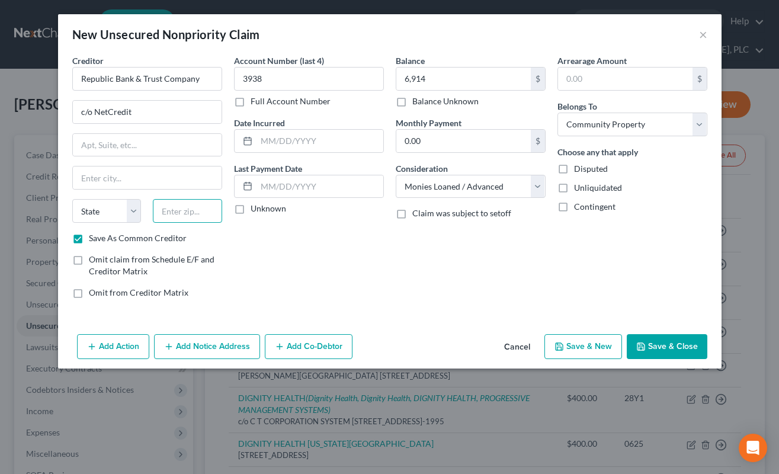
click at [217, 219] on input "text" at bounding box center [187, 211] width 69 height 24
click at [356, 245] on div "Account Number (last 4) 3938 Full Account Number Date Incurred Last Payment Dat…" at bounding box center [309, 180] width 162 height 253
click at [176, 69] on input "Republic Bank & Trust Company" at bounding box center [147, 79] width 150 height 24
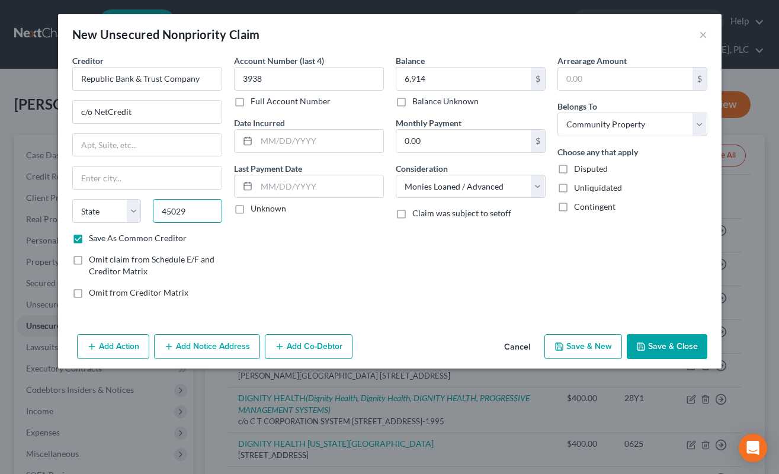
click at [188, 216] on input "45029" at bounding box center [187, 211] width 69 height 24
paste input "-1937"
type input "45029-1937"
click at [178, 172] on input "text" at bounding box center [147, 177] width 149 height 23
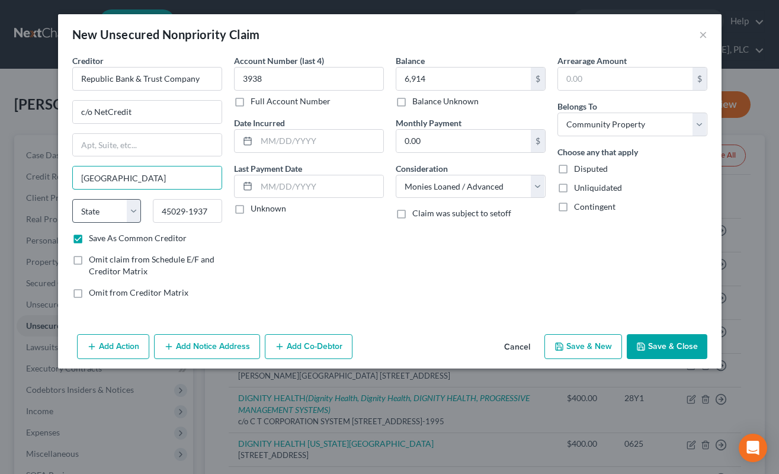
type input "Cincinnati"
click at [134, 212] on select "State [US_STATE] AK AR AZ CA CO CT DE DC [GEOGRAPHIC_DATA] [GEOGRAPHIC_DATA] GU…" at bounding box center [106, 211] width 69 height 24
select select "36"
click at [72, 199] on select "State [US_STATE] AK AR AZ CA CO CT DE DC [GEOGRAPHIC_DATA] [GEOGRAPHIC_DATA] GU…" at bounding box center [106, 211] width 69 height 24
click at [162, 137] on input "text" at bounding box center [147, 145] width 149 height 23
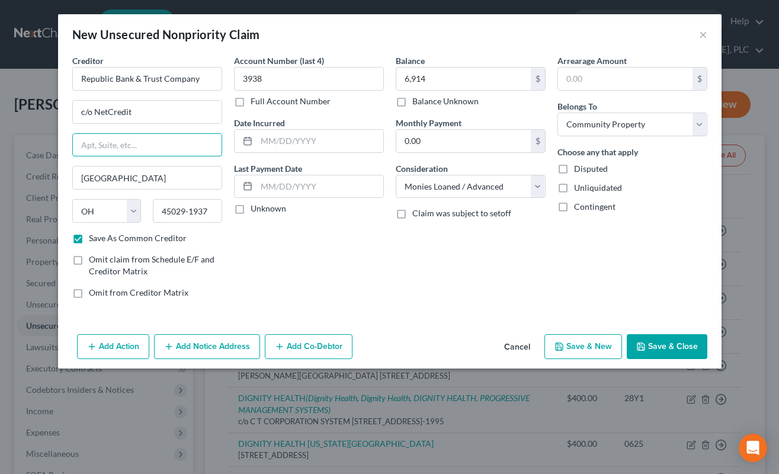
paste input "4030 Smith Road"
type input "4030 Smith Rd"
click at [191, 117] on input "c/o NetCredit" at bounding box center [147, 112] width 149 height 23
paste input "Attn: LOC Department Manager"
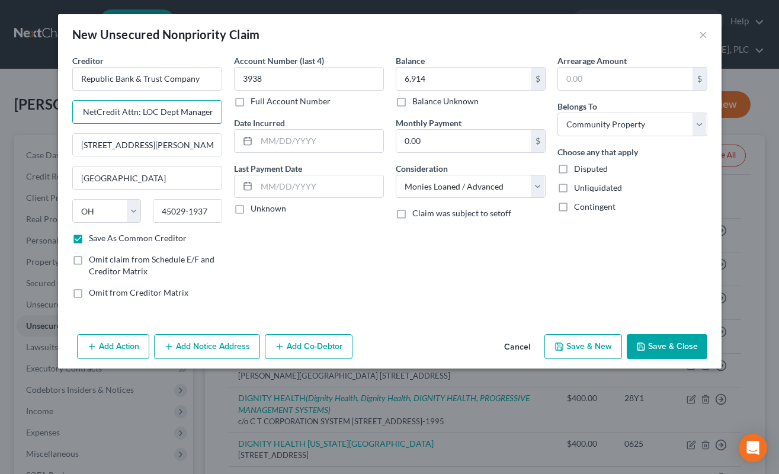
scroll to position [0, 9]
type input "c/o NetCredit Attn: LOC Dept Manager"
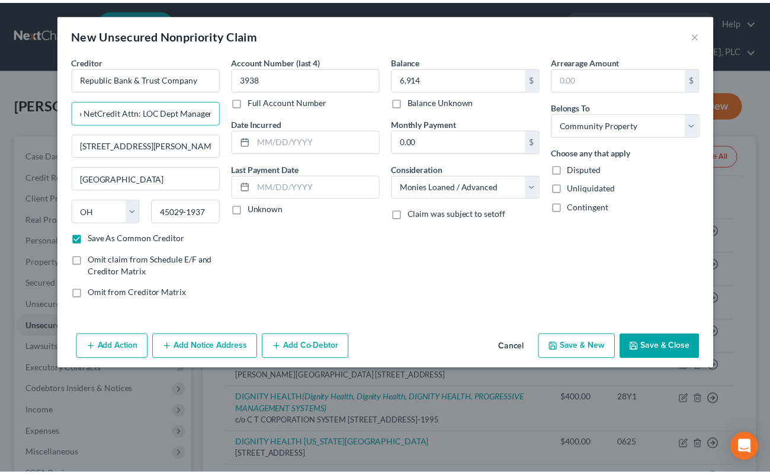
scroll to position [0, 0]
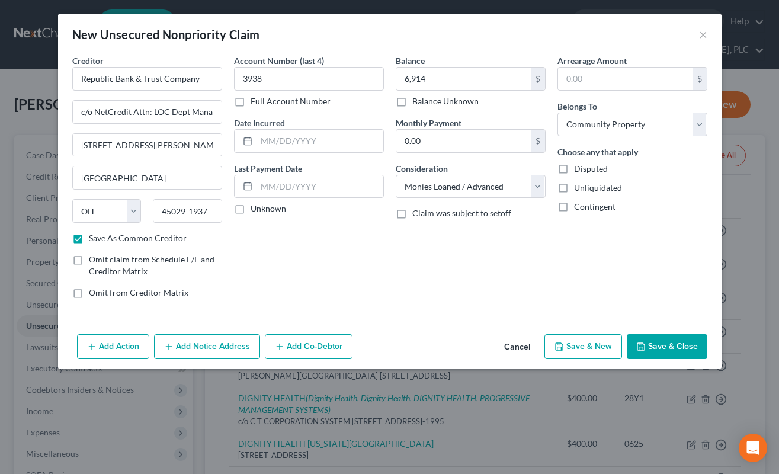
click at [667, 343] on button "Save & Close" at bounding box center [667, 346] width 81 height 25
checkbox input "false"
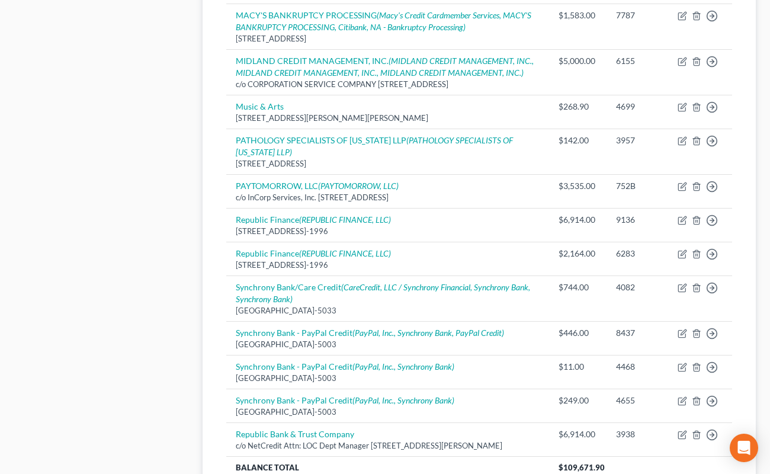
scroll to position [1119, 0]
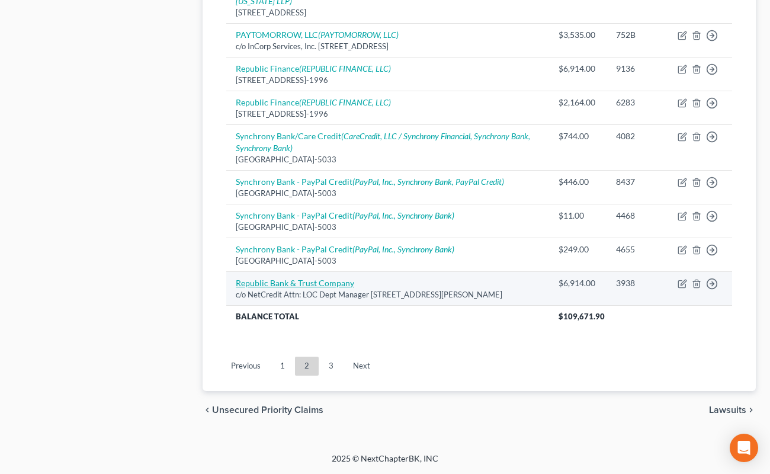
click at [334, 280] on link "Republic Bank & Trust Company" at bounding box center [295, 283] width 118 height 10
select select "36"
select select "10"
select select "4"
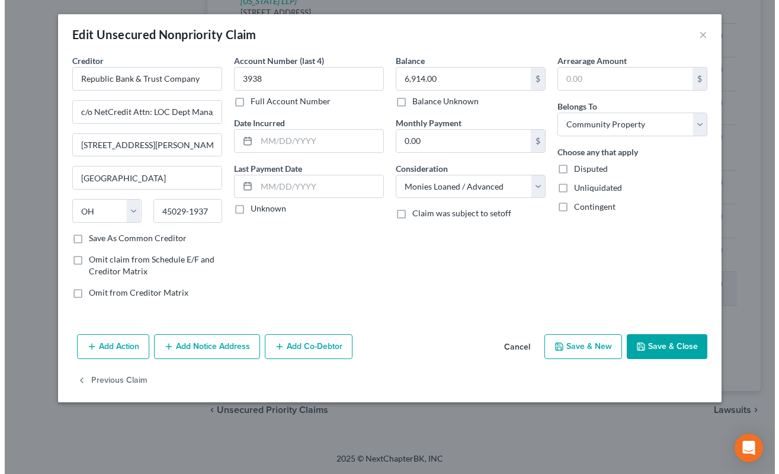
scroll to position [1085, 0]
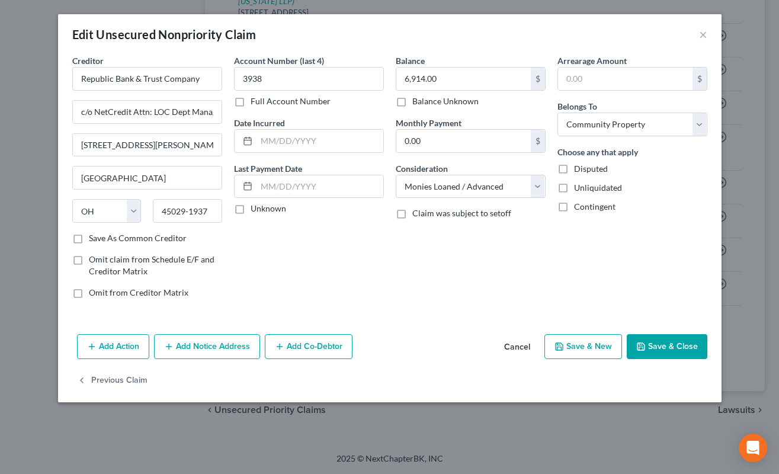
click at [249, 346] on button "Add Notice Address" at bounding box center [207, 346] width 106 height 25
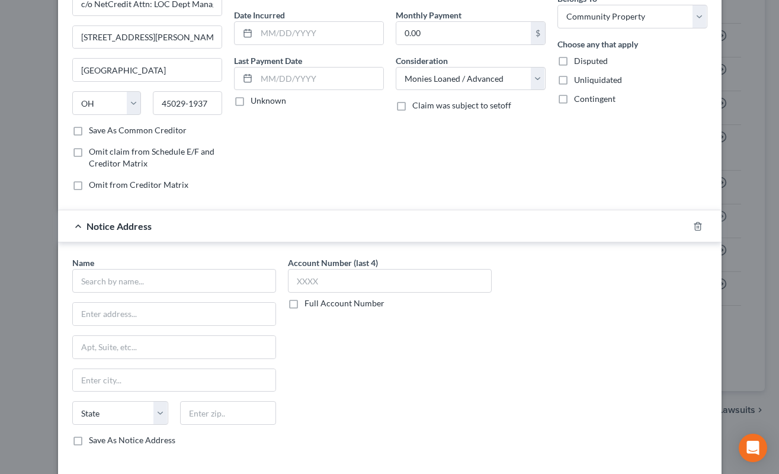
scroll to position [166, 0]
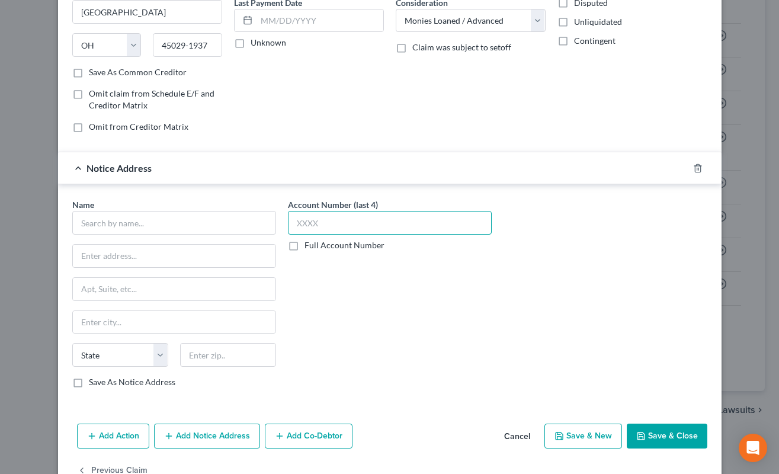
click at [313, 230] on input "text" at bounding box center [390, 223] width 204 height 24
type input "3938"
click at [89, 386] on label "Save As Notice Address" at bounding box center [132, 382] width 86 height 12
click at [94, 384] on input "Save As Notice Address" at bounding box center [98, 380] width 8 height 8
checkbox input "true"
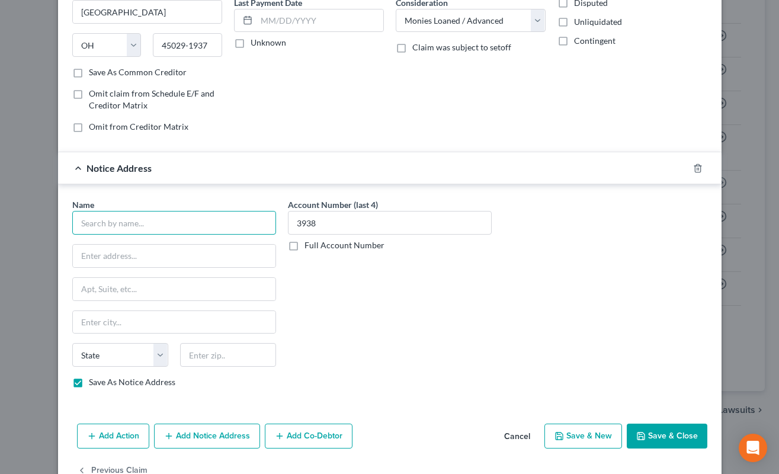
click at [172, 229] on input "text" at bounding box center [174, 223] width 204 height 24
paste input "NETCREDIT LOAN SERVICES, LLC"
type input "NETCREDIT LOAN SERVICES, LLC"
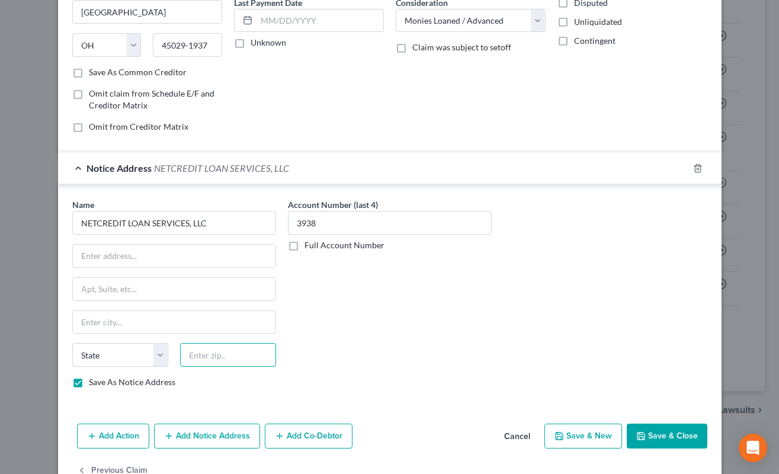
click at [240, 357] on input "text" at bounding box center [228, 355] width 96 height 24
type input "85012"
type input "Phoenix"
select select "3"
type input "85012-1995"
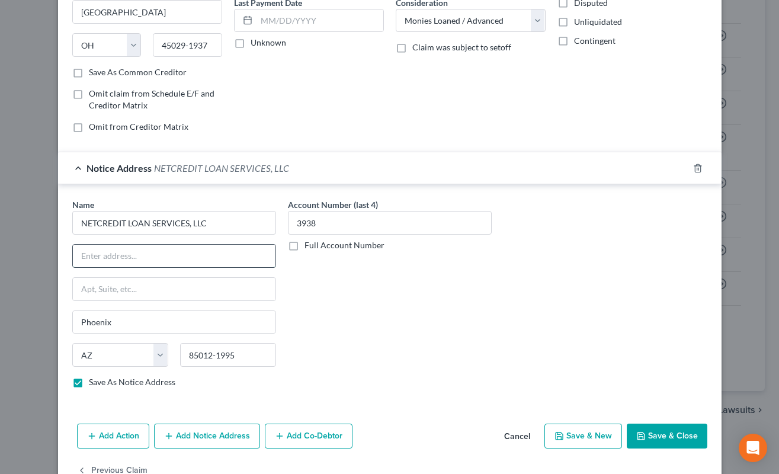
click at [207, 258] on input "text" at bounding box center [174, 256] width 203 height 23
paste input "3800 N CENTRAL AVE STE 460"
type input "3800 N CENTRAL AVE STE 460"
click at [487, 171] on div "Notice Address NETCREDIT LOAN SERVICES, LLC" at bounding box center [373, 167] width 630 height 31
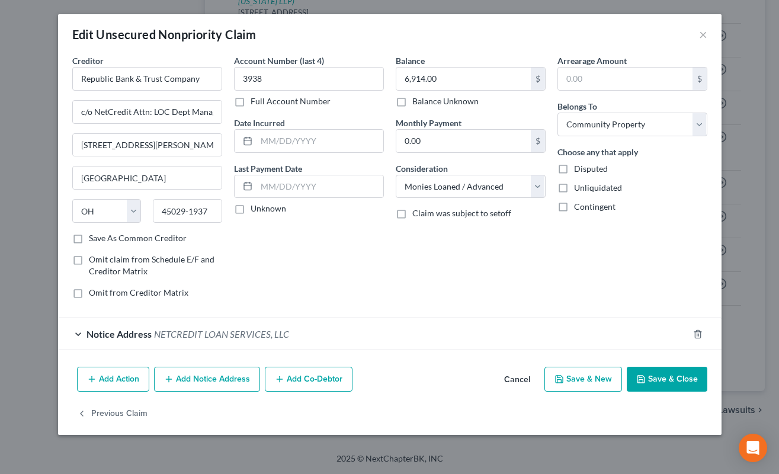
scroll to position [0, 0]
click at [651, 371] on button "Save & Close" at bounding box center [667, 379] width 81 height 25
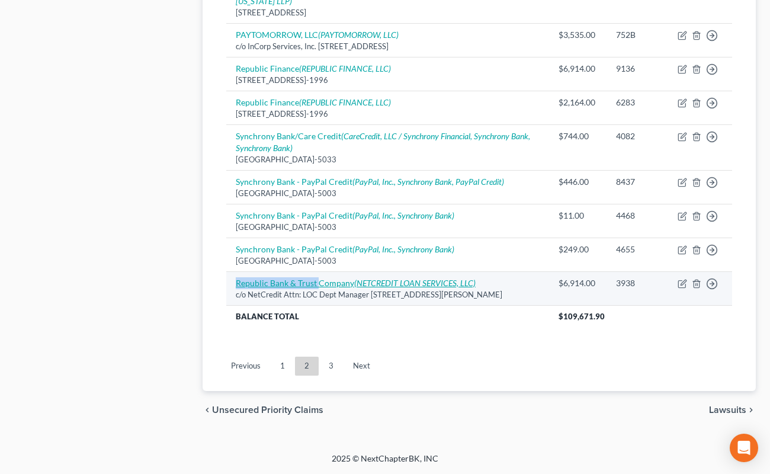
drag, startPoint x: 234, startPoint y: 317, endPoint x: 317, endPoint y: 319, distance: 82.3
click at [317, 305] on td "Republic Bank & Trust Company (NETCREDIT LOAN SERVICES, LLC) c/o NetCredit Attn…" at bounding box center [387, 288] width 323 height 34
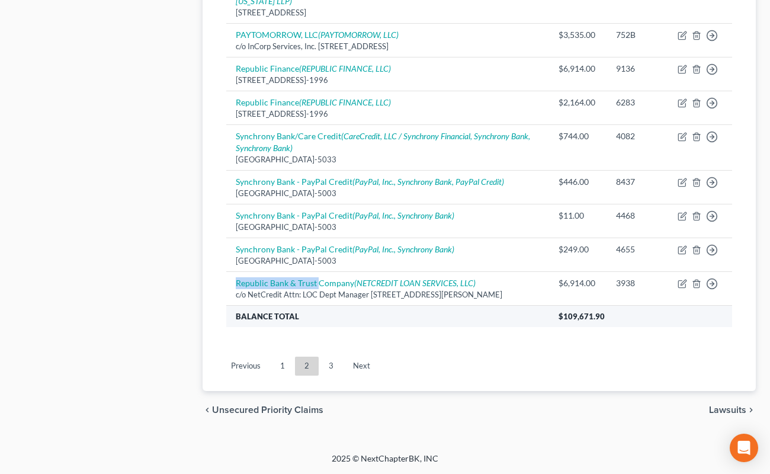
copy link "Republic Bank & Trust"
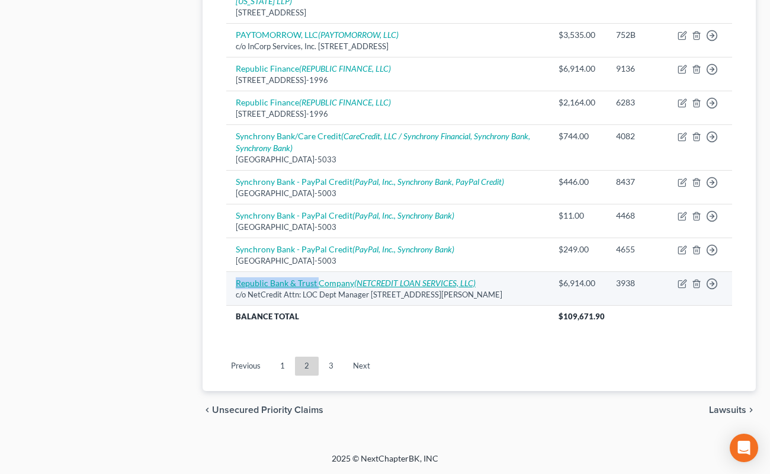
click at [448, 288] on icon "(NETCREDIT LOAN SERVICES, LLC)" at bounding box center [414, 283] width 121 height 10
select select "36"
select select "10"
select select "4"
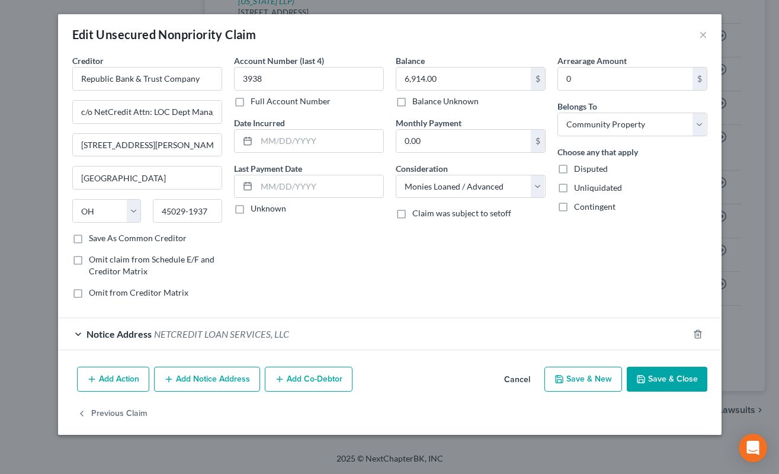
click at [243, 380] on button "Add Notice Address" at bounding box center [207, 379] width 106 height 25
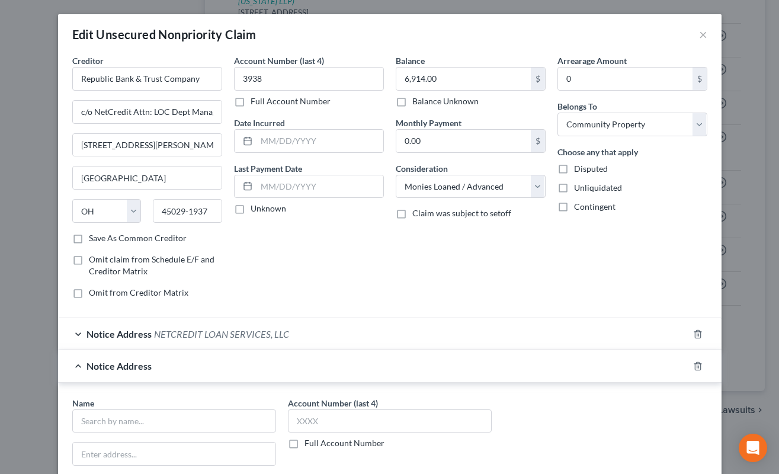
click at [327, 253] on div "Account Number (last 4) 3938 Full Account Number Date Incurred Last Payment Dat…" at bounding box center [309, 180] width 162 height 253
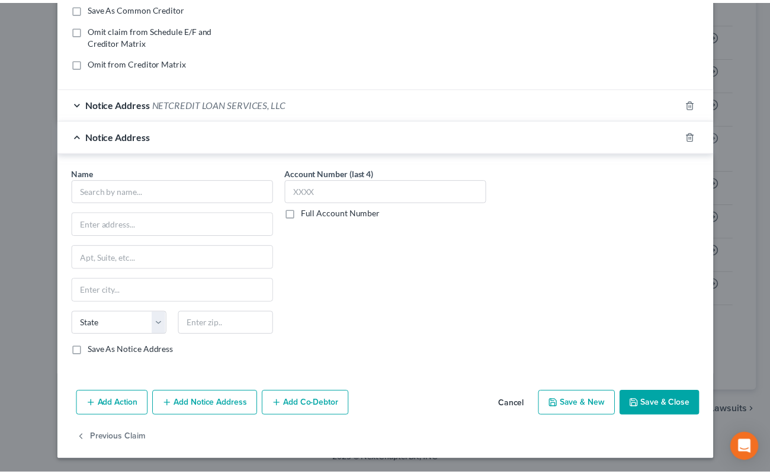
scroll to position [230, 0]
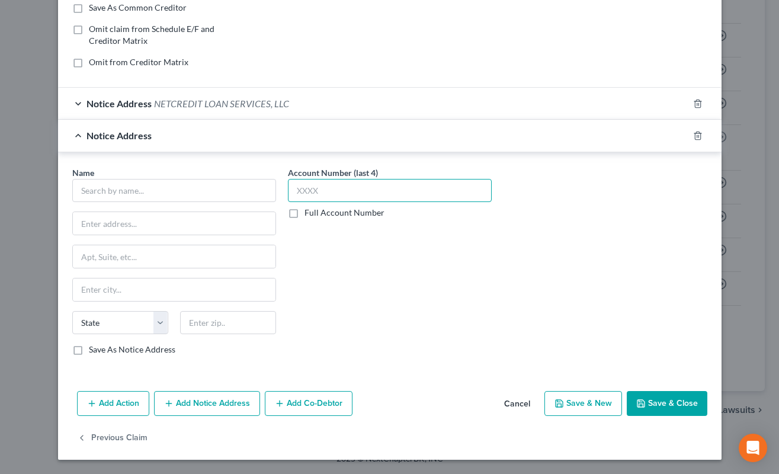
click at [412, 181] on input "text" at bounding box center [390, 191] width 204 height 24
type input "3938"
click at [214, 187] on input "text" at bounding box center [174, 191] width 204 height 24
paste input "Republic Bank & Trust Company"
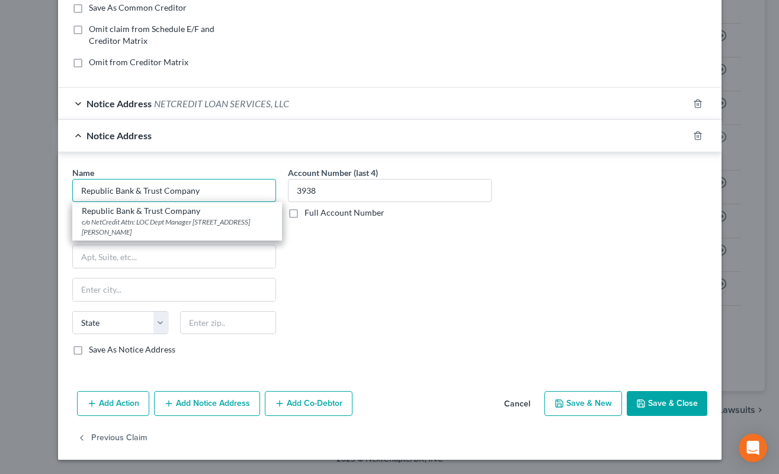
type input "Republic Bank & Trust Company"
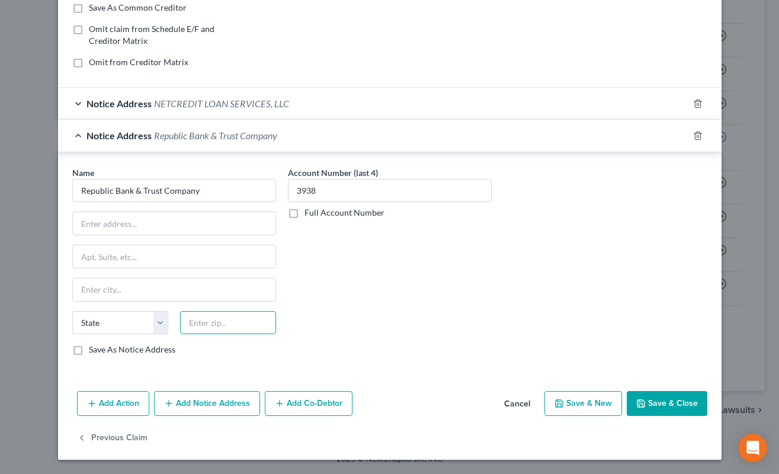
click at [222, 316] on input "text" at bounding box center [228, 323] width 96 height 24
type input "40202"
type input "Louisville"
select select "18"
click at [89, 351] on label "Save As Notice Address" at bounding box center [132, 349] width 86 height 12
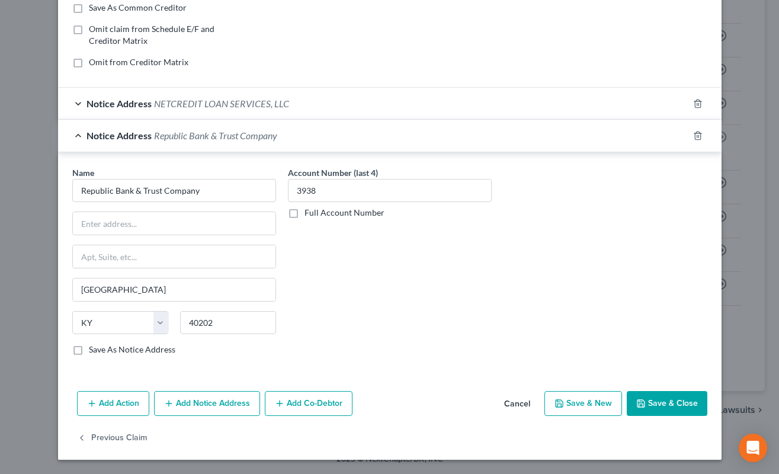
click at [94, 351] on input "Save As Notice Address" at bounding box center [98, 347] width 8 height 8
checkbox input "true"
click at [170, 224] on input "text" at bounding box center [174, 223] width 203 height 23
paste input "601 W Market St"
type input "601 W Market St"
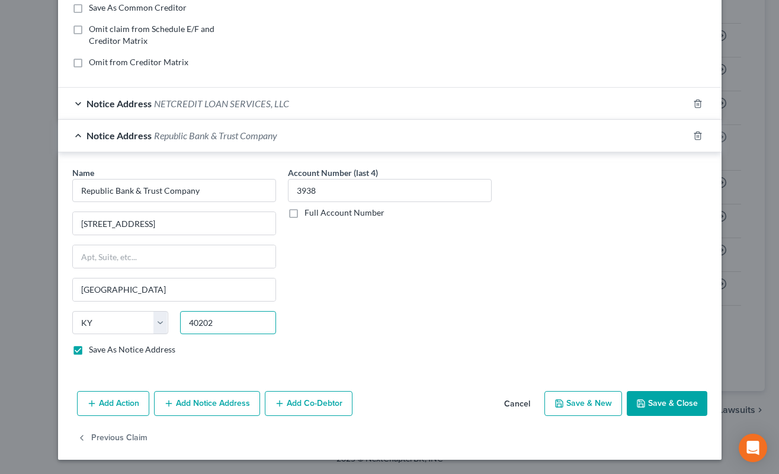
click at [236, 332] on input "40202" at bounding box center [228, 323] width 96 height 24
type input "40202-2700"
click at [647, 400] on button "Save & Close" at bounding box center [667, 403] width 81 height 25
checkbox input "false"
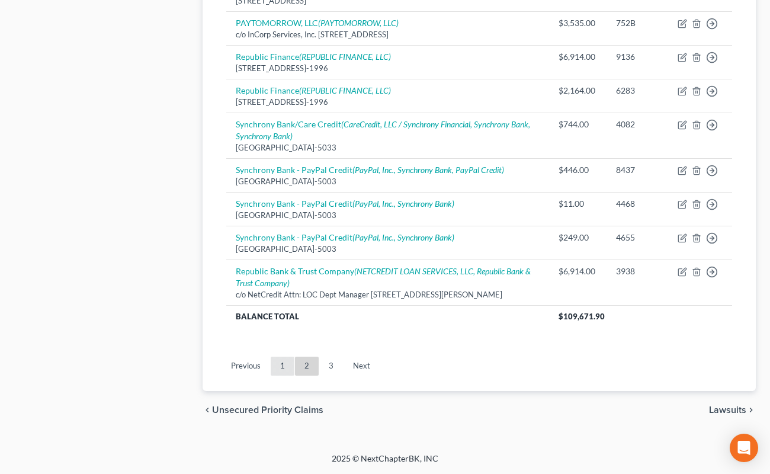
click at [282, 375] on link "1" at bounding box center [283, 365] width 24 height 19
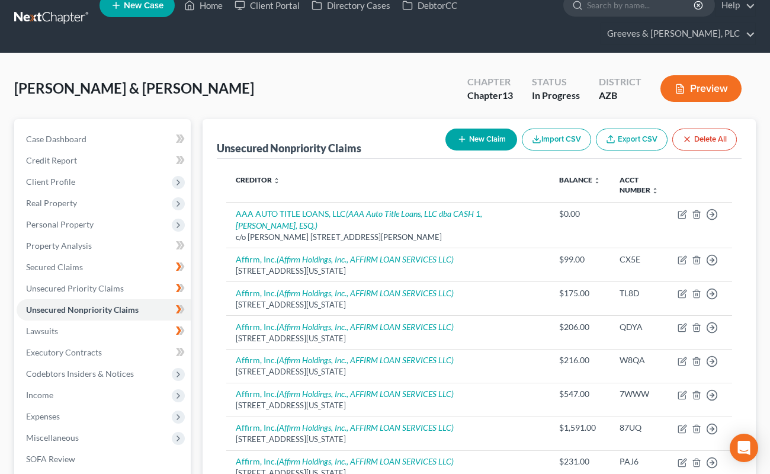
scroll to position [634, 0]
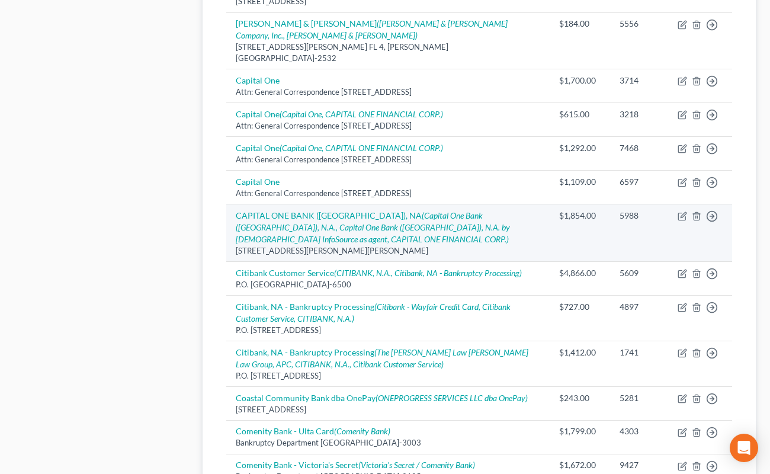
click at [518, 204] on td "CAPITAL ONE BANK (USA), NA (Capital One Bank (USA), N.A., Capital One Bank (USA…" at bounding box center [387, 232] width 323 height 57
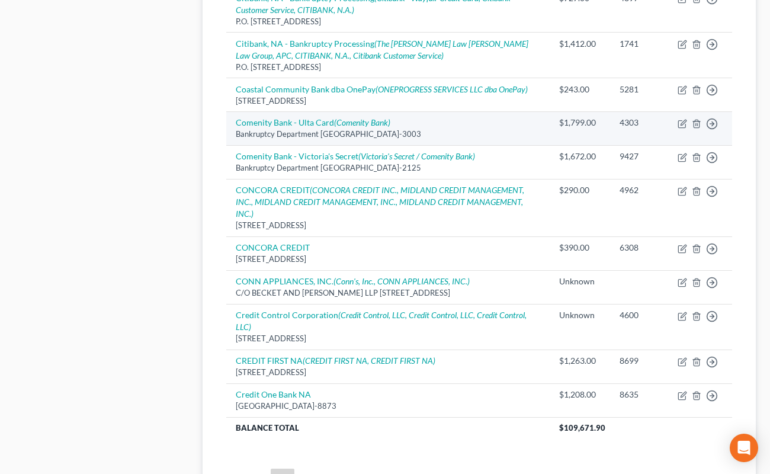
scroll to position [1019, 0]
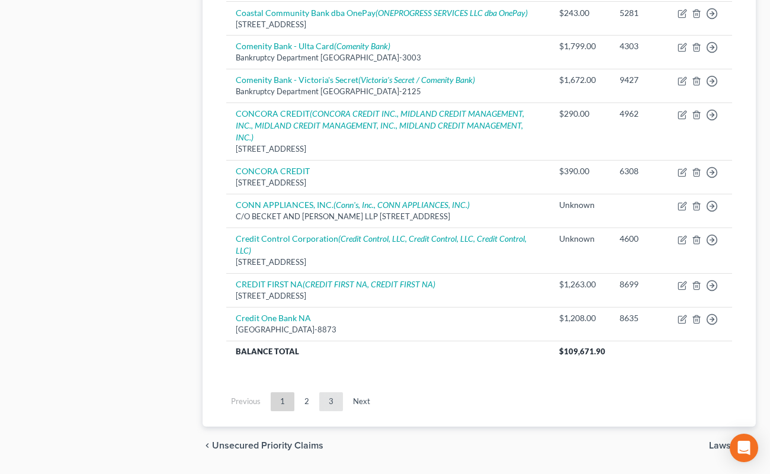
click at [332, 392] on link "3" at bounding box center [331, 401] width 24 height 19
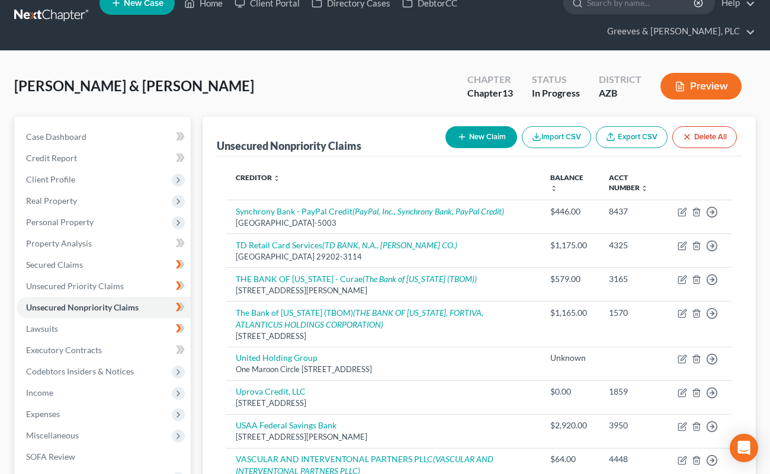
scroll to position [0, 0]
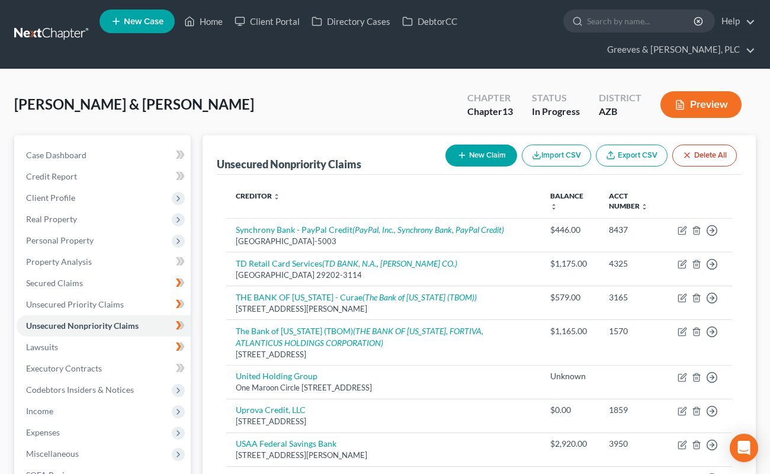
click at [474, 158] on button "New Claim" at bounding box center [481, 155] width 72 height 22
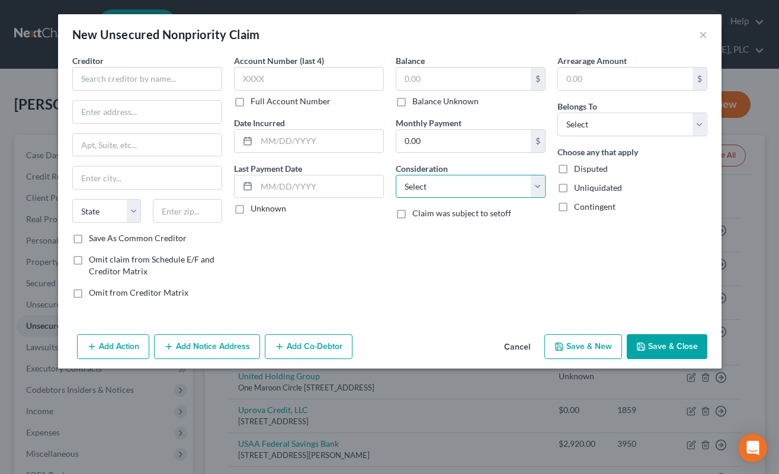
click at [416, 189] on select "Select Cable / Satellite Services Collection Agency Credit Card Debt Debt Couns…" at bounding box center [471, 187] width 150 height 24
select select "17"
click at [396, 175] on select "Select Cable / Satellite Services Collection Agency Credit Card Debt Debt Couns…" at bounding box center [471, 187] width 150 height 24
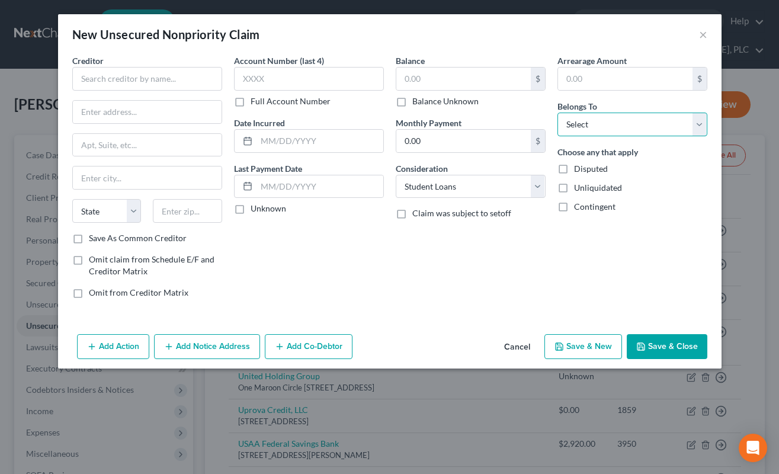
click at [571, 121] on select "Select Debtor 1 Only Debtor 2 Only Debtor 1 And Debtor 2 Only At Least One Of T…" at bounding box center [632, 125] width 150 height 24
select select "4"
click at [557, 113] on select "Select Debtor 1 Only Debtor 2 Only Debtor 1 And Debtor 2 Only At Least One Of T…" at bounding box center [632, 125] width 150 height 24
click at [162, 79] on input "text" at bounding box center [147, 79] width 150 height 24
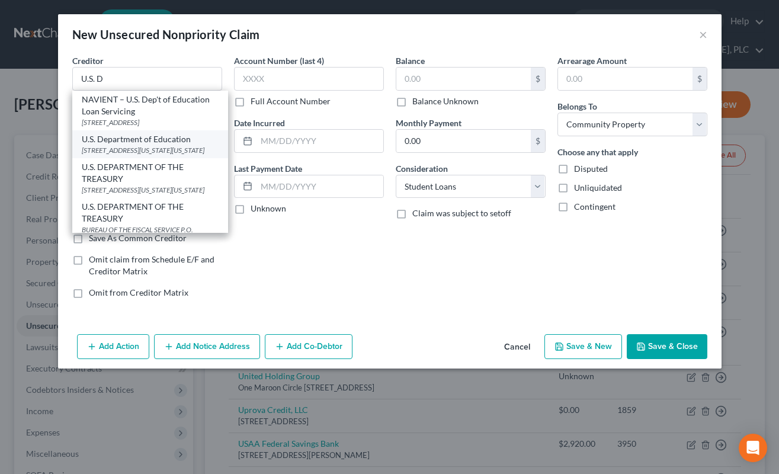
click at [197, 155] on div "400 Maryland Ave SW, Washington, DC 20202-0001" at bounding box center [150, 150] width 137 height 10
type input "U.S. Department of Education"
type input "400 Maryland Ave SW"
type input "Washington"
select select "8"
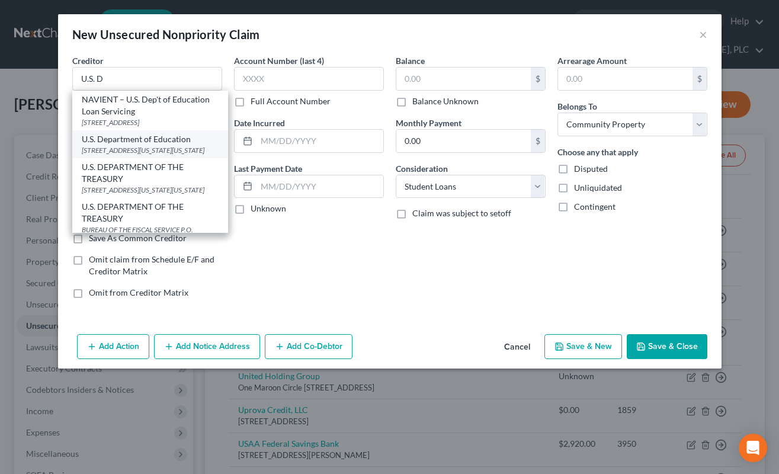
type input "20202-0001"
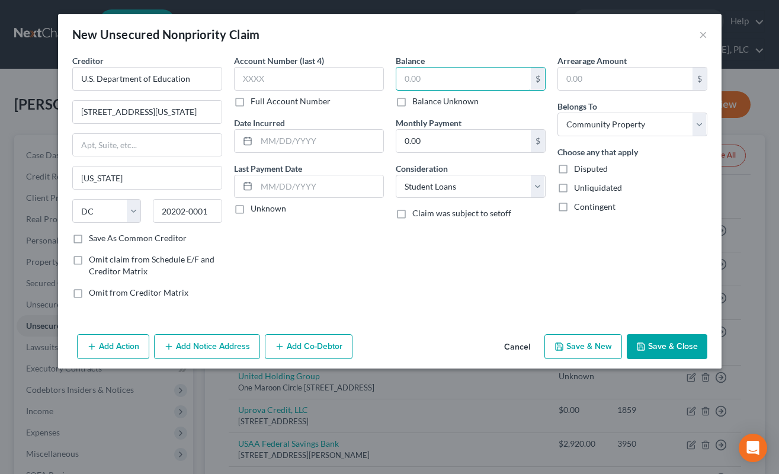
drag, startPoint x: 412, startPoint y: 88, endPoint x: 410, endPoint y: 96, distance: 8.5
click at [414, 89] on input "text" at bounding box center [463, 79] width 134 height 23
type input "4,624"
click at [650, 345] on button "Save & Close" at bounding box center [667, 346] width 81 height 25
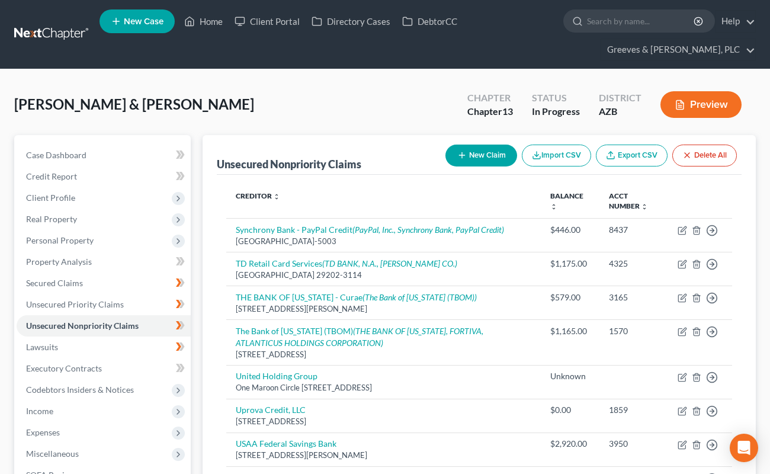
click at [466, 152] on button "New Claim" at bounding box center [481, 155] width 72 height 22
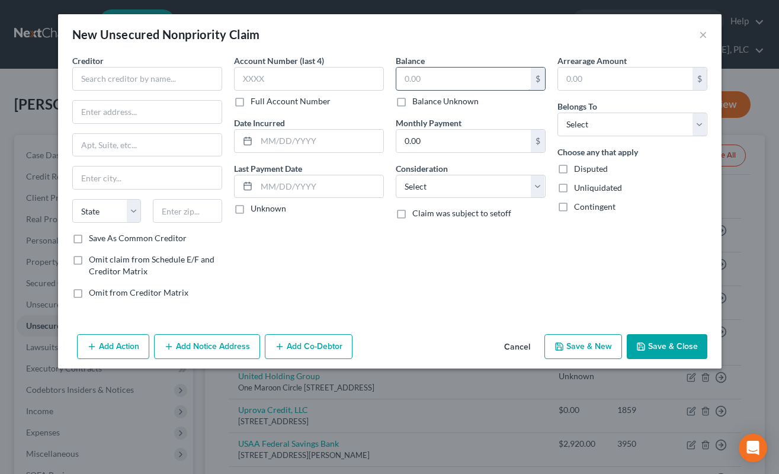
click at [404, 82] on input "text" at bounding box center [463, 79] width 134 height 23
type input "2,593"
click at [412, 191] on select "Select Cable / Satellite Services Collection Agency Credit Card Debt Debt Couns…" at bounding box center [471, 187] width 150 height 24
select select "17"
click at [396, 175] on select "Select Cable / Satellite Services Collection Agency Credit Card Debt Debt Couns…" at bounding box center [471, 187] width 150 height 24
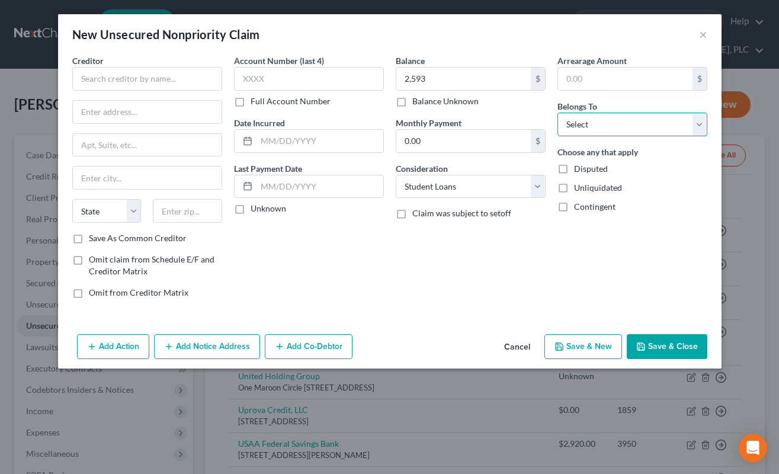
click at [567, 127] on select "Select Debtor 1 Only Debtor 2 Only Debtor 1 And Debtor 2 Only At Least One Of T…" at bounding box center [632, 125] width 150 height 24
select select "4"
click at [557, 113] on select "Select Debtor 1 Only Debtor 2 Only Debtor 1 And Debtor 2 Only At Least One Of T…" at bounding box center [632, 125] width 150 height 24
click at [170, 78] on input "text" at bounding box center [147, 79] width 150 height 24
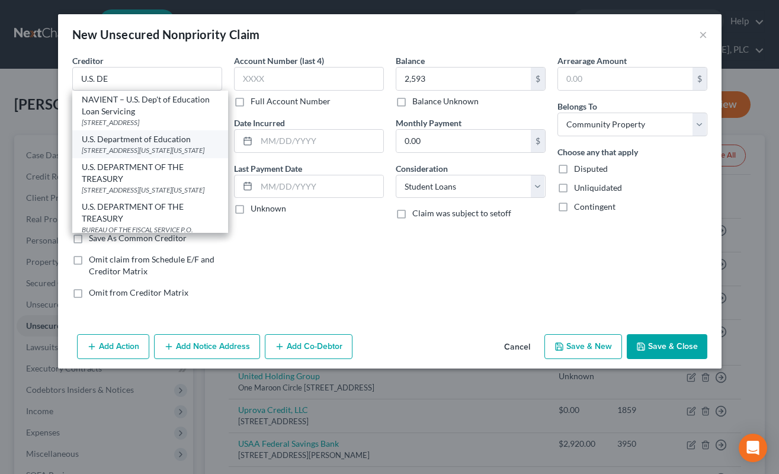
click at [178, 155] on div "400 Maryland Ave SW, Washington, DC 20202-0001" at bounding box center [150, 150] width 137 height 10
type input "U.S. Department of Education"
type input "400 Maryland Ave SW"
type input "Washington"
select select "8"
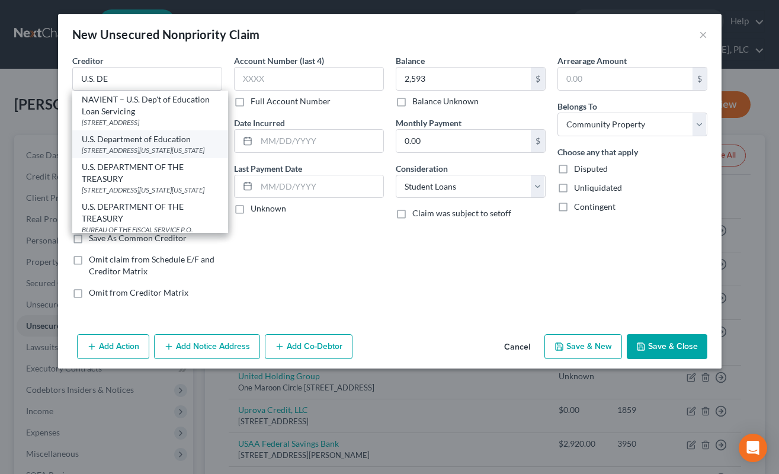
type input "20202-0001"
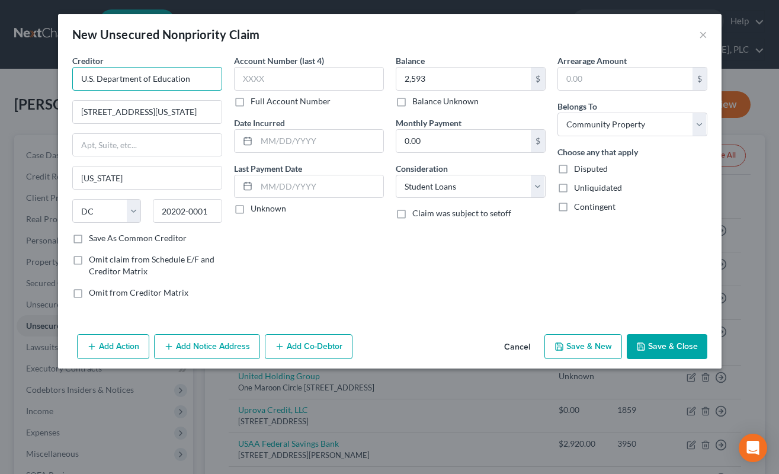
click at [168, 82] on input "U.S. Department of Education" at bounding box center [147, 79] width 150 height 24
click at [335, 253] on div "Account Number (last 4) Full Account Number Date Incurred Last Payment Date Unk…" at bounding box center [309, 180] width 162 height 253
drag, startPoint x: 638, startPoint y: 340, endPoint x: 555, endPoint y: 318, distance: 85.3
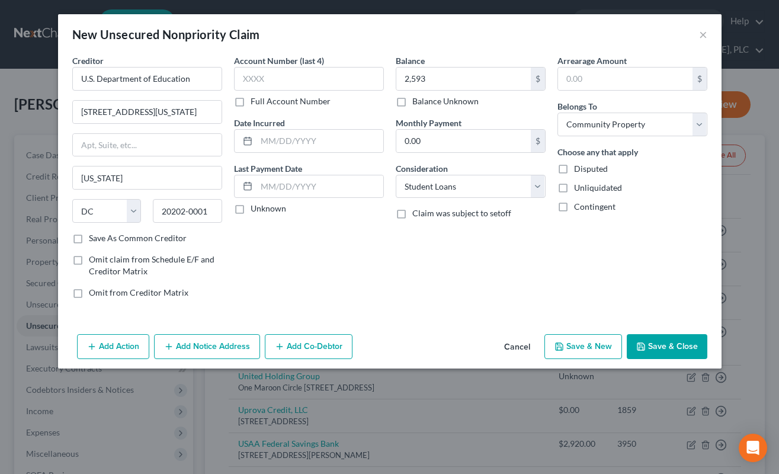
click at [636, 340] on button "Save & Close" at bounding box center [667, 346] width 81 height 25
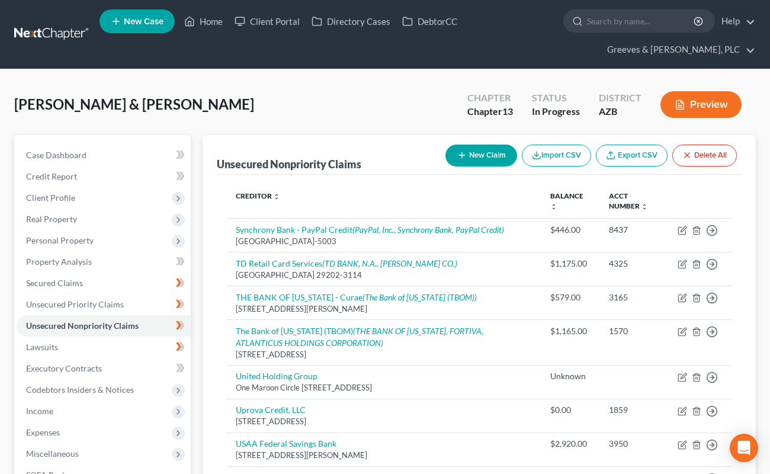
click at [478, 160] on button "New Claim" at bounding box center [481, 155] width 72 height 22
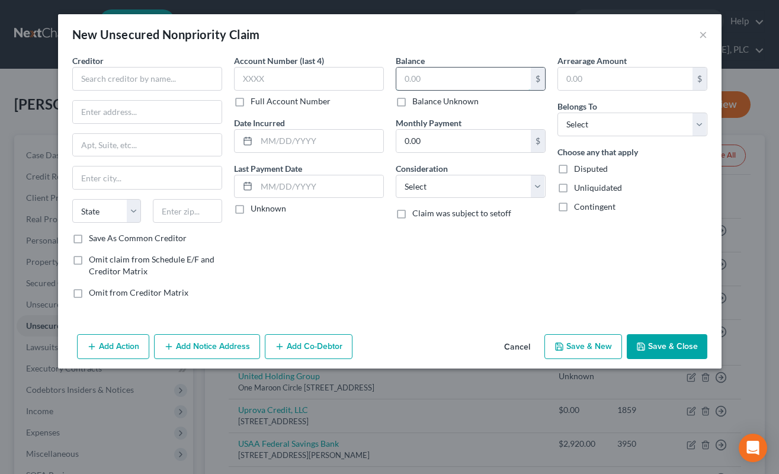
drag, startPoint x: 408, startPoint y: 82, endPoint x: 402, endPoint y: 81, distance: 6.0
click at [404, 79] on input "text" at bounding box center [463, 79] width 134 height 23
type input "4,646"
click at [426, 179] on select "Select Cable / Satellite Services Collection Agency Credit Card Debt Debt Couns…" at bounding box center [471, 187] width 150 height 24
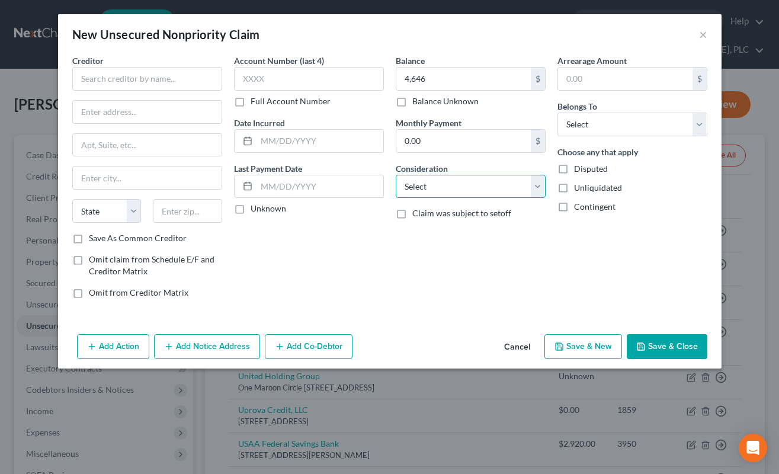
click at [426, 179] on select "Select Cable / Satellite Services Collection Agency Credit Card Debt Debt Couns…" at bounding box center [471, 187] width 150 height 24
select select "17"
click at [396, 175] on select "Select Cable / Satellite Services Collection Agency Credit Card Debt Debt Couns…" at bounding box center [471, 187] width 150 height 24
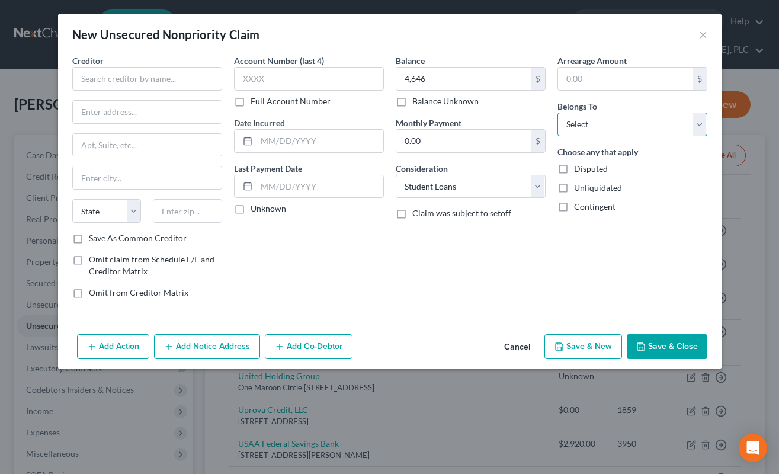
click at [563, 131] on select "Select Debtor 1 Only Debtor 2 Only Debtor 1 And Debtor 2 Only At Least One Of T…" at bounding box center [632, 125] width 150 height 24
select select "4"
click at [557, 113] on select "Select Debtor 1 Only Debtor 2 Only Debtor 1 And Debtor 2 Only At Least One Of T…" at bounding box center [632, 125] width 150 height 24
click at [184, 78] on input "text" at bounding box center [147, 79] width 150 height 24
paste input "U.S. Department of Education"
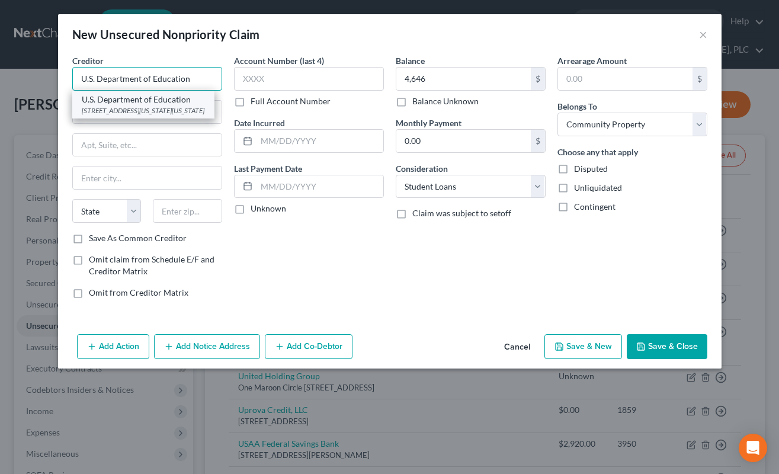
type input "U.S. Department of Education"
click at [174, 107] on div "400 Maryland Ave SW, Washington, DC 20202-0001" at bounding box center [143, 110] width 123 height 10
type input "400 Maryland Ave SW"
type input "Washington"
select select "8"
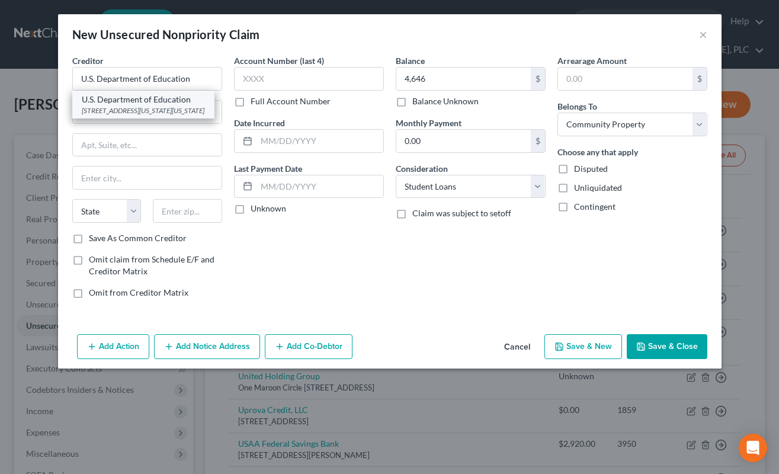
type input "20202-0001"
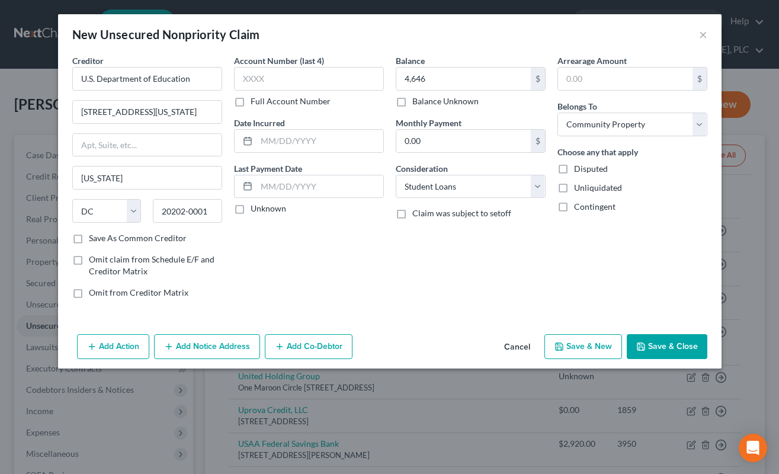
click at [642, 338] on button "Save & Close" at bounding box center [667, 346] width 81 height 25
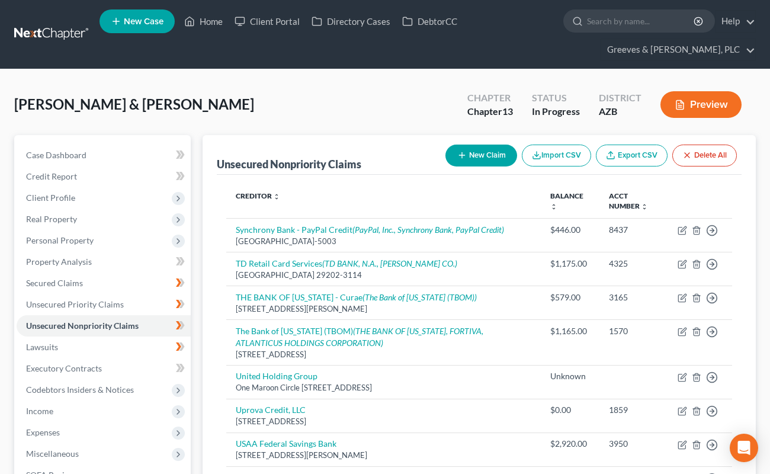
click at [381, 130] on div "[PERSON_NAME] & [PERSON_NAME] Upgraded Chapter Chapter 13 Status In Progress Di…" at bounding box center [384, 109] width 741 height 52
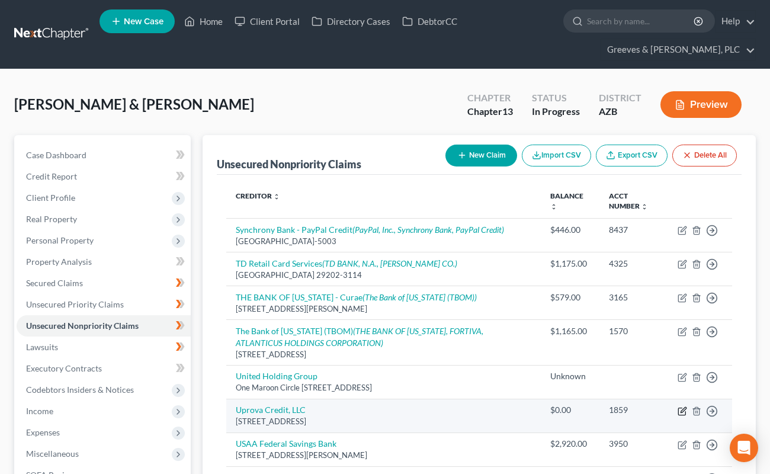
click at [679, 410] on icon "button" at bounding box center [681, 410] width 9 height 9
select select "4"
select select "10"
select select "4"
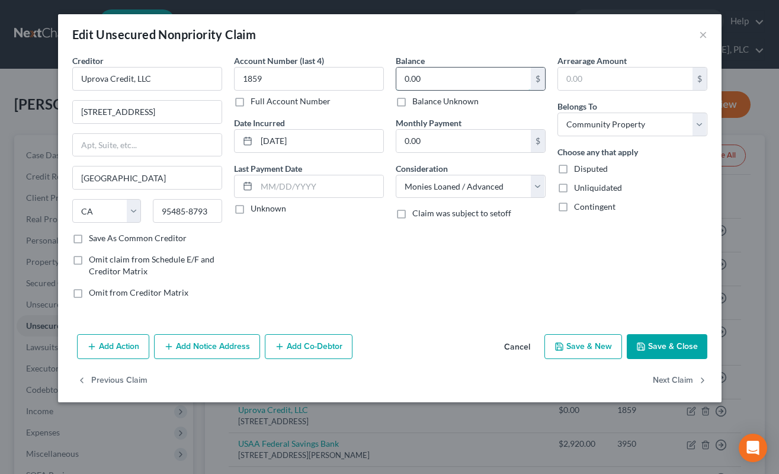
click at [406, 76] on input "0.00" at bounding box center [463, 79] width 134 height 23
type input "1,600"
click at [645, 346] on icon "button" at bounding box center [640, 346] width 9 height 9
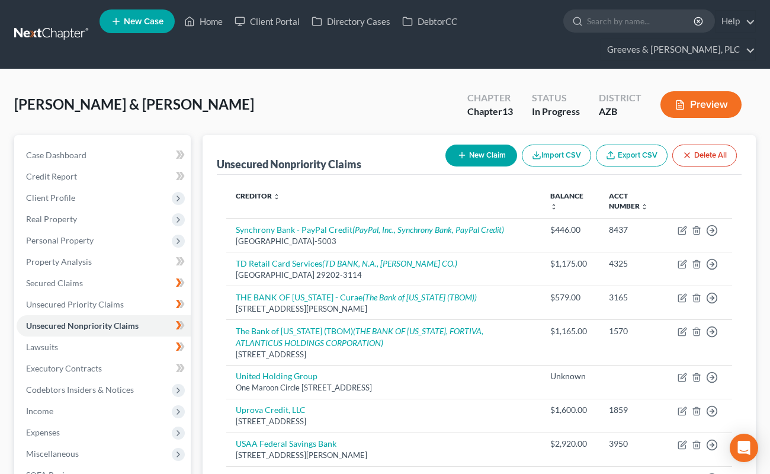
click at [390, 94] on div "[PERSON_NAME] & [PERSON_NAME] Upgraded Chapter Chapter 13 Status In Progress Di…" at bounding box center [384, 109] width 741 height 52
click at [690, 98] on button "Preview" at bounding box center [700, 104] width 81 height 27
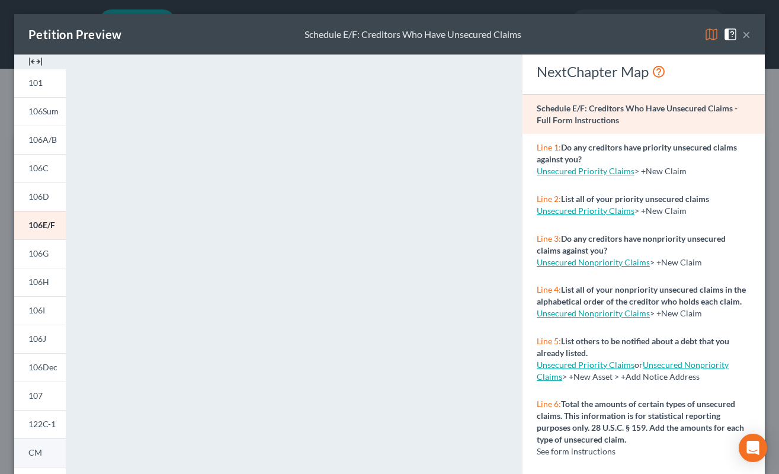
click at [60, 448] on link "CM" at bounding box center [40, 452] width 52 height 28
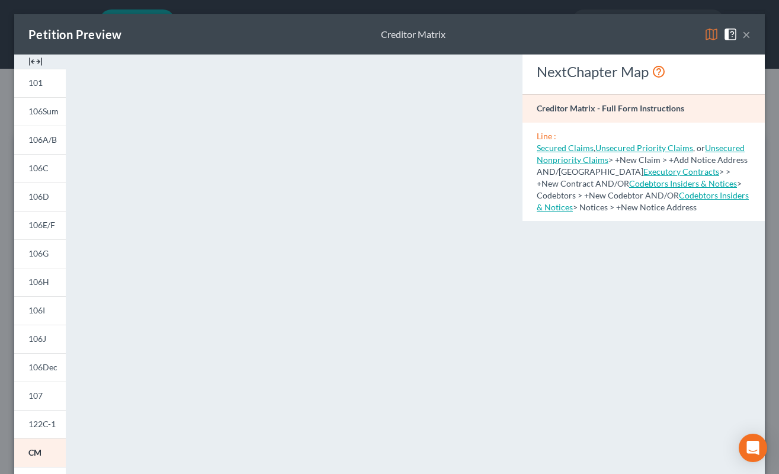
click at [524, 290] on div "NextChapter Map Creditor Matrix - Full Form Instructions Line : Secured Claims …" at bounding box center [643, 348] width 254 height 588
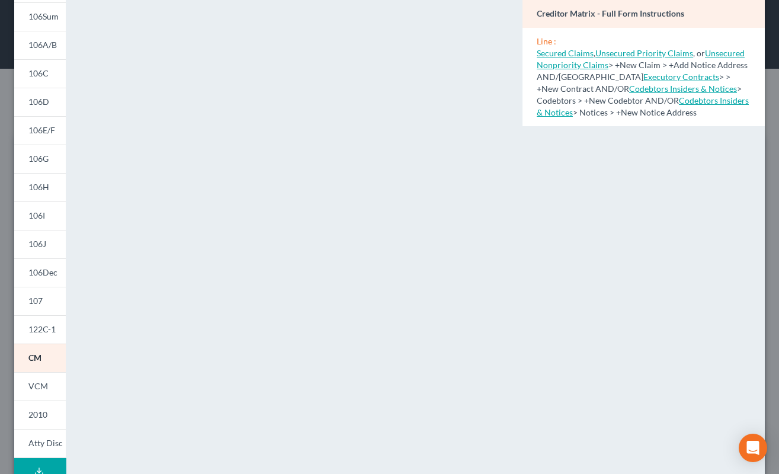
scroll to position [118, 0]
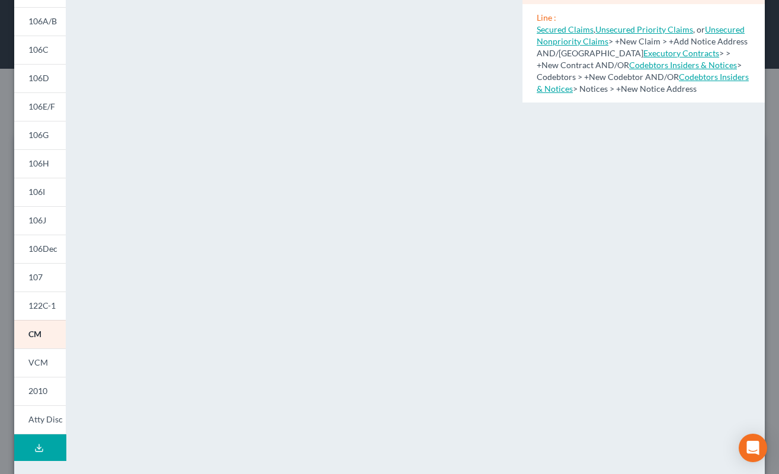
click at [625, 147] on div "NextChapter Map Creditor Matrix - Full Form Instructions Line : Secured Claims …" at bounding box center [643, 230] width 254 height 588
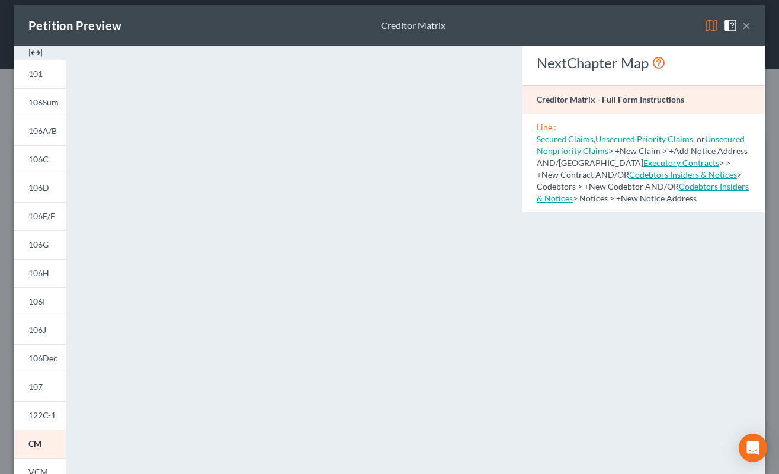
scroll to position [0, 0]
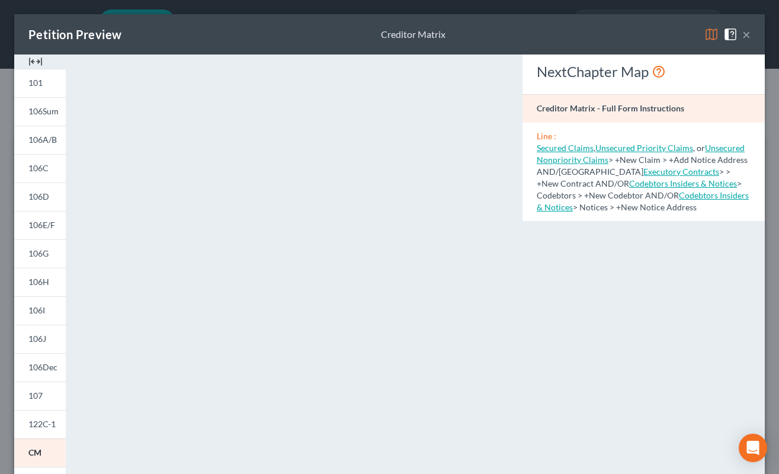
click at [509, 118] on div "<object ng-attr-data='https://nextchapter-prod.s3.amazonaws.com/pdfs/2fed1eb7-7…" at bounding box center [294, 353] width 445 height 599
click at [528, 381] on div "NextChapter Map Creditor Matrix - Full Form Instructions Line : Secured Claims …" at bounding box center [643, 348] width 254 height 588
click at [441, 59] on div "<object ng-attr-data='https://nextchapter-prod.s3.amazonaws.com/pdfs/2fed1eb7-7…" at bounding box center [294, 353] width 433 height 599
